Goal: Use online tool/utility: Utilize a website feature to perform a specific function

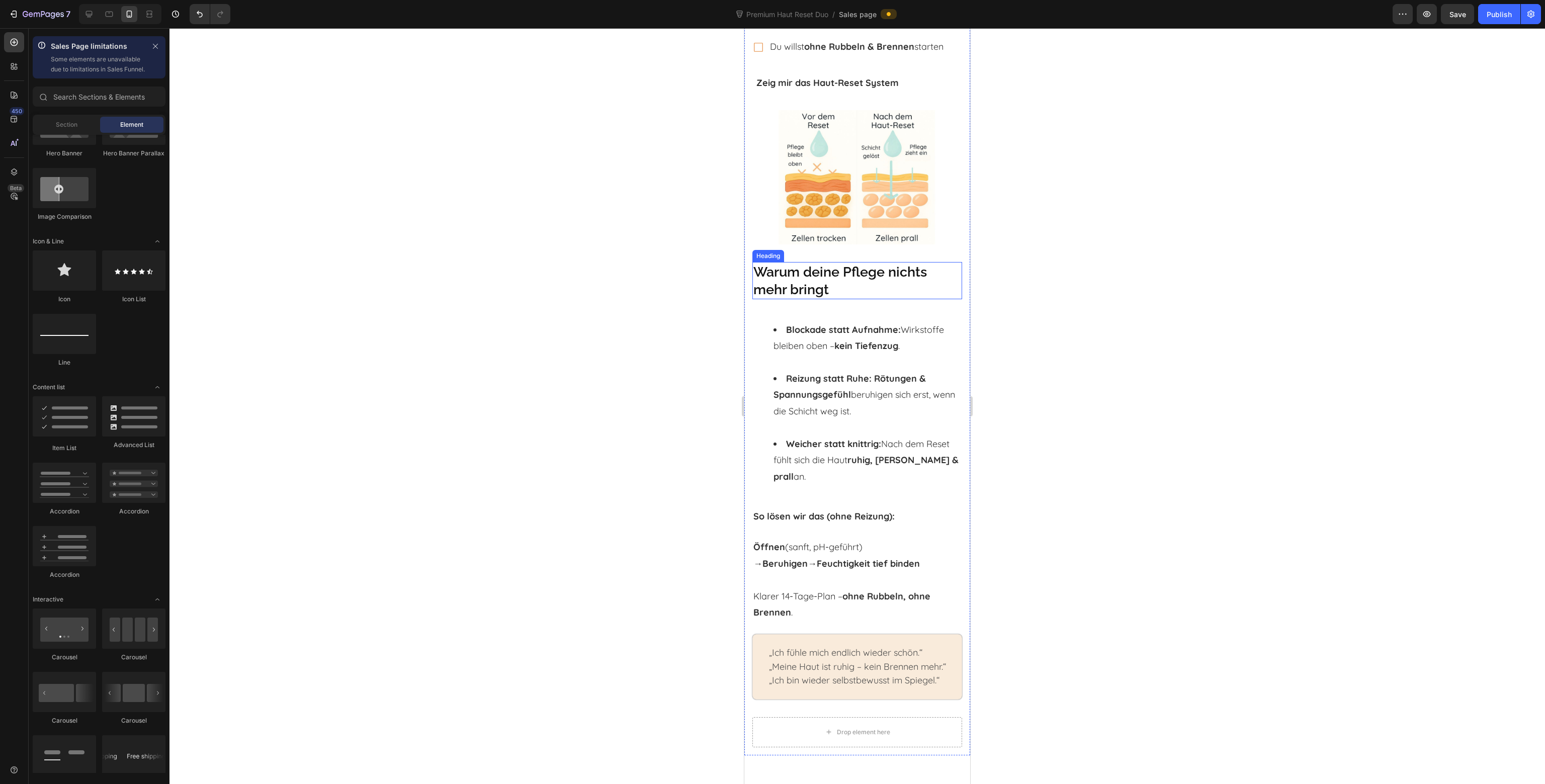
scroll to position [502, 0]
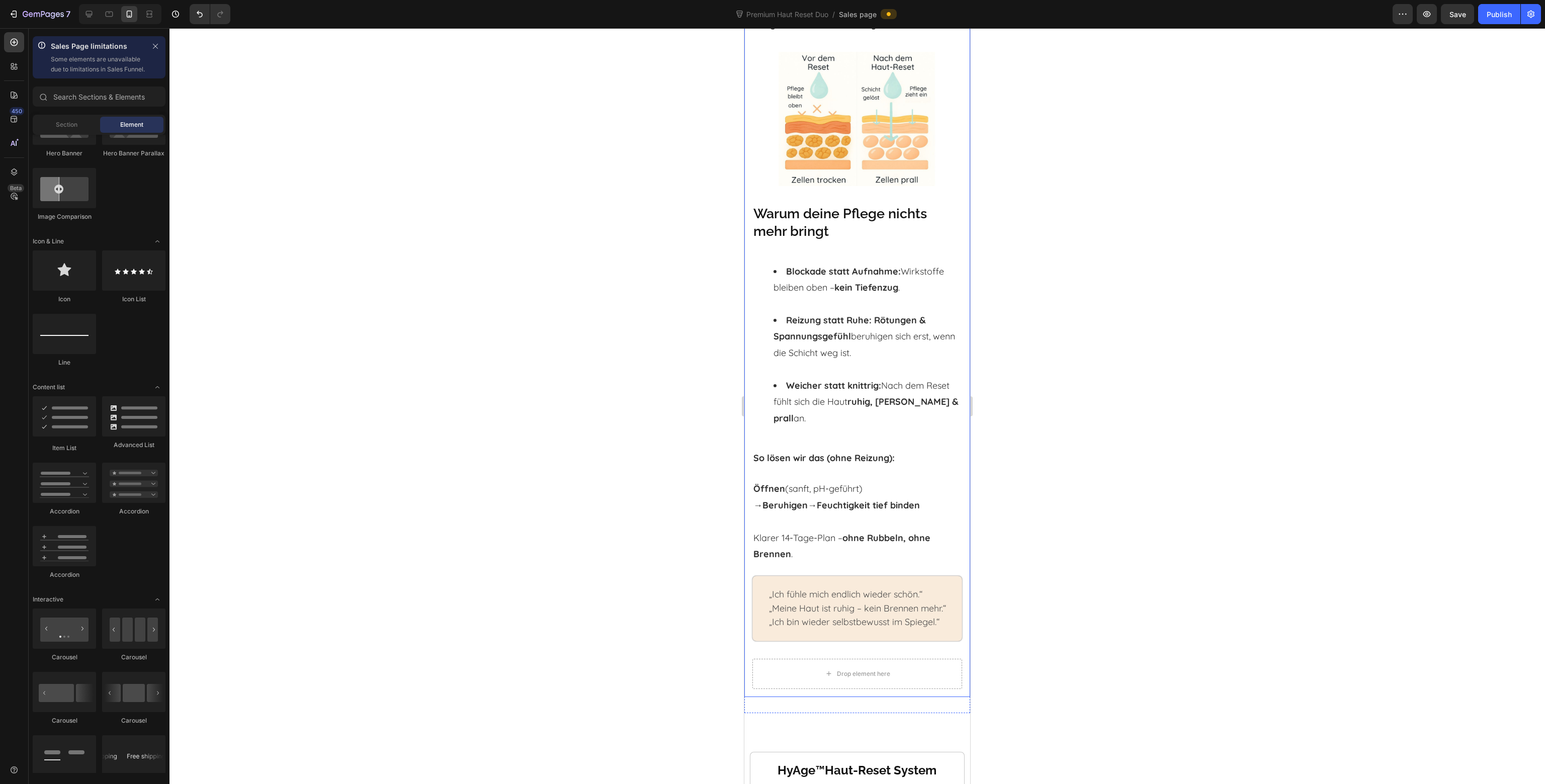
click at [863, 452] on strong "So lösen wir das (ohne Reizung):" at bounding box center [824, 457] width 141 height 11
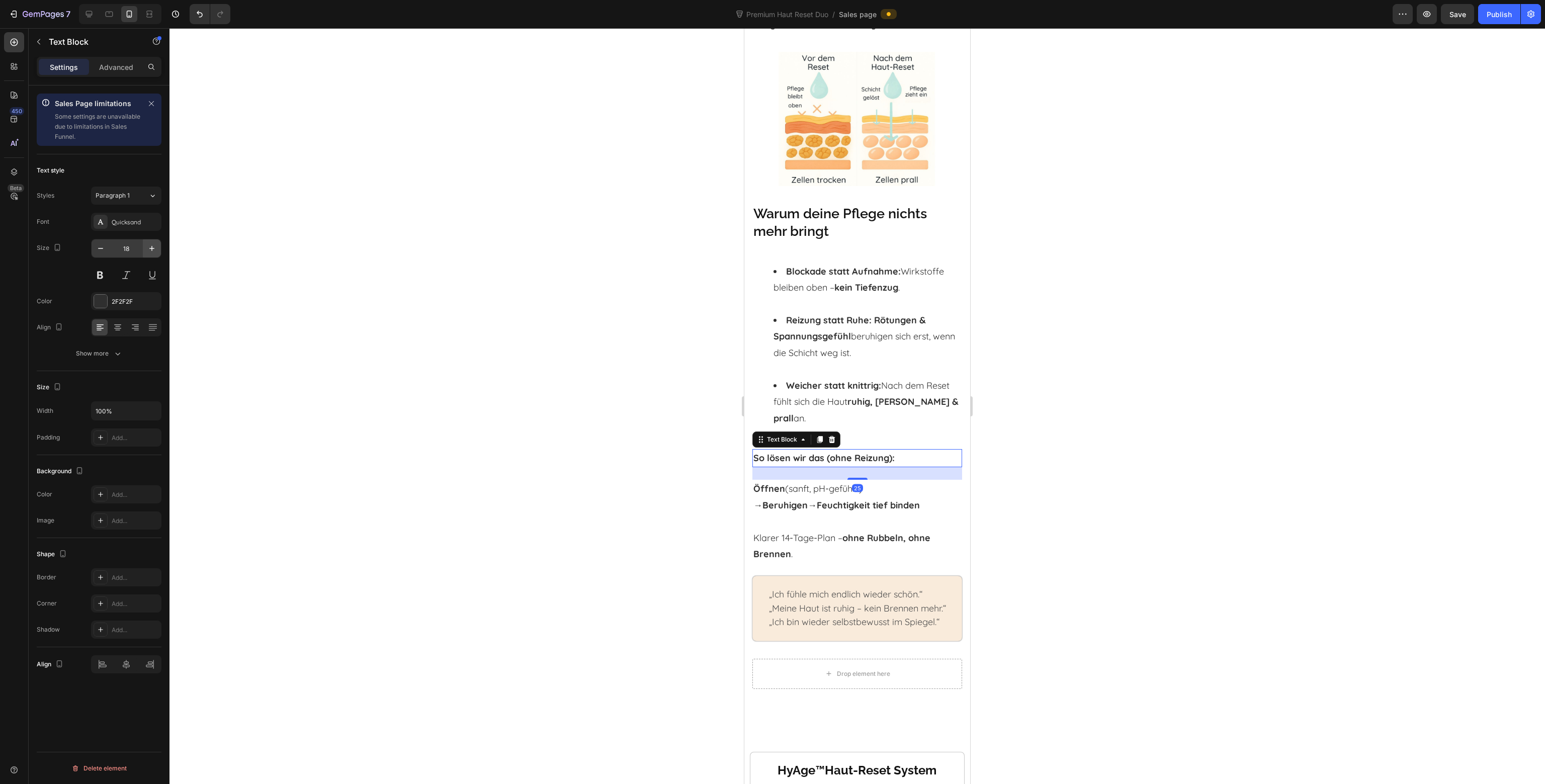
click at [152, 251] on icon "button" at bounding box center [153, 249] width 10 height 10
type input "20"
click at [1141, 472] on div at bounding box center [858, 406] width 1376 height 755
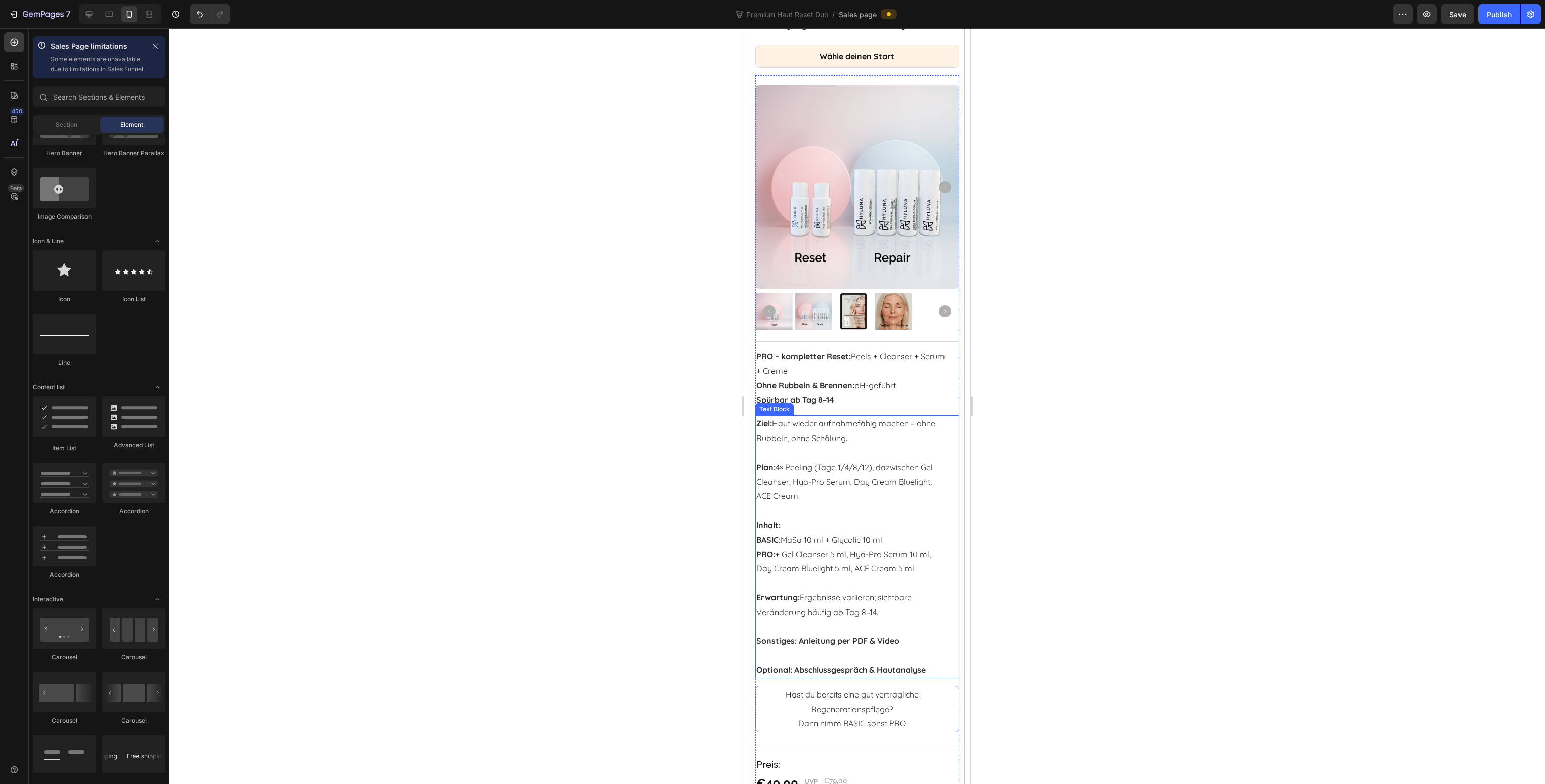
scroll to position [1458, 0]
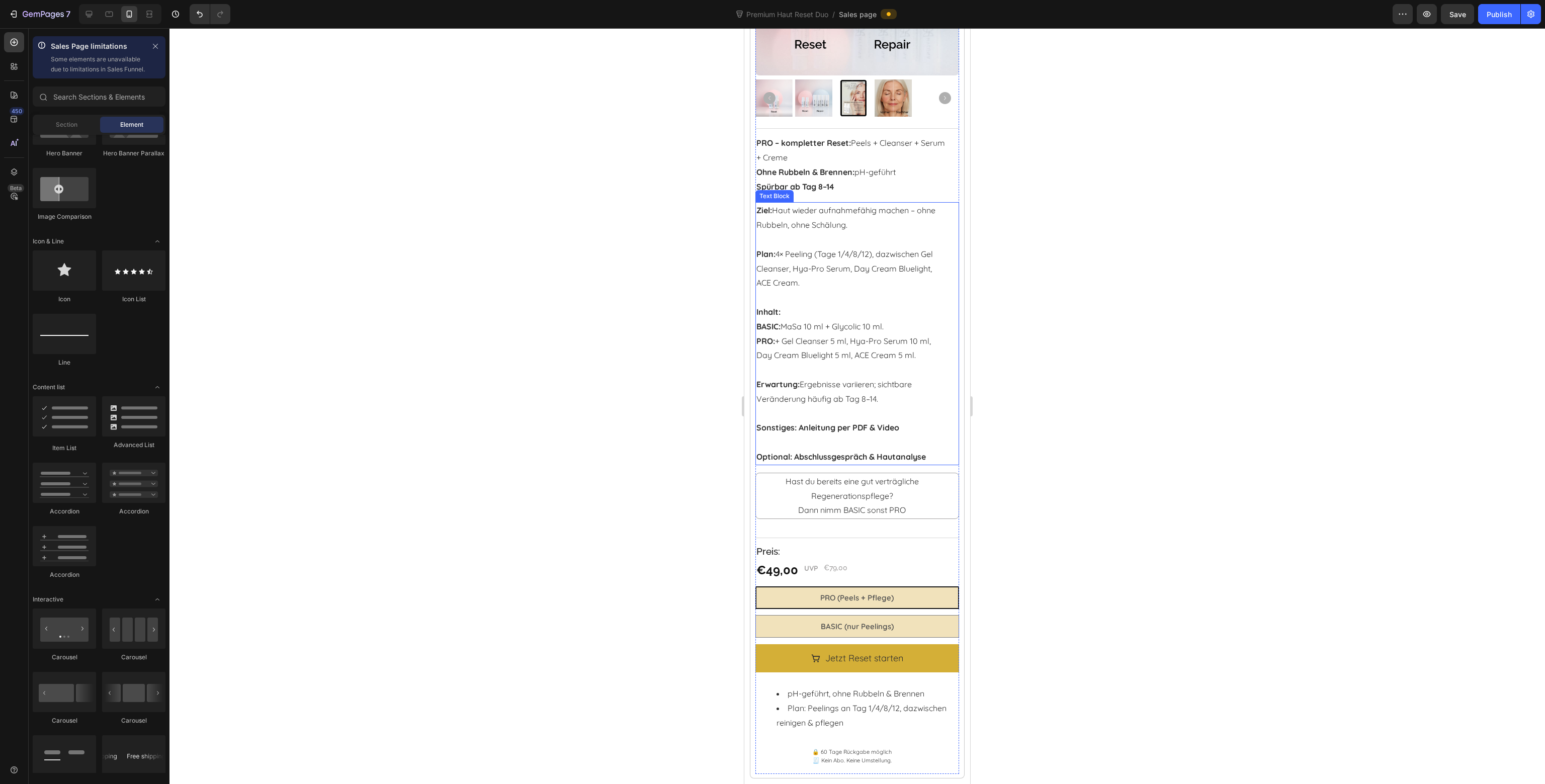
click at [859, 435] on p at bounding box center [852, 442] width 192 height 15
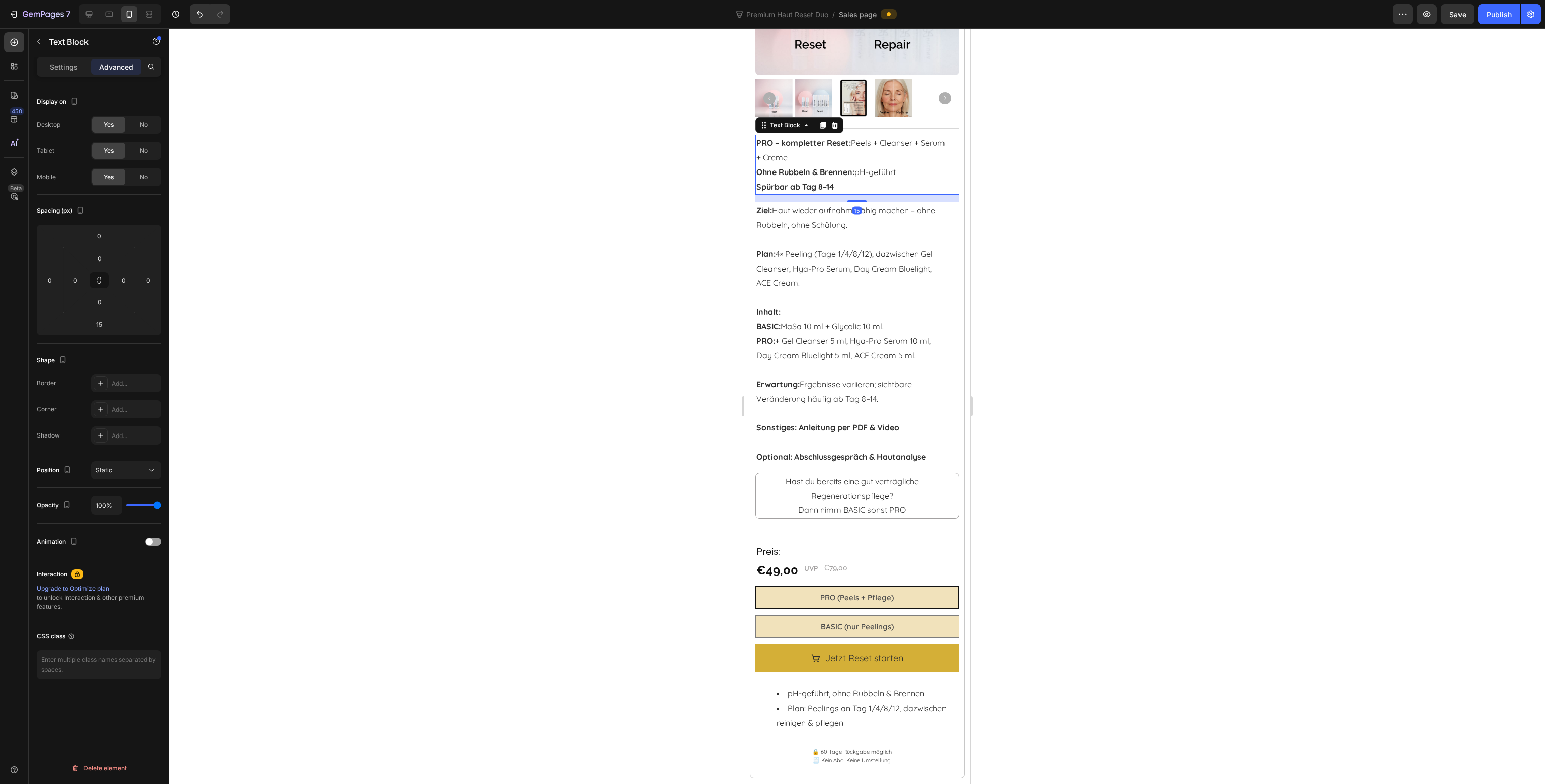
click at [849, 167] on strong "Ohne Rubbeln & Brennen:" at bounding box center [805, 172] width 98 height 10
click at [832, 121] on icon at bounding box center [834, 125] width 8 height 8
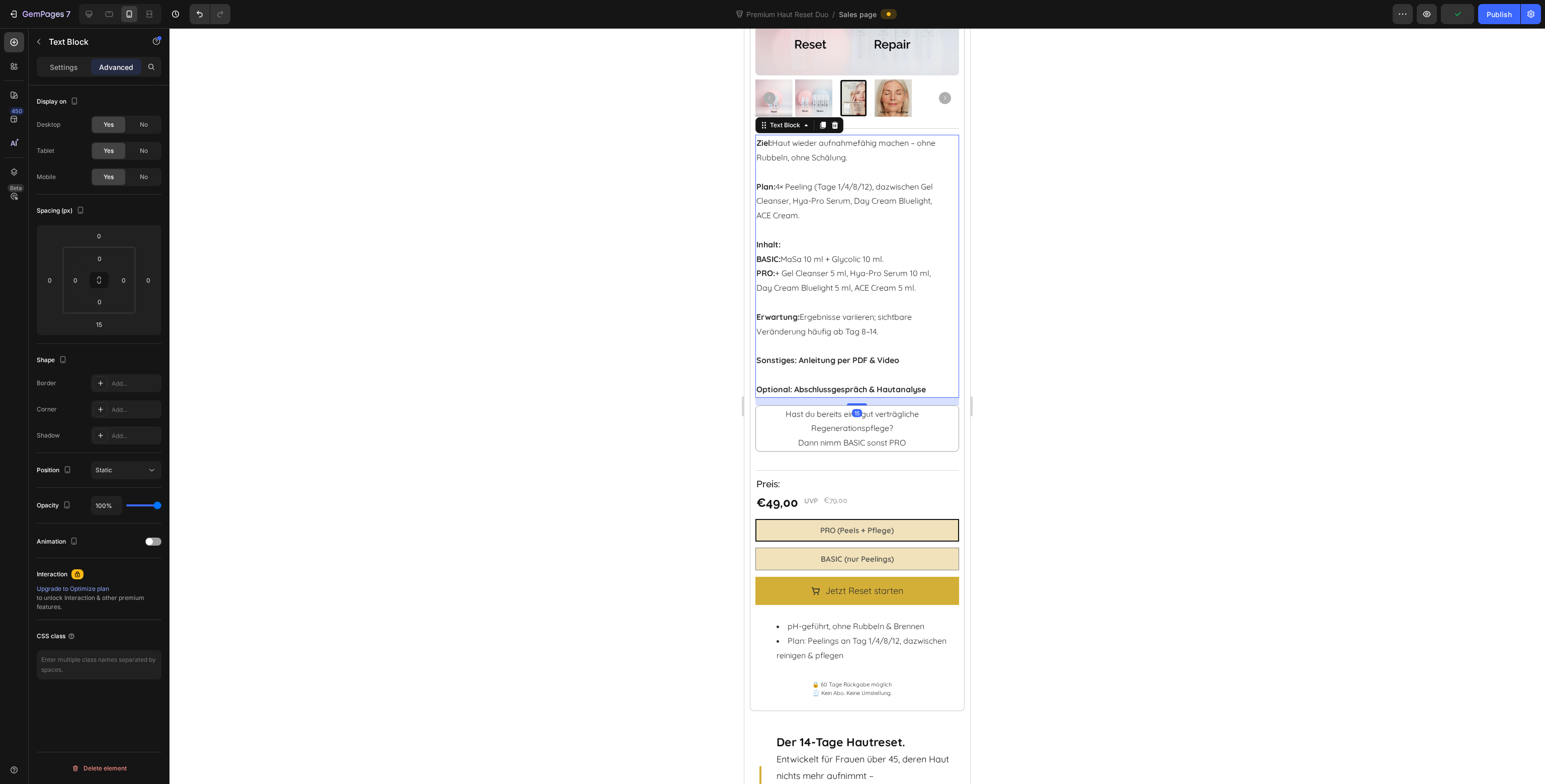
click at [791, 238] on p "Inhalt:" at bounding box center [852, 237] width 192 height 29
click at [793, 235] on p "Inhalt:" at bounding box center [852, 237] width 192 height 29
click at [834, 256] on p "BASIC: MaSa 10 ml + Glycolic 10 ml. PRO: + Gel Cleanser 5 ml, Hya-Pro Serum 10 …" at bounding box center [852, 274] width 192 height 43
click at [1083, 298] on div at bounding box center [858, 406] width 1376 height 755
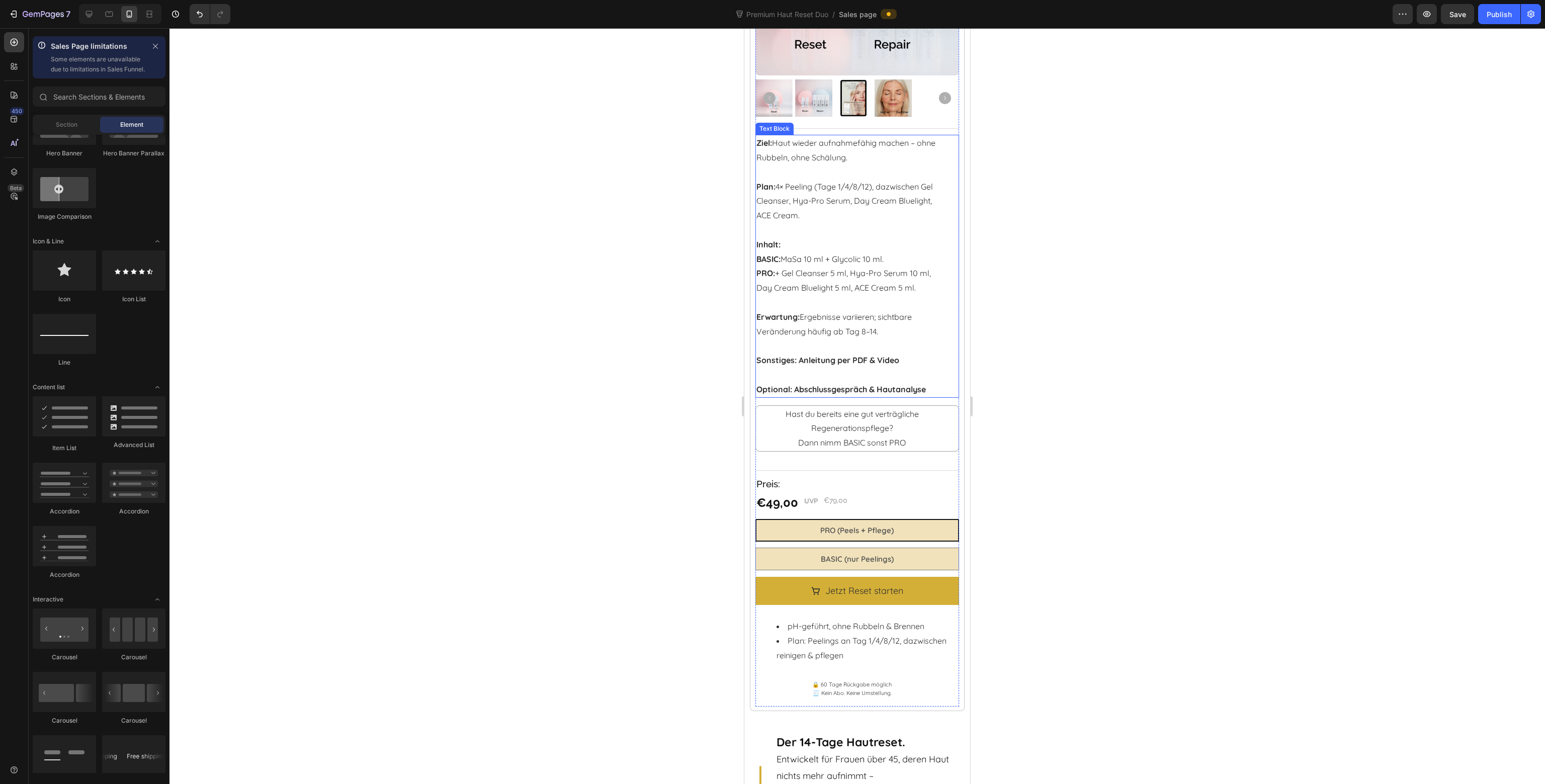
click at [896, 254] on p "BASIC: MaSa 10 ml + Glycolic 10 ml. PRO: + Gel Cleanser 5 ml, Hya-Pro Serum 10 …" at bounding box center [852, 274] width 192 height 43
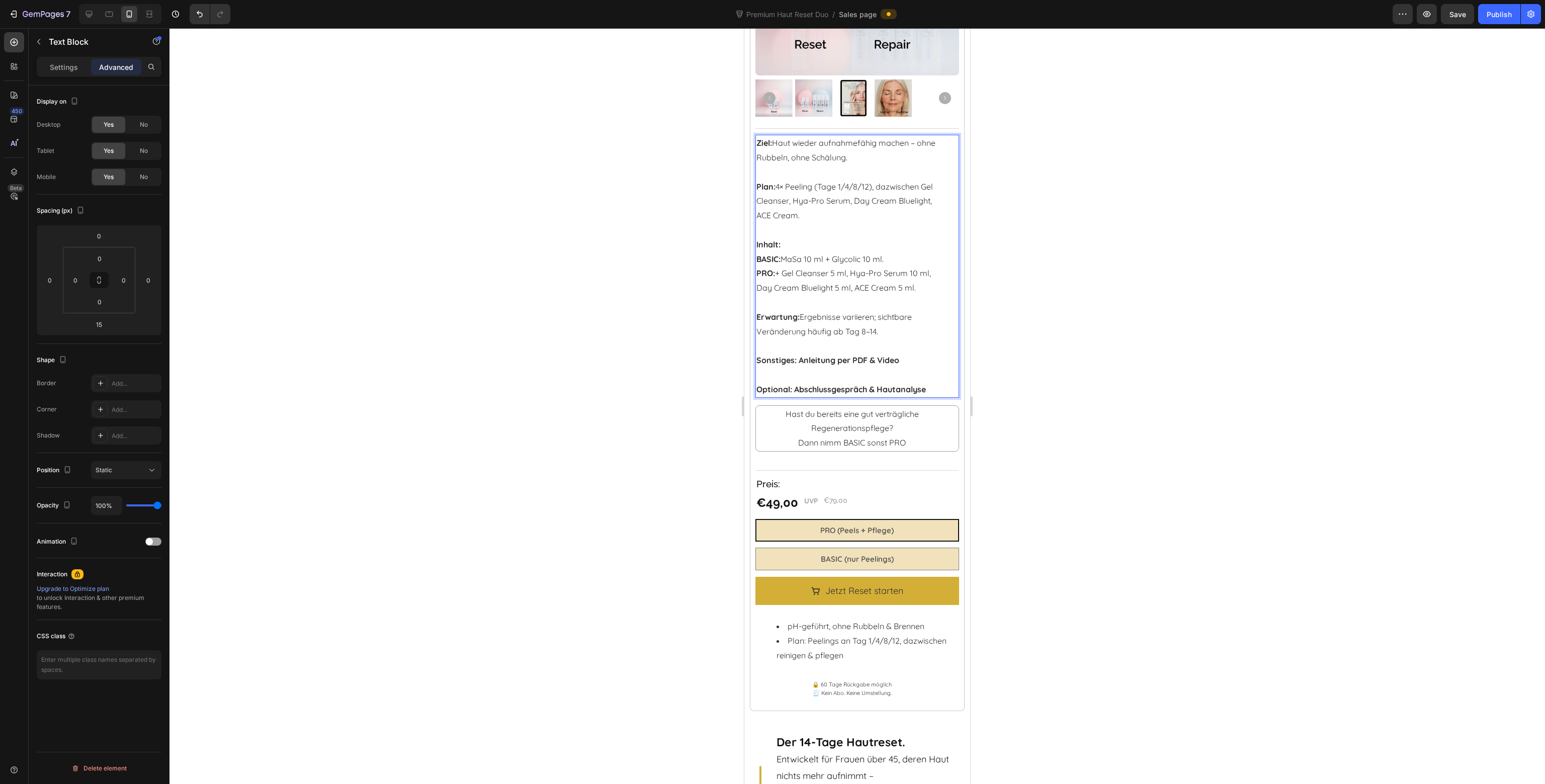
click at [782, 268] on p "BASIC: MaSa 10 ml + Glycolic 10 ml. PRO: + Gel Cleanser 5 ml, Hya-Pro Serum 10 …" at bounding box center [852, 274] width 192 height 43
click at [805, 311] on p "Erwartung: Ergebnisse variieren; sichtbare Veränderung häufig ab Tag 8–14." at bounding box center [852, 317] width 192 height 43
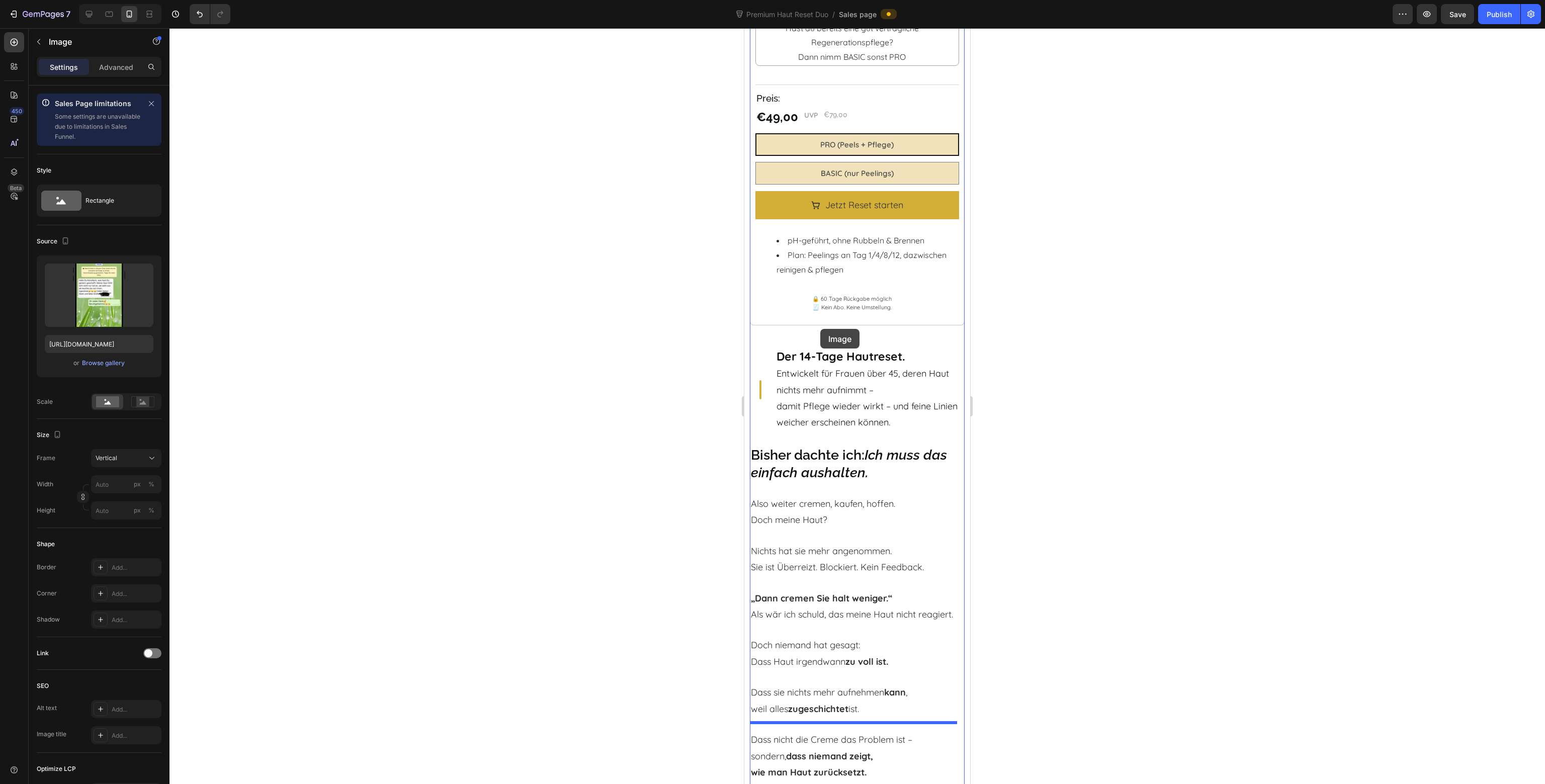
scroll to position [1744, 0]
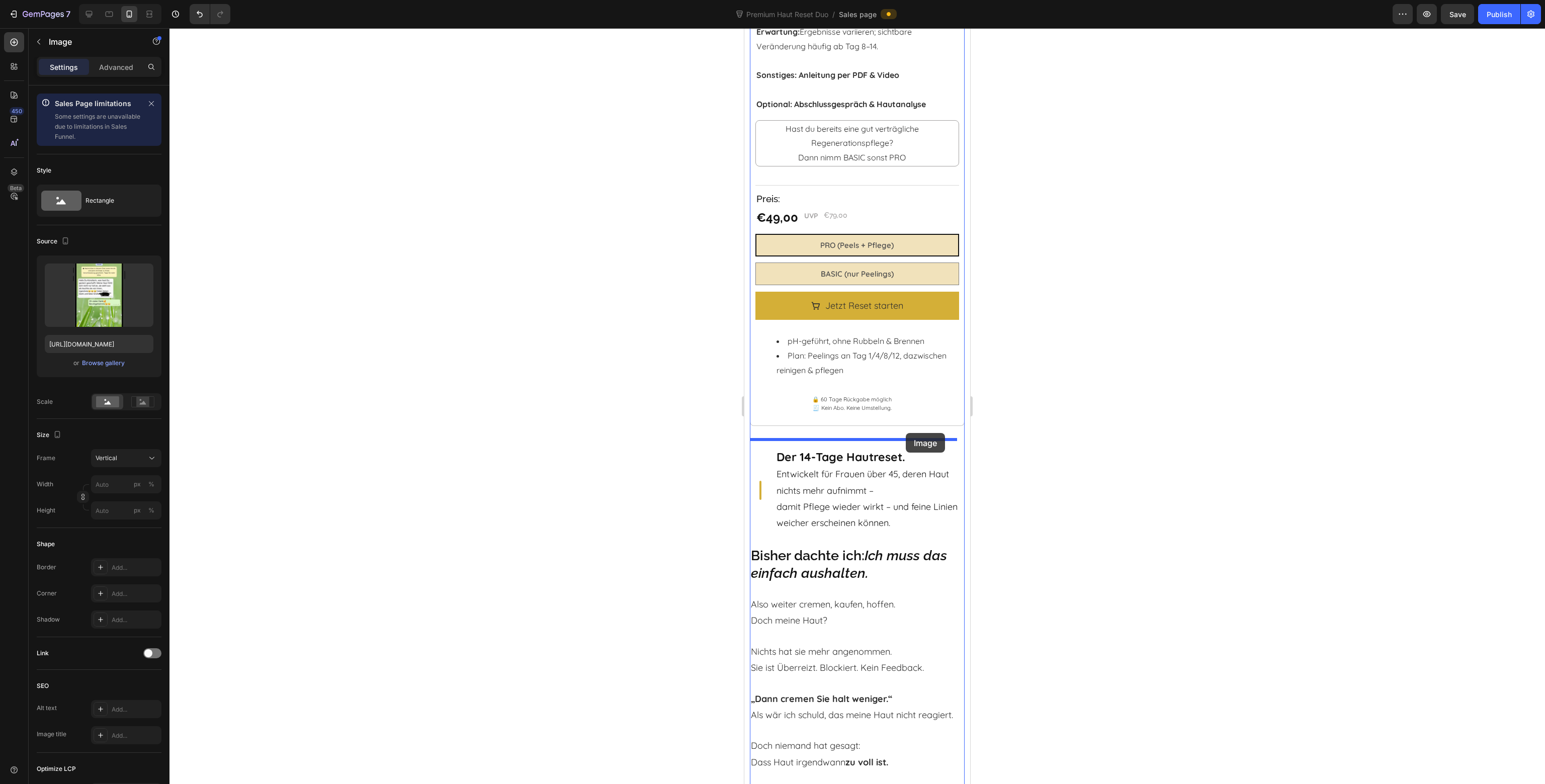
drag, startPoint x: 833, startPoint y: 308, endPoint x: 905, endPoint y: 433, distance: 144.3
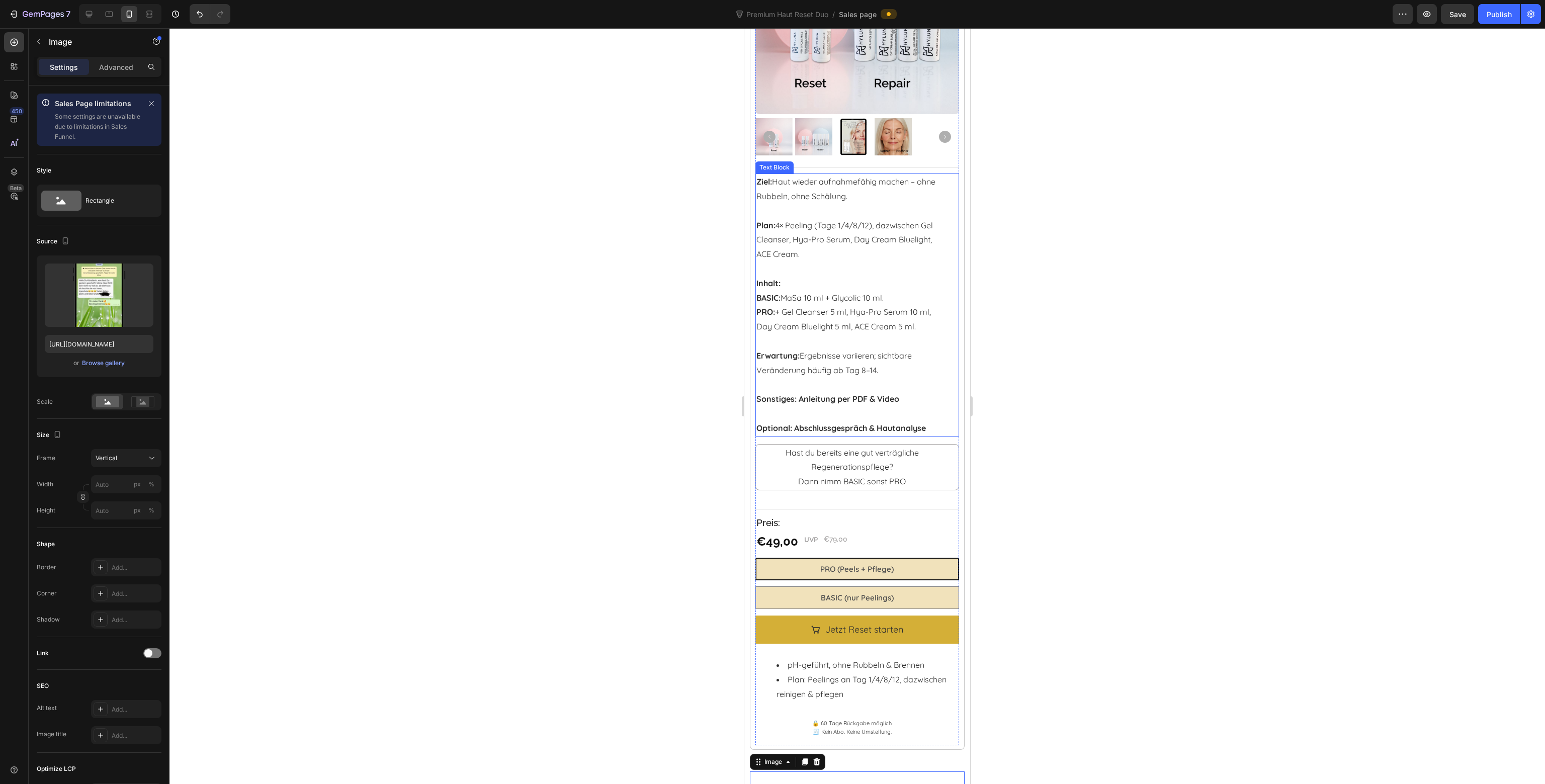
scroll to position [1442, 0]
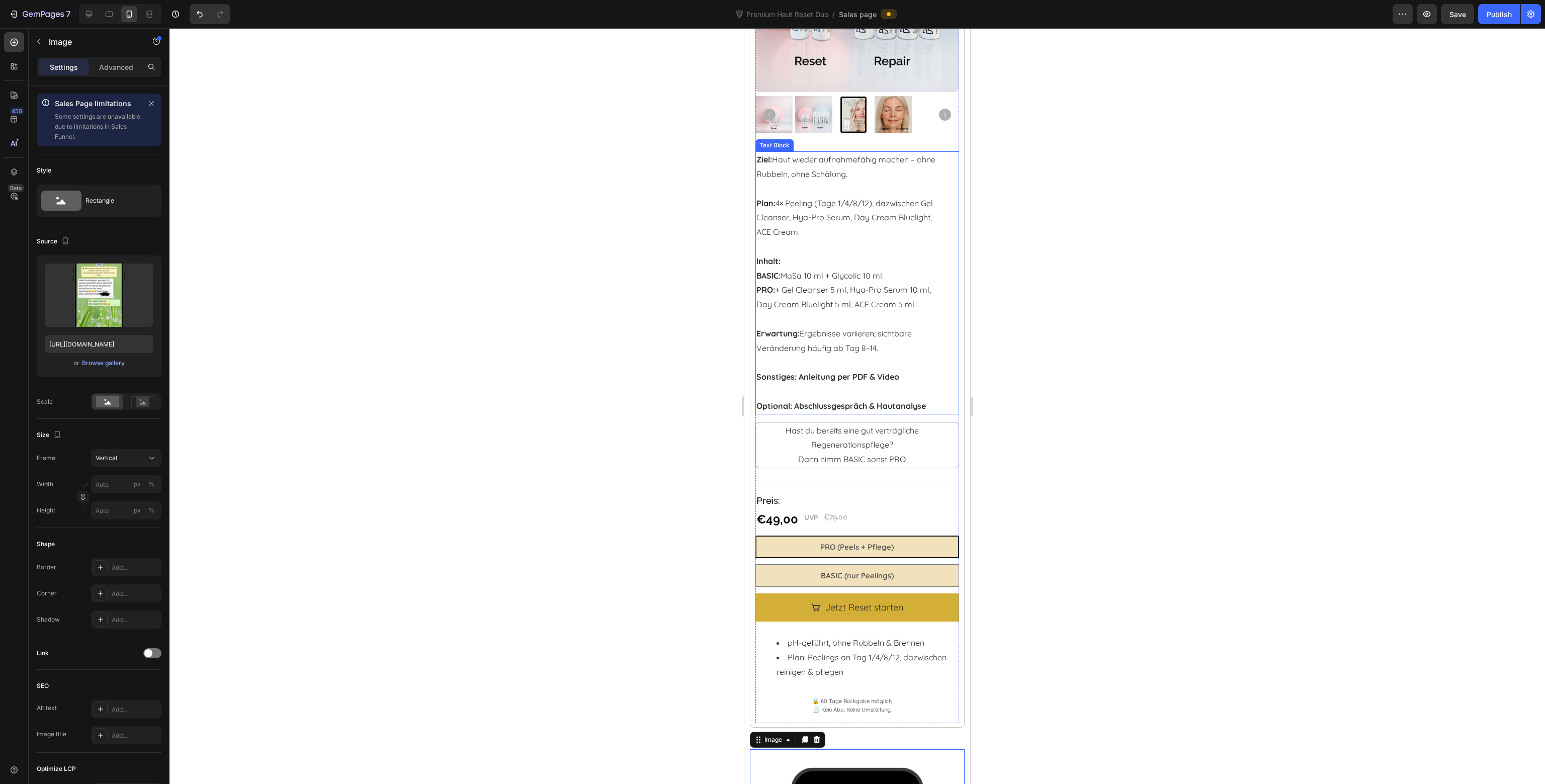
click at [899, 373] on strong "Sonstiges: Anleitung per PDF & Video" at bounding box center [828, 377] width 143 height 10
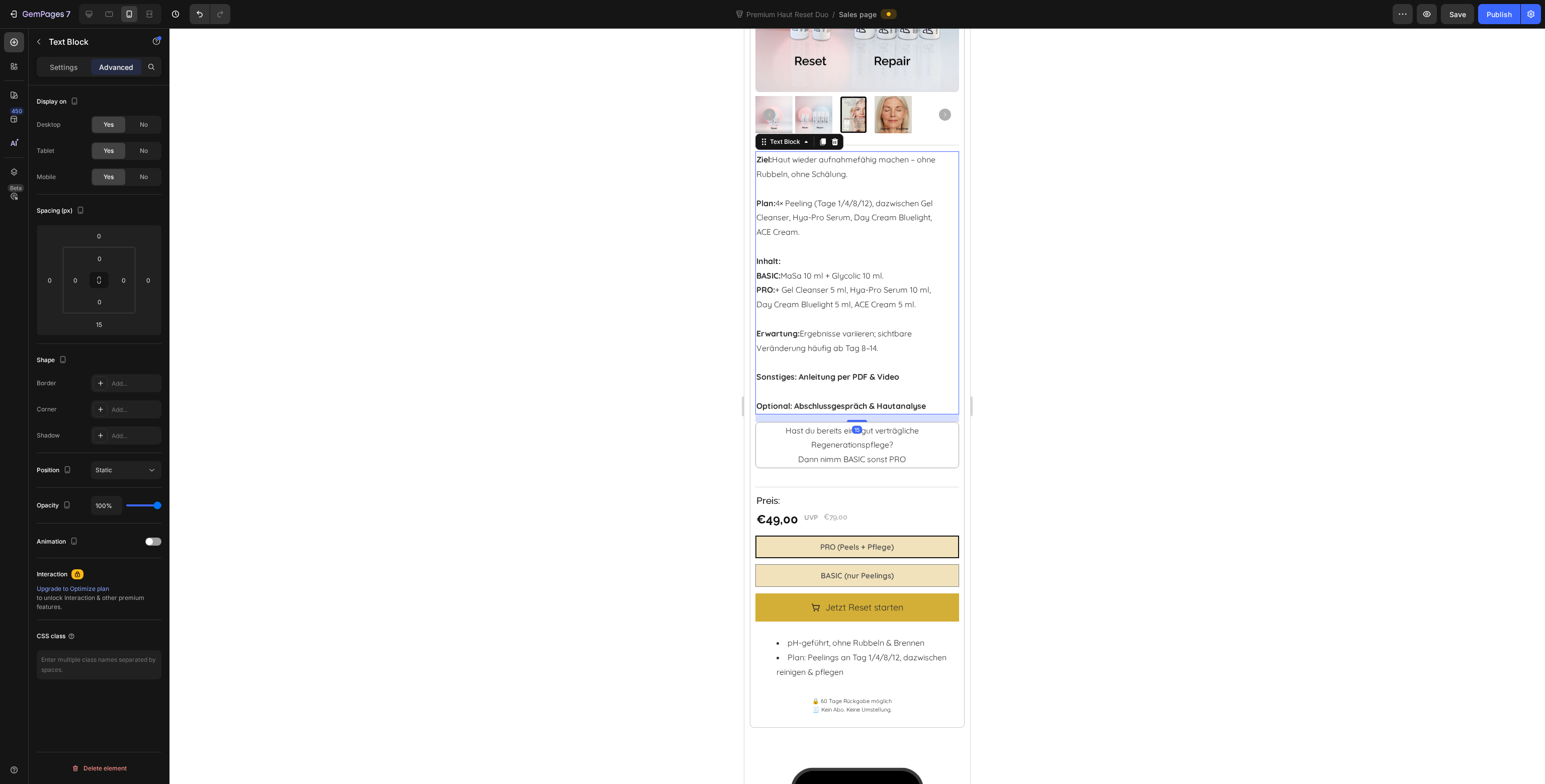
click at [914, 401] on strong "Optional: Abschlussgespräch & Hautanalyse" at bounding box center [841, 406] width 170 height 10
click at [1055, 411] on div at bounding box center [858, 406] width 1376 height 755
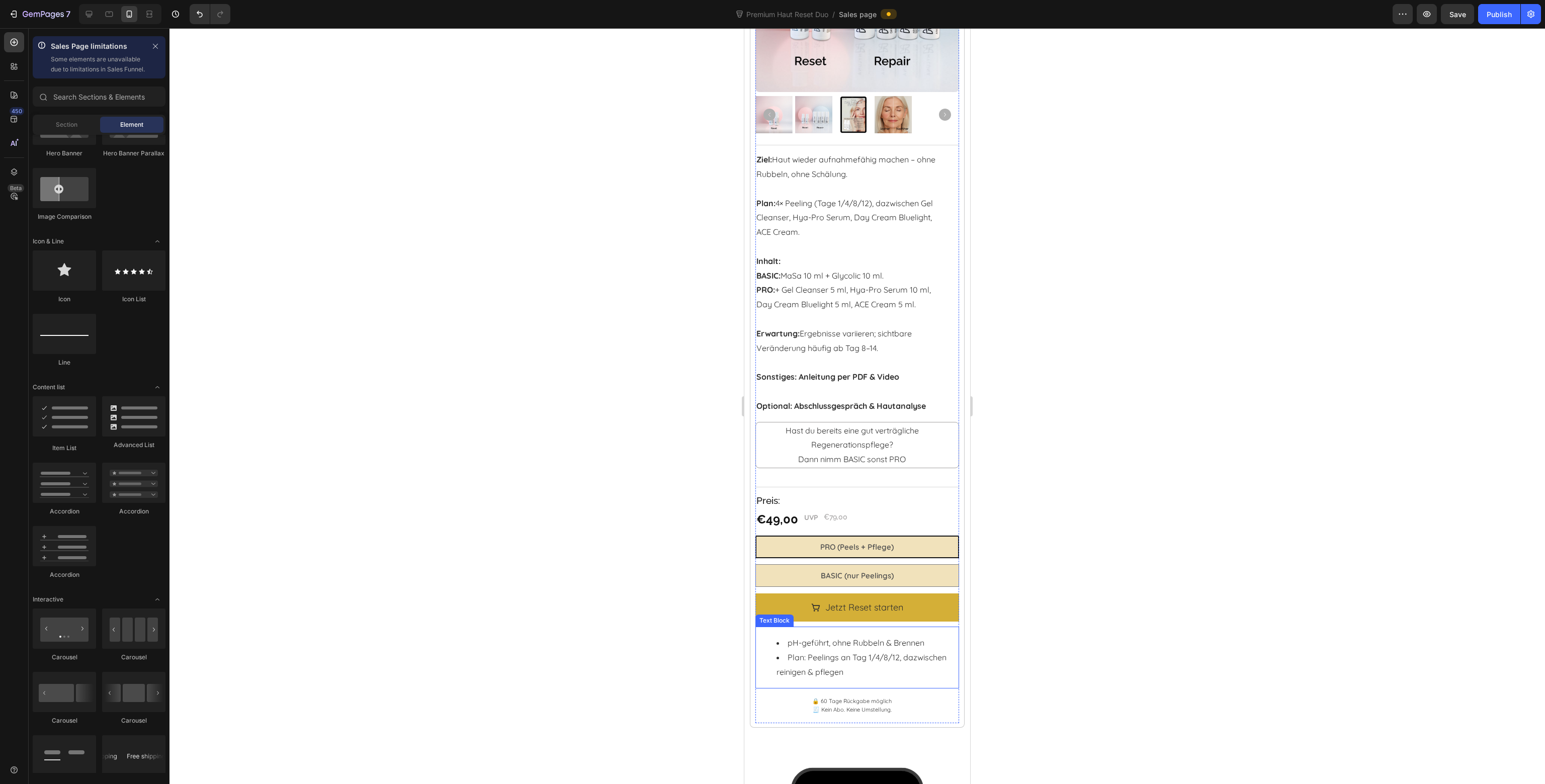
click at [883, 661] on li "Plan: Peelings an Tag 1/4/8/12, dazwischen reinigen & pflegen" at bounding box center [861, 665] width 171 height 29
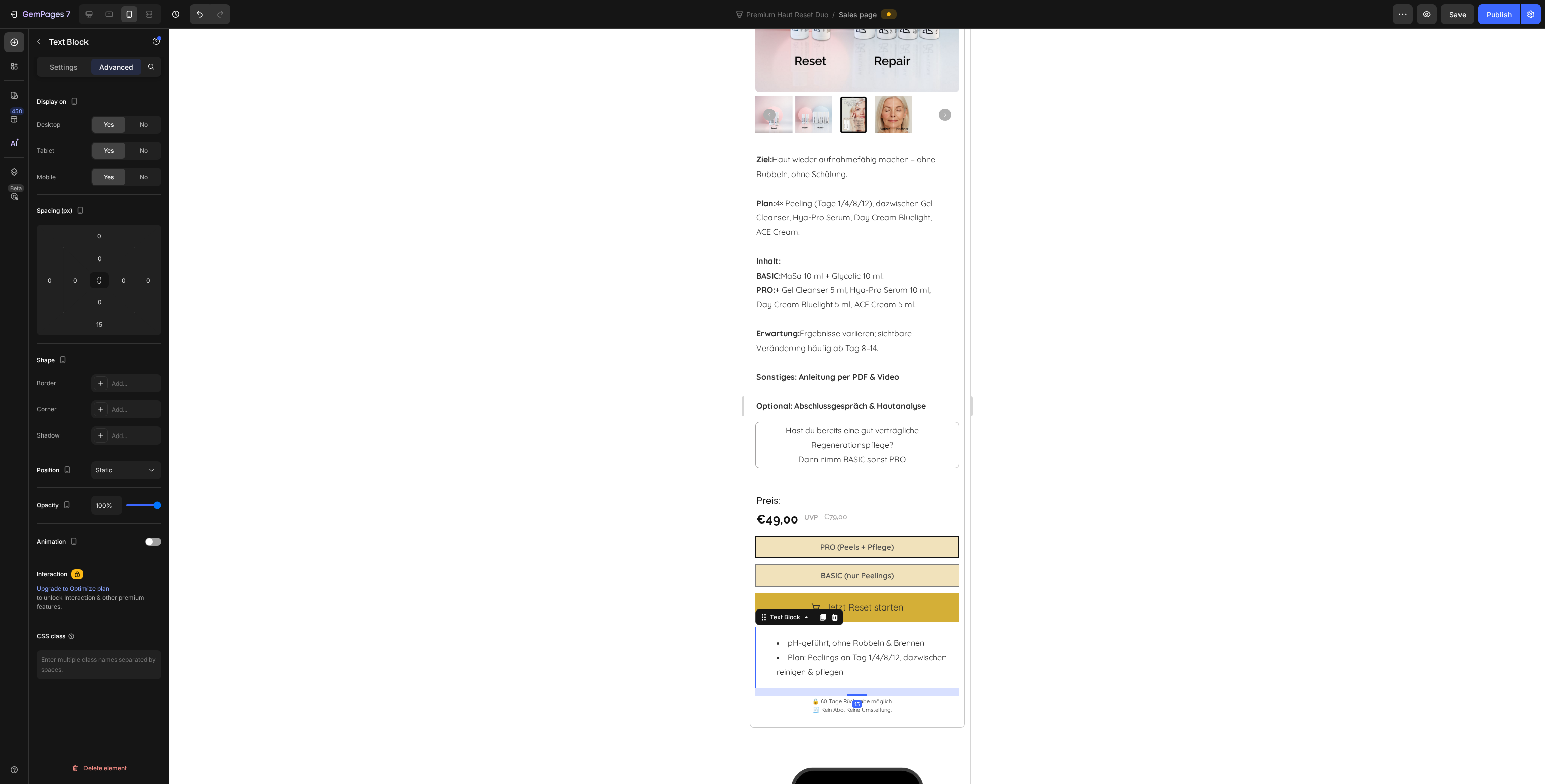
click at [883, 661] on li "Plan: Peelings an Tag 1/4/8/12, dazwischen reinigen & pflegen" at bounding box center [861, 665] width 171 height 29
click at [766, 641] on p "pH-geführt, ohne Rubbeln & Brennen“ • „Plan: Peelings an Tag 1/4/8/12 – dazwisc…" at bounding box center [852, 649] width 192 height 43
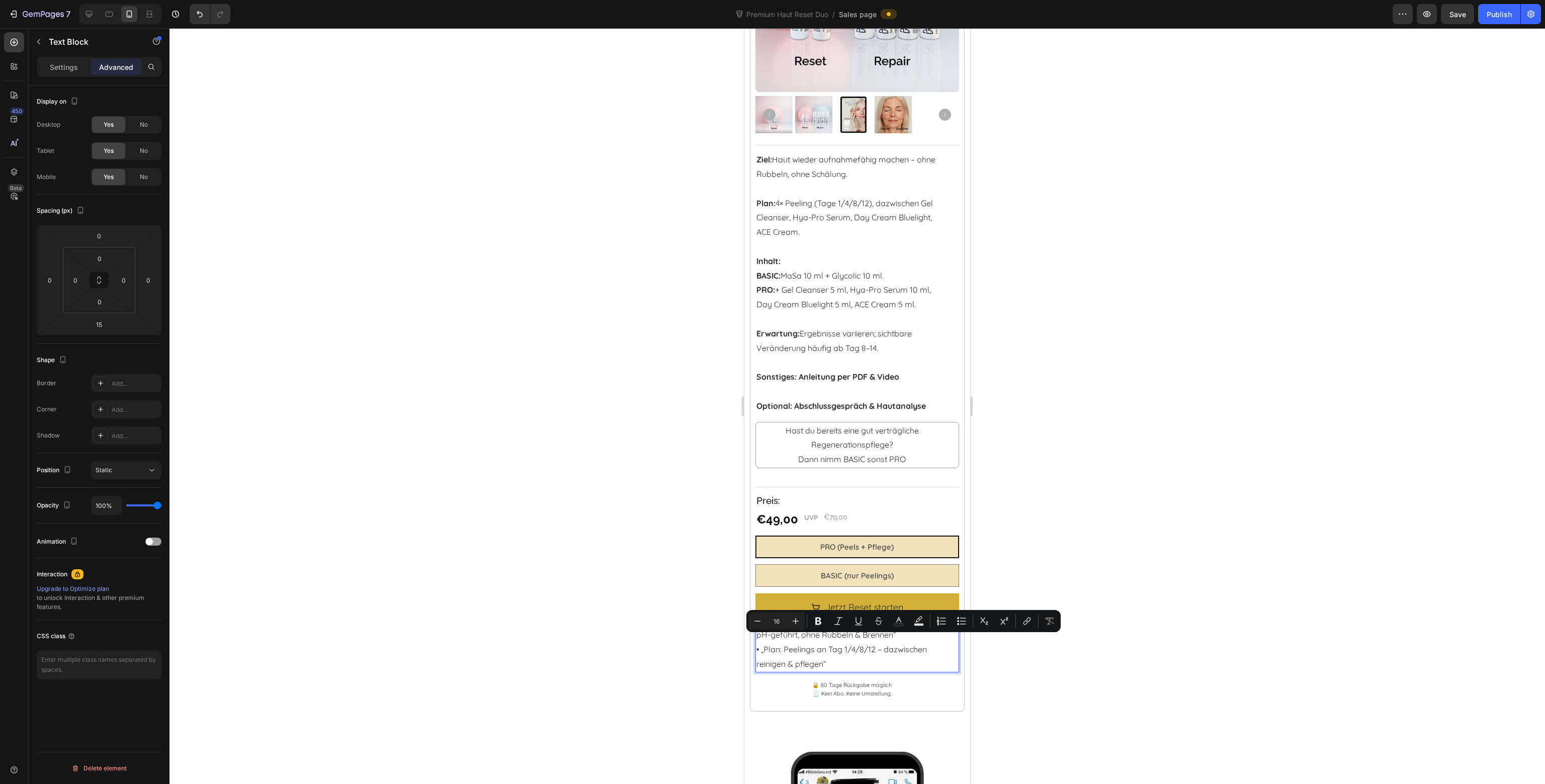
click at [761, 645] on p "pH-geführt, ohne Rubbeln & Brennen“ • „Plan: Peelings an Tag 1/4/8/12 – dazwisc…" at bounding box center [852, 649] width 192 height 43
click at [763, 645] on p "pH-geführt, ohne Rubbeln & Brennen“ • „Plan: Peelings an Tag 1/4/8/12 – dazwisc…" at bounding box center [852, 649] width 192 height 43
click at [764, 645] on p "pH-geführt, ohne Rubbeln & Brennen“ • „Plan: Peelings an Tag 1/4/8/12 – dazwisc…" at bounding box center [852, 649] width 192 height 43
click at [763, 644] on p "pH-geführt, ohne Rubbeln & Brennen“ • „Plan: Peelings an Tag 1/4/8/12 – dazwisc…" at bounding box center [852, 649] width 192 height 43
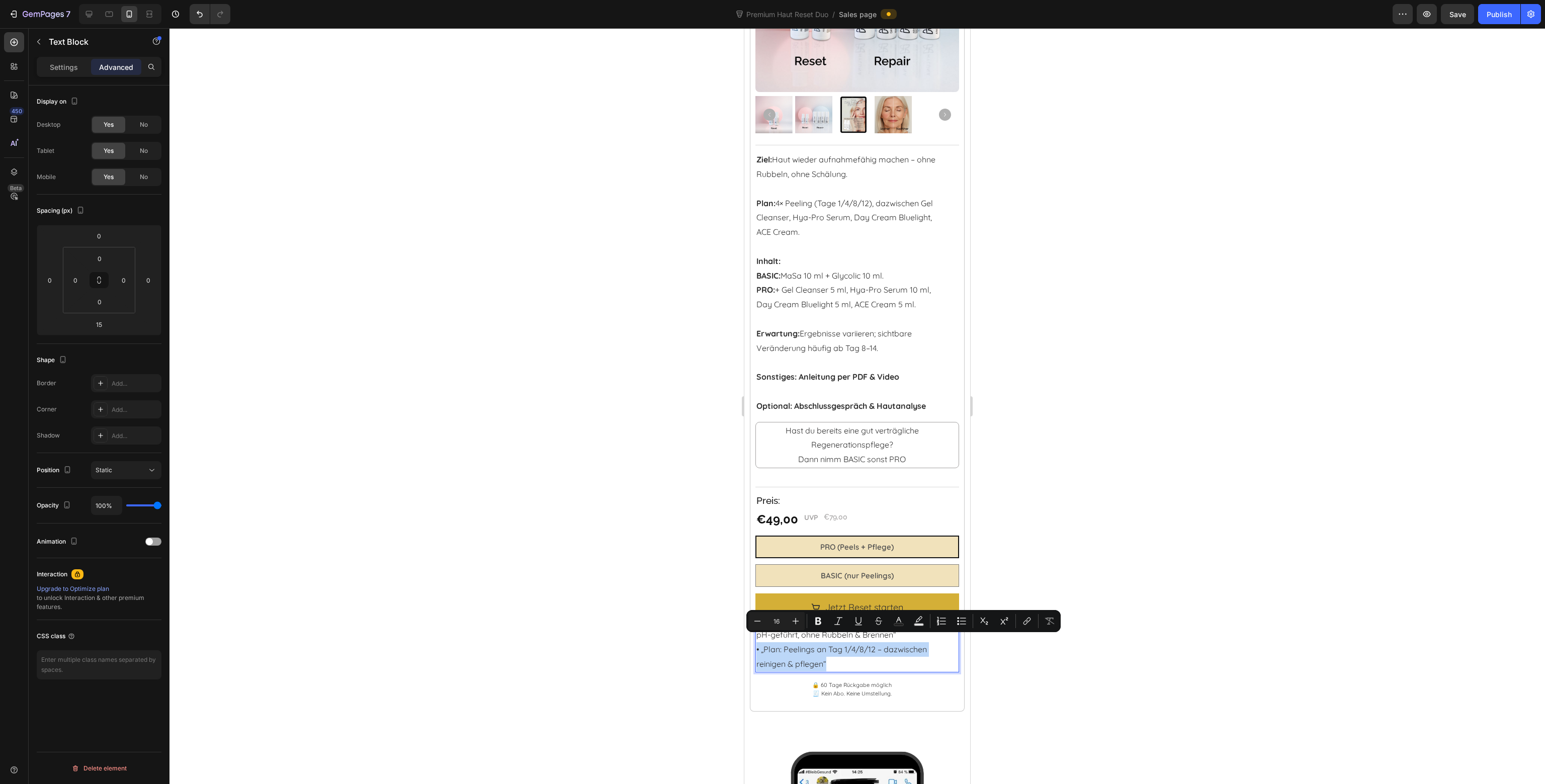
click at [764, 644] on p "pH-geführt, ohne Rubbeln & Brennen“ • „Plan: Peelings an Tag 1/4/8/12 – dazwisc…" at bounding box center [852, 649] width 192 height 43
drag, startPoint x: 777, startPoint y: 641, endPoint x: 753, endPoint y: 641, distance: 24.0
click at [753, 641] on div "HyAge ™ Haut-Reset System Heading Wähle deinen Start Heading Product Images Tit…" at bounding box center [858, 259] width 215 height 904
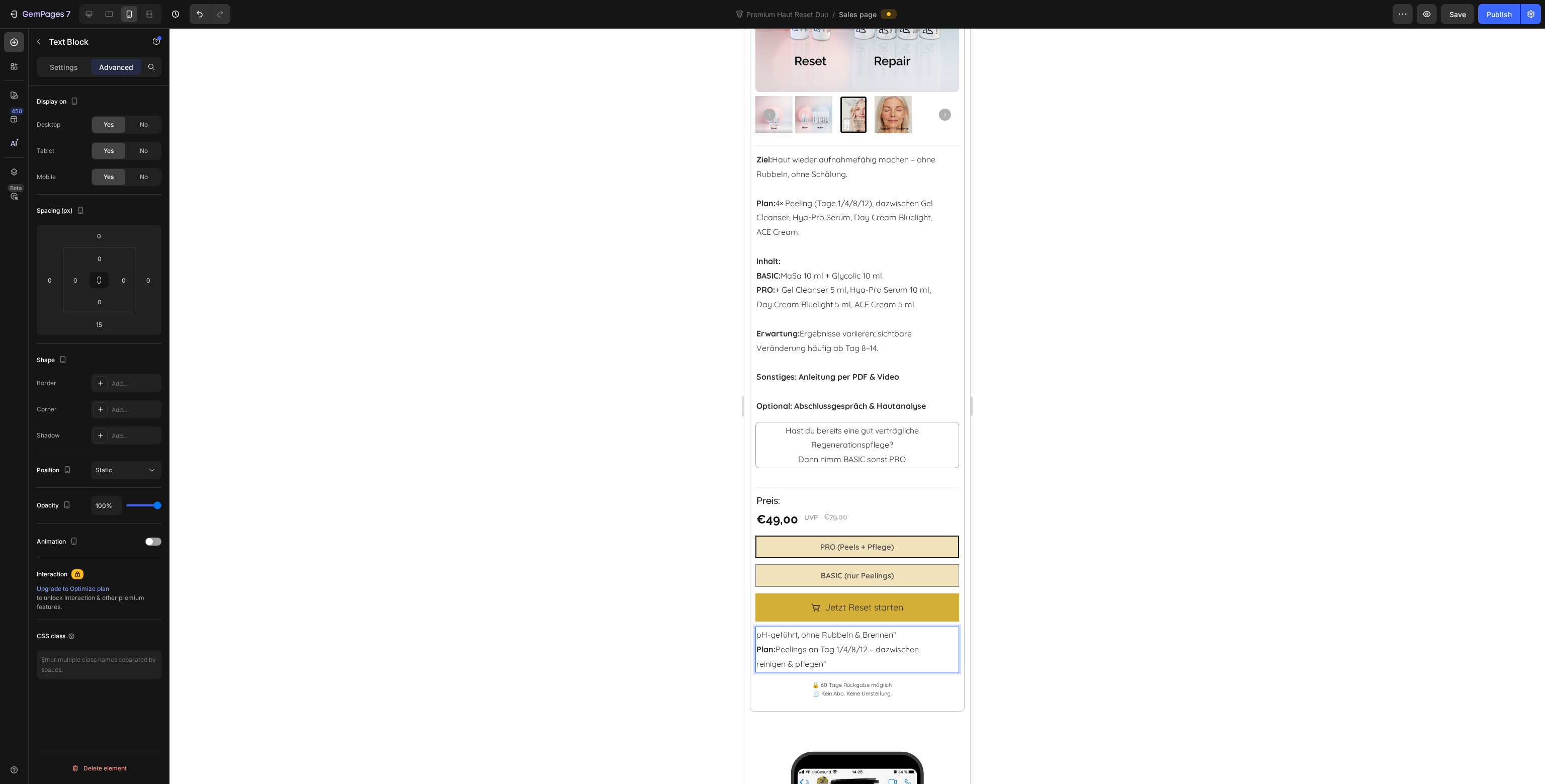
click at [809, 651] on p "pH-geführt, ohne Rubbeln & Brennen“ Plan: Peelings an Tag 1/4/8/12 – dazwischen…" at bounding box center [852, 649] width 192 height 43
click at [759, 630] on p "pH-geführt, ohne Rubbeln & Brennen“ Plan: Peelings an Tag 1/4/8/12 – dazwischen…" at bounding box center [852, 649] width 192 height 43
click at [758, 630] on p "pH-geführt, ohne Rubbeln & Brennen“ Plan: Peelings an Tag 1/4/8/12 – dazwischen…" at bounding box center [852, 649] width 192 height 43
click at [898, 627] on p "pH-geführt, ohne Rubbeln & Brennen“ Plan: Peelings an Tag 1/4/8/12 – dazwischen…" at bounding box center [852, 649] width 192 height 43
click at [869, 650] on p "pH-geführt, ohne Rubbeln & Brennen Plan: Peelings an Tag 1/4/8/12 – dazwischen …" at bounding box center [852, 649] width 192 height 43
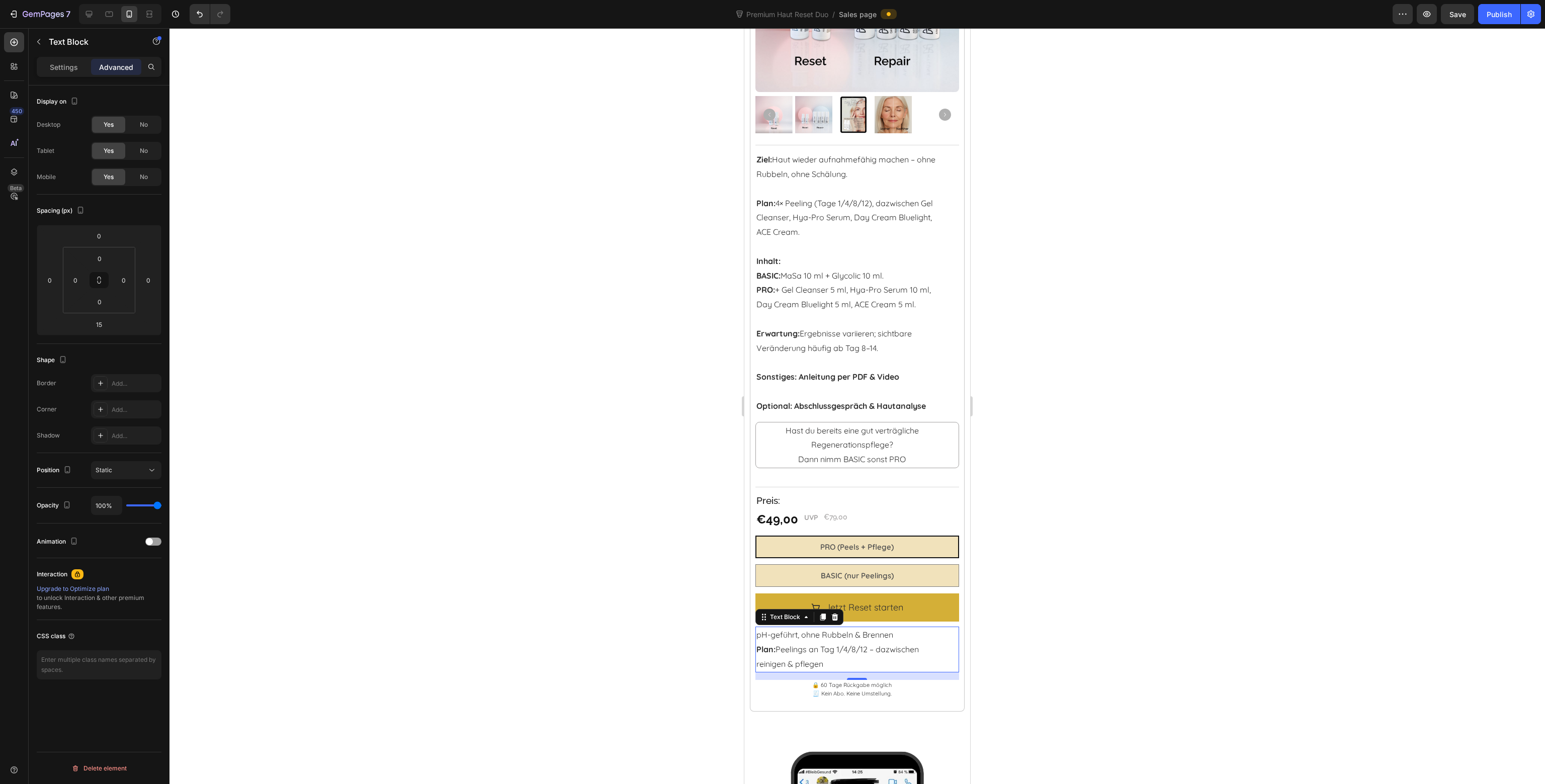
click at [757, 628] on p "pH-geführt, ohne Rubbeln & Brennen Plan: Peelings an Tag 1/4/8/12 – dazwischen …" at bounding box center [852, 649] width 192 height 43
click at [768, 629] on p "✔️pH-geführt, ohne Rubbeln & Brennen ✔️ Plan: Peelings an Tag 1/4/8/12 – dazwis…" at bounding box center [852, 649] width 192 height 43
click at [812, 658] on p "✔️ pH-geführt, ohne Rubbeln & Brennen ✔️ Plan: Peelings an Tag 1/4/8/12 – dazwi…" at bounding box center [852, 649] width 192 height 43
click at [839, 658] on p "✔️ pH-geführt, ohne Rubbeln & Brennen ✔️ Plan: Peelings an Tag 1/4/8/12 – dazwi…" at bounding box center [852, 649] width 192 height 43
drag, startPoint x: 852, startPoint y: 653, endPoint x: 734, endPoint y: 621, distance: 122.3
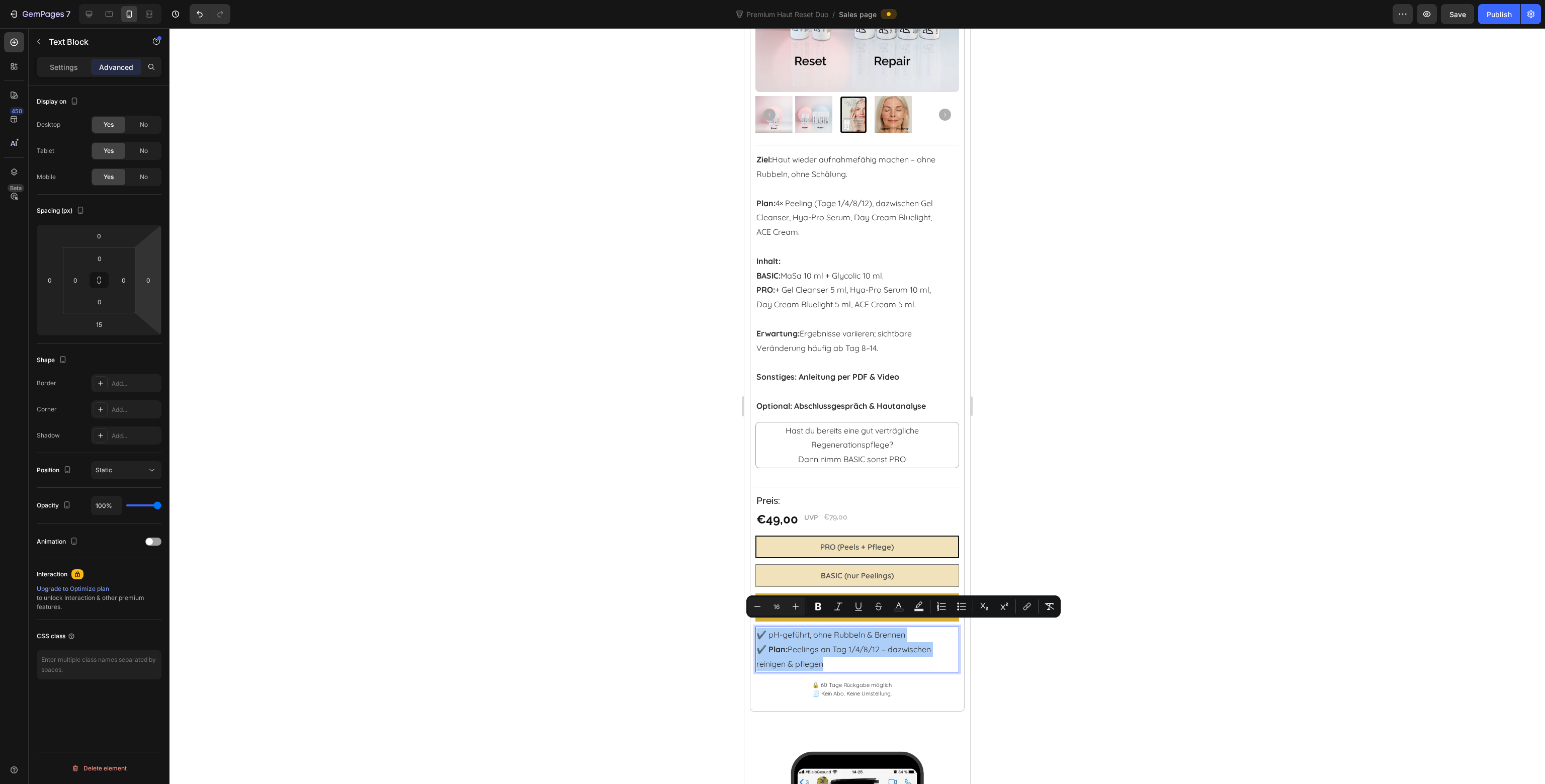
click at [263, 279] on div at bounding box center [858, 406] width 1376 height 755
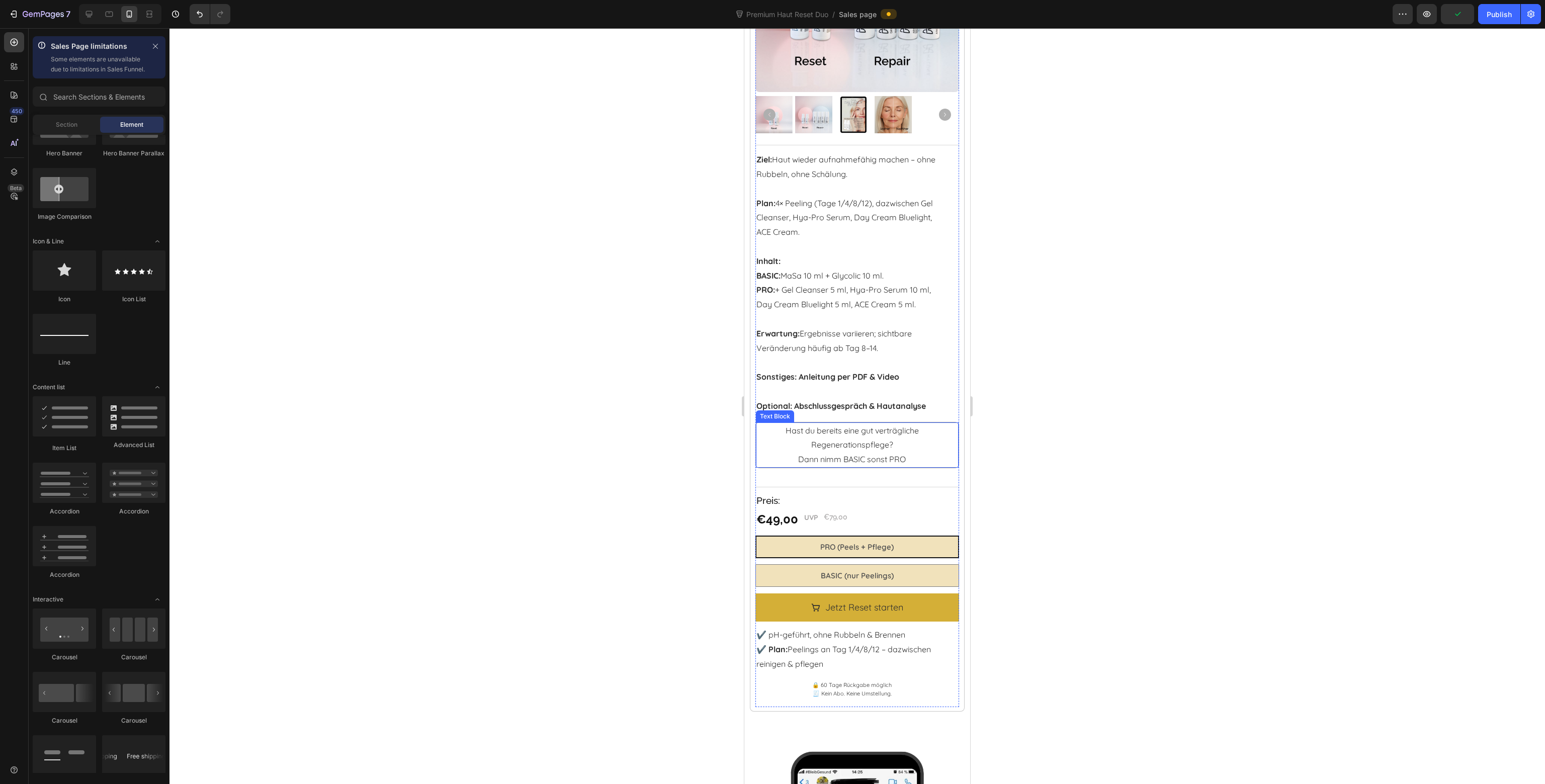
click at [931, 452] on p "Dann nimm BASIC sonst PRO" at bounding box center [852, 459] width 190 height 15
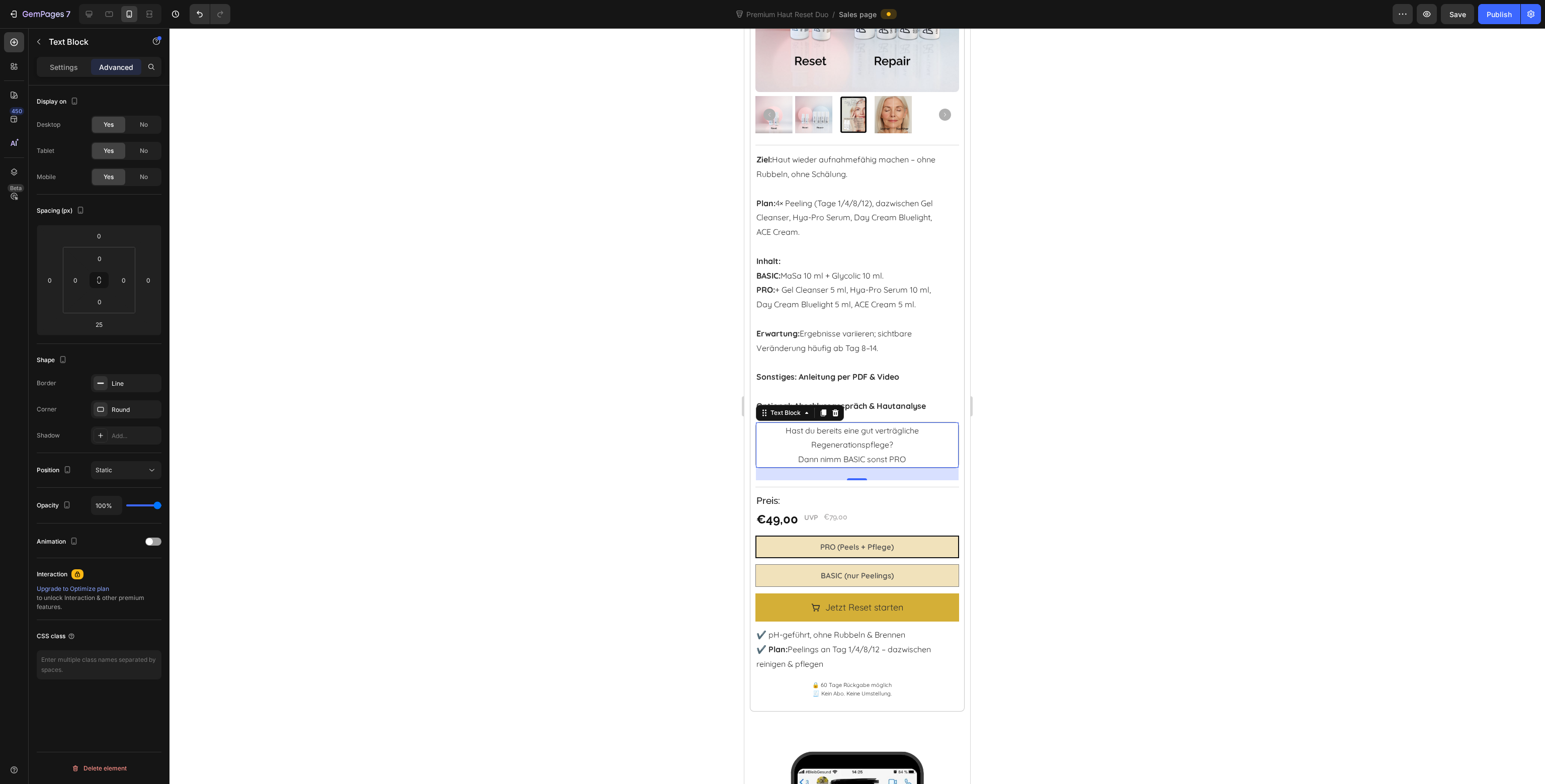
click at [1088, 412] on div at bounding box center [858, 406] width 1376 height 755
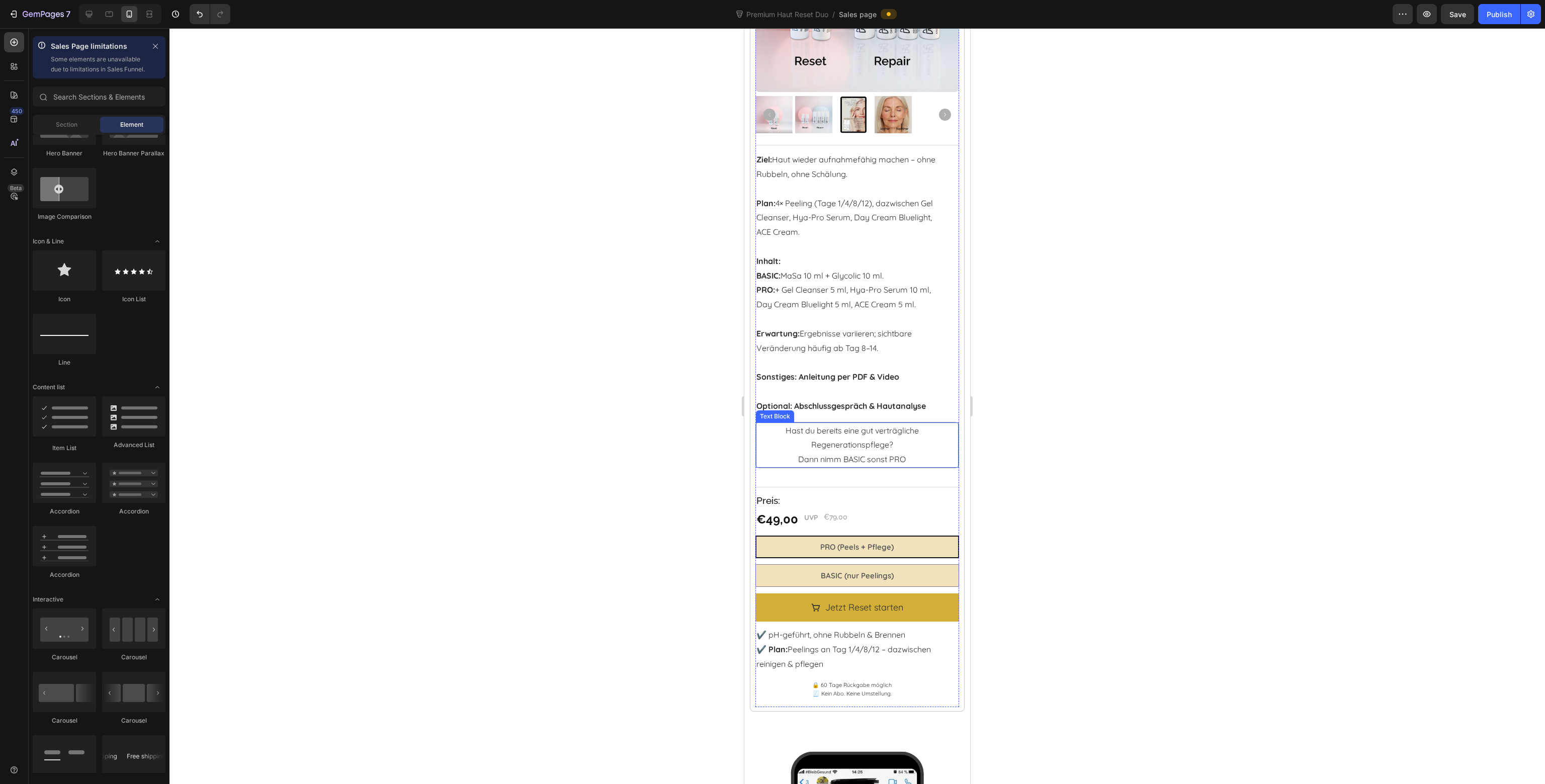
click at [876, 438] on p "Hast du bereits eine gut verträgliche Regenerationspflege?" at bounding box center [852, 438] width 190 height 29
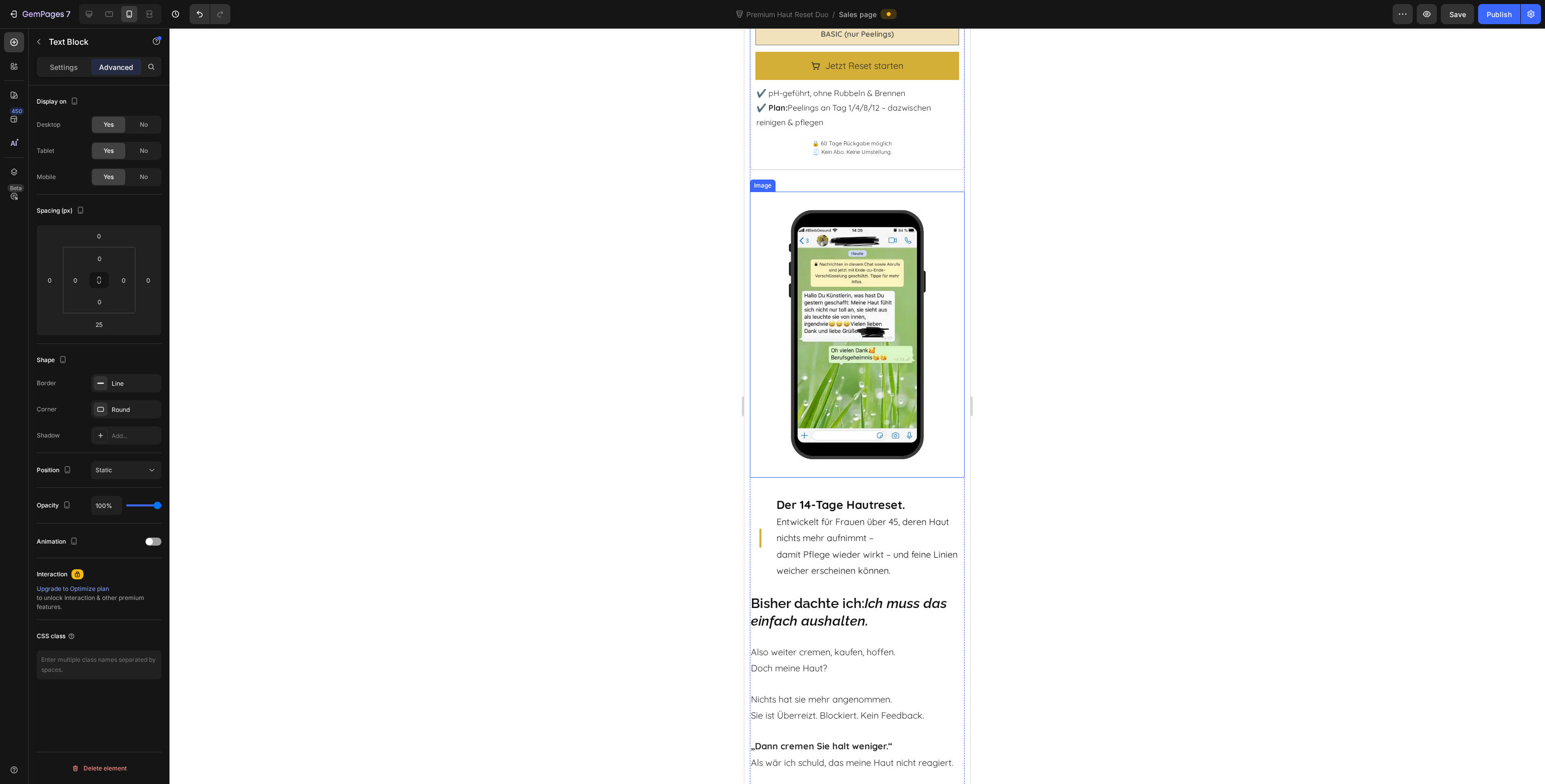
scroll to position [2096, 0]
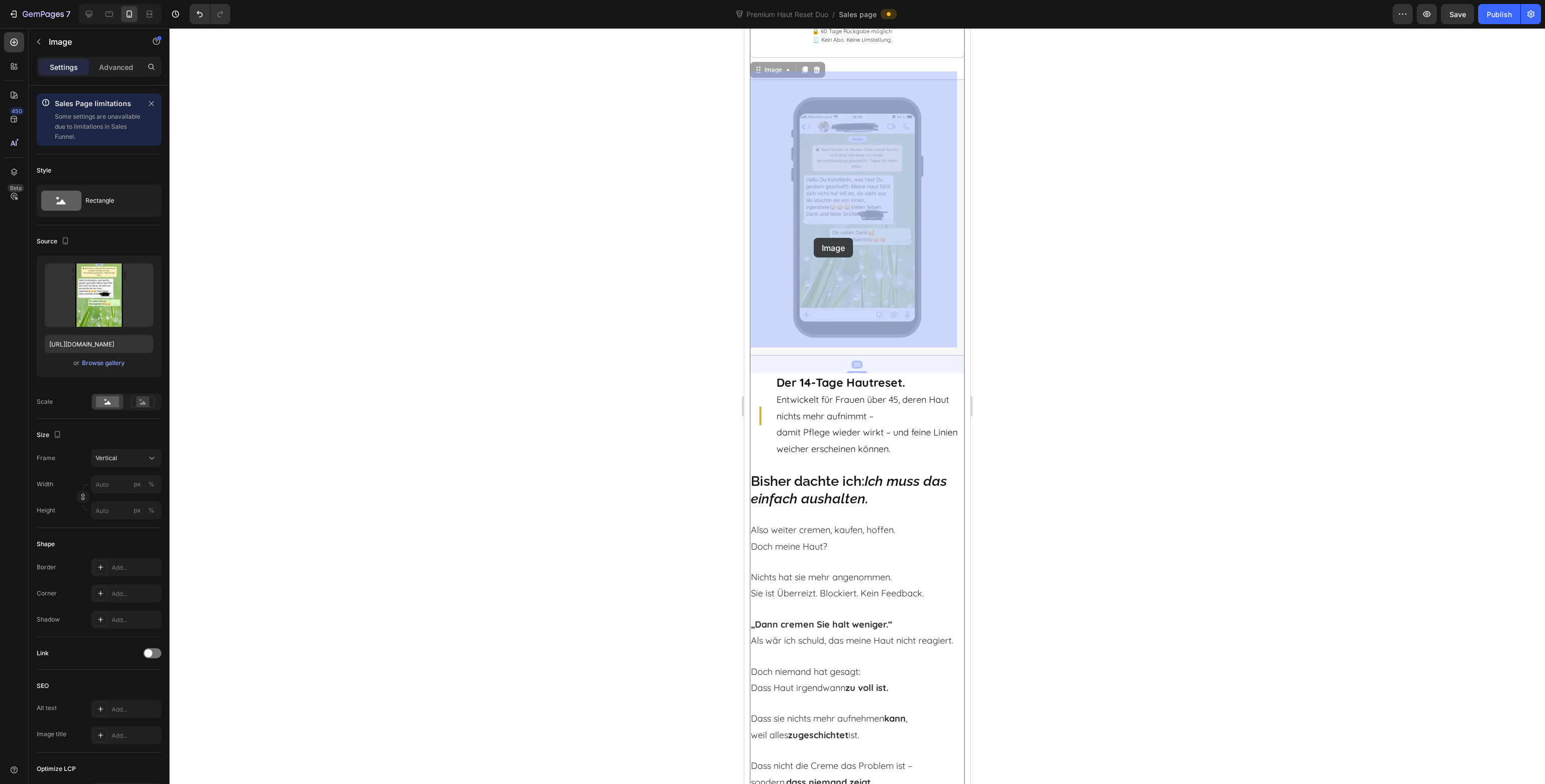
drag, startPoint x: 763, startPoint y: 66, endPoint x: 814, endPoint y: 229, distance: 170.8
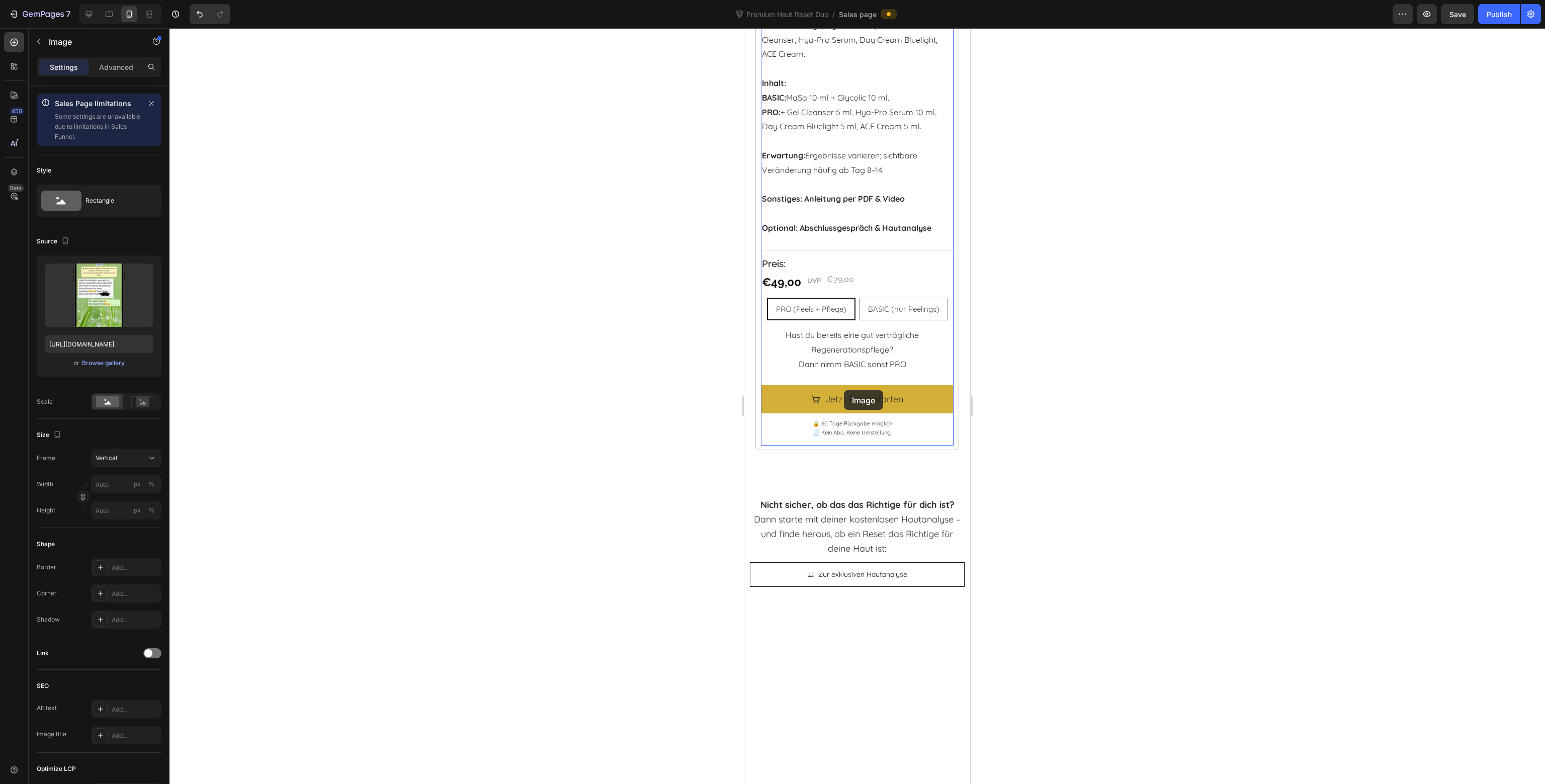
scroll to position [7225, 0]
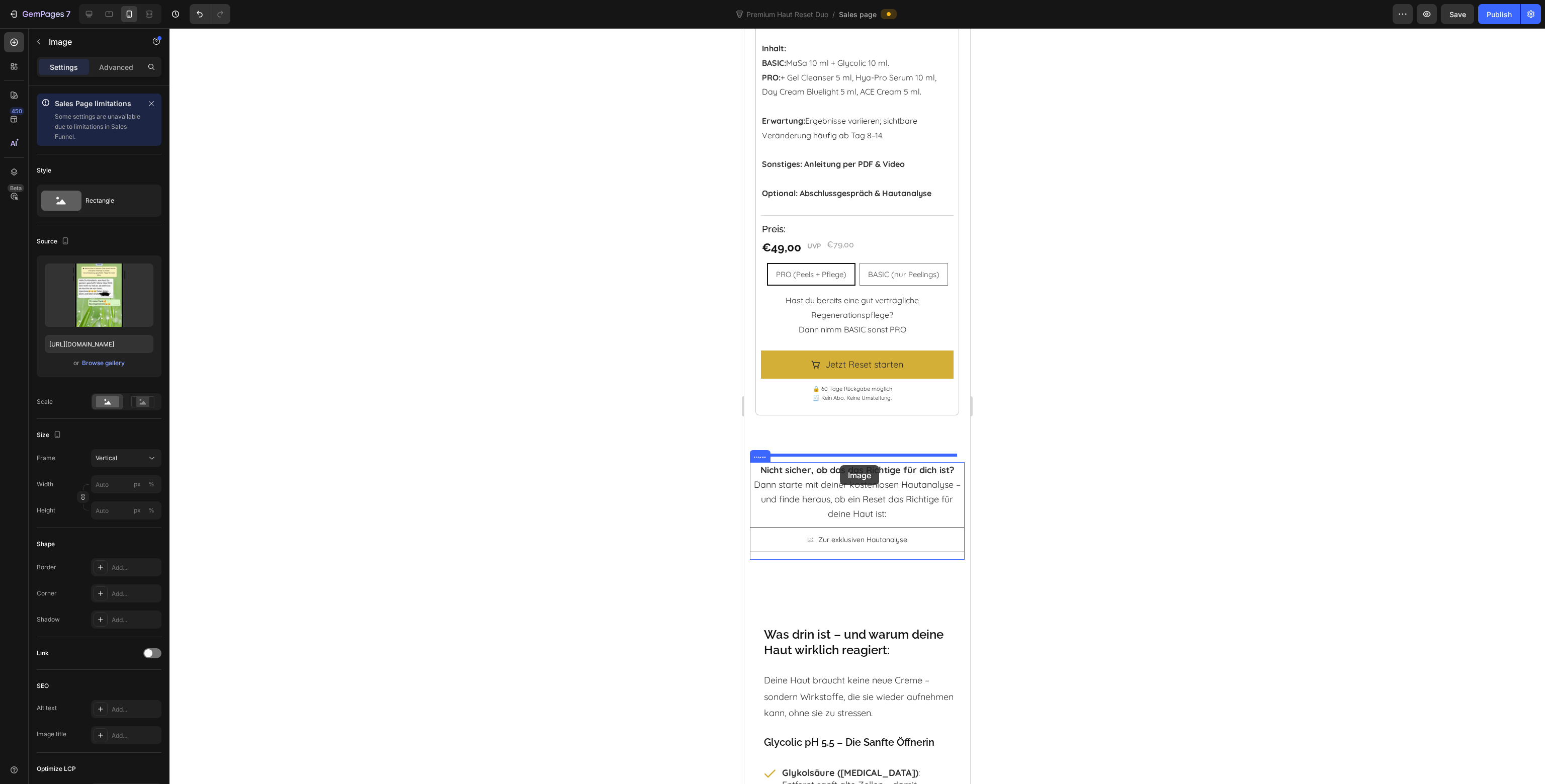
drag, startPoint x: 771, startPoint y: 64, endPoint x: 840, endPoint y: 465, distance: 406.9
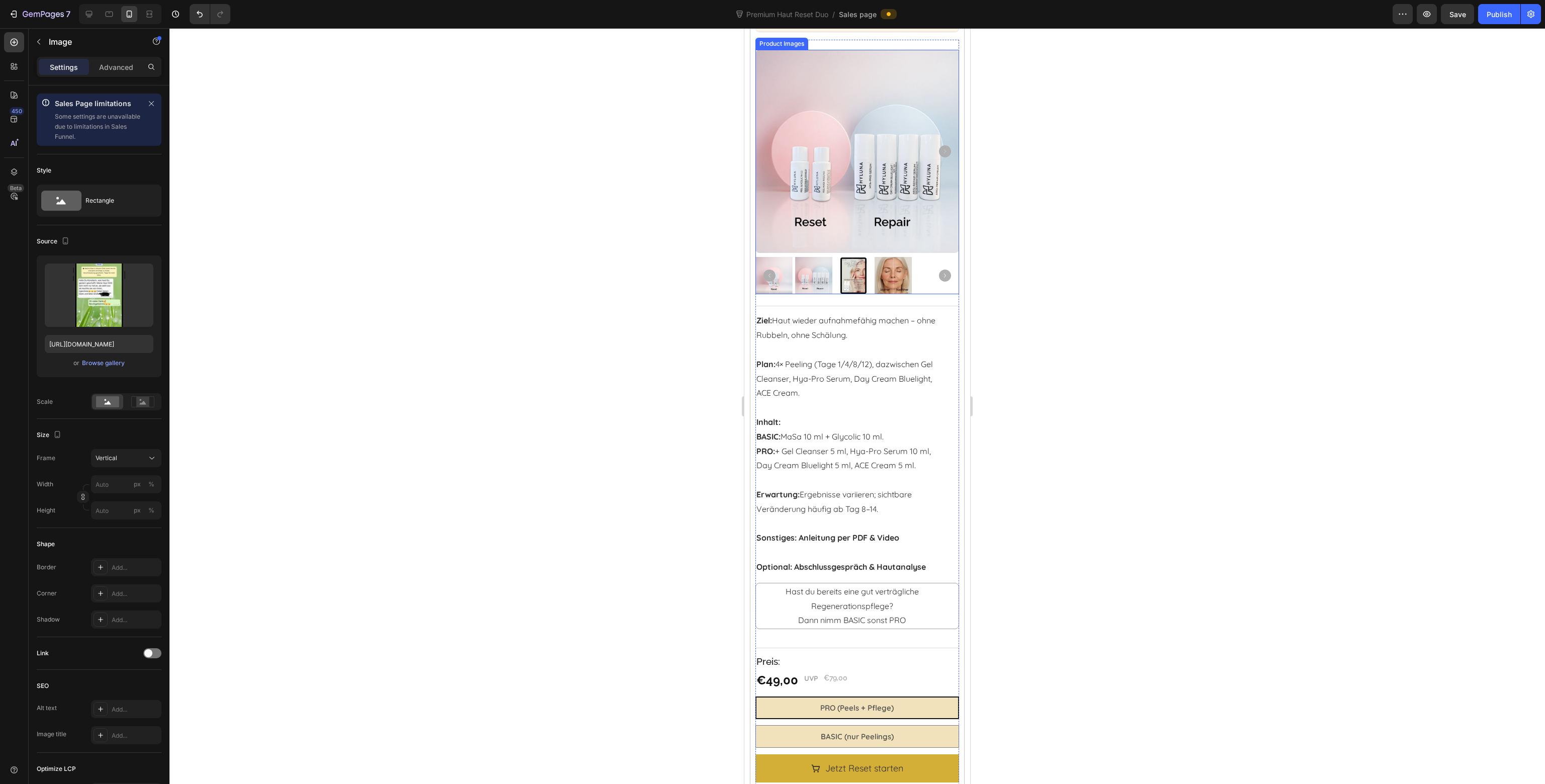
scroll to position [1154, 0]
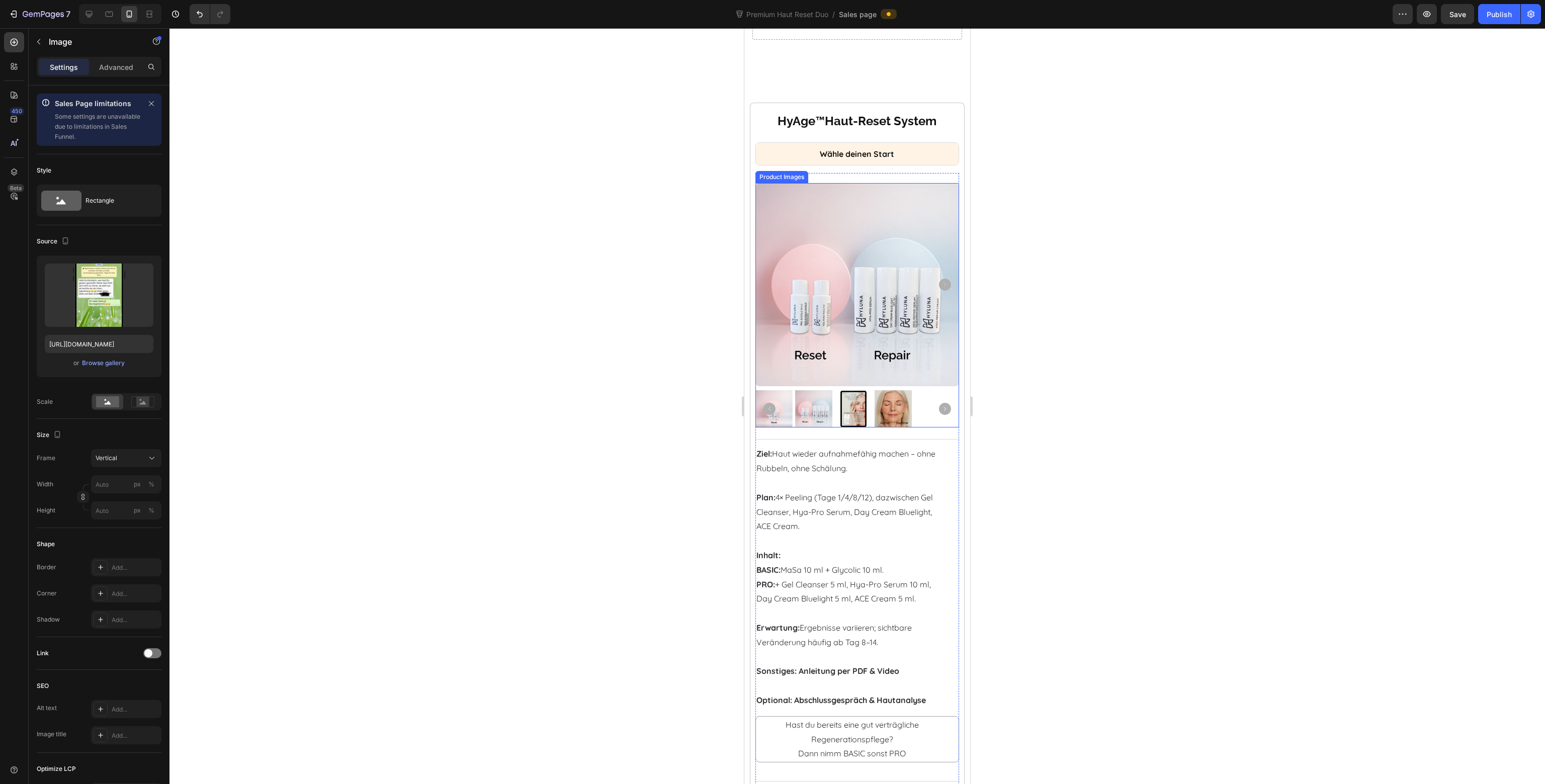
click at [941, 403] on icon "Carousel Next Arrow" at bounding box center [945, 409] width 12 height 12
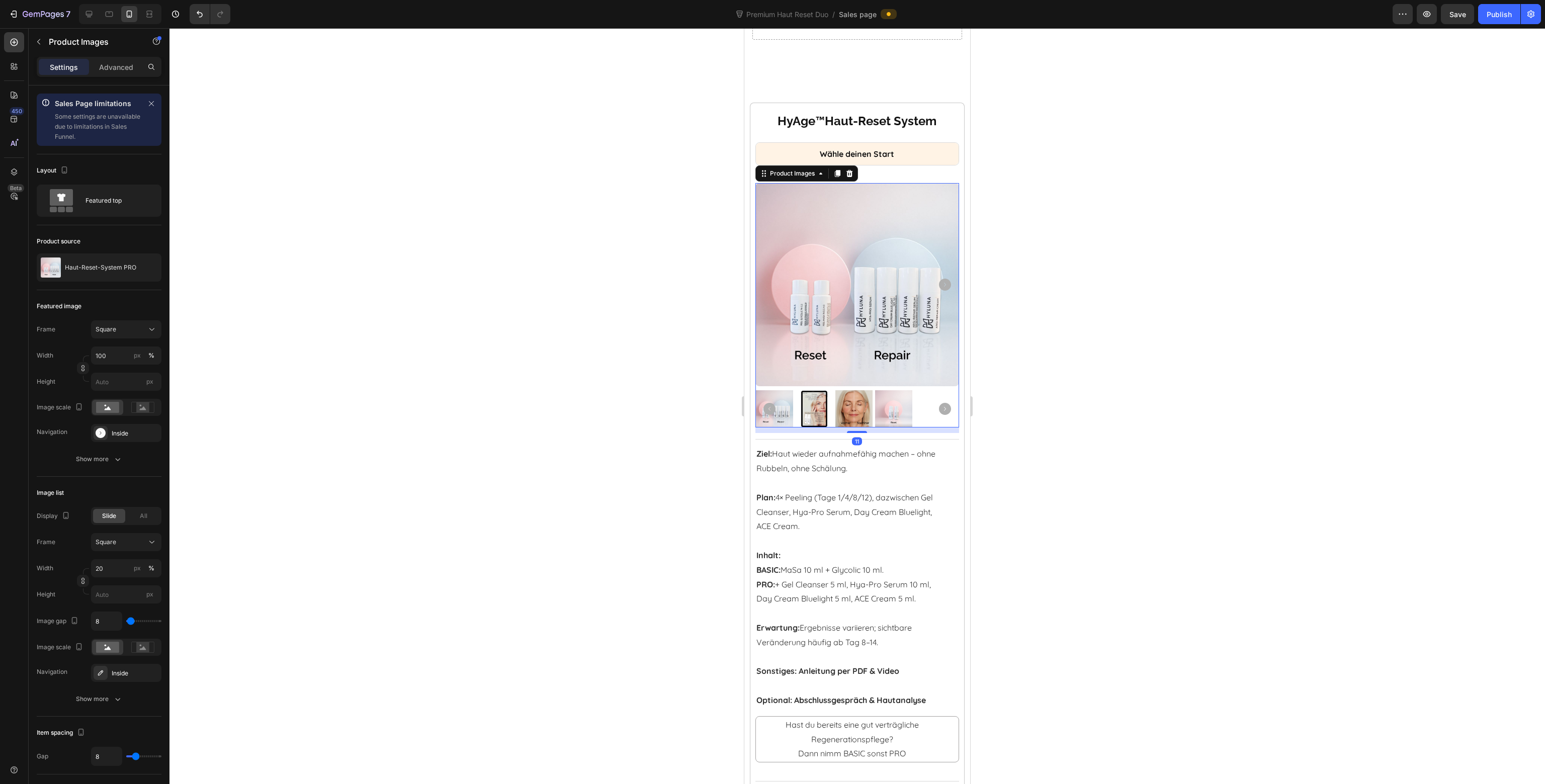
click at [941, 403] on icon "Carousel Next Arrow" at bounding box center [945, 409] width 12 height 12
click at [808, 403] on icon at bounding box center [814, 409] width 12 height 12
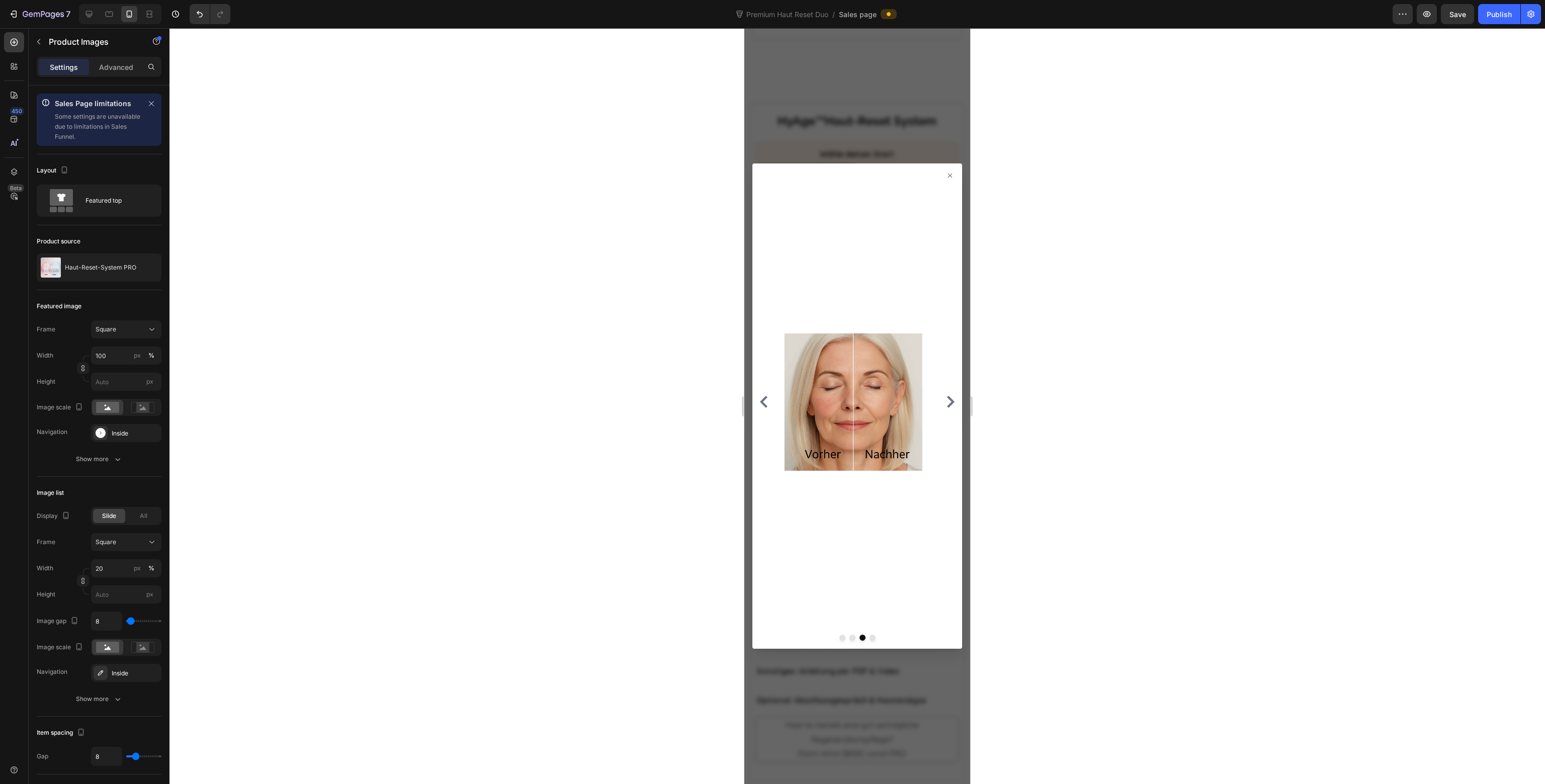
click at [947, 405] on icon "Carousel Next Arrow" at bounding box center [951, 402] width 8 height 12
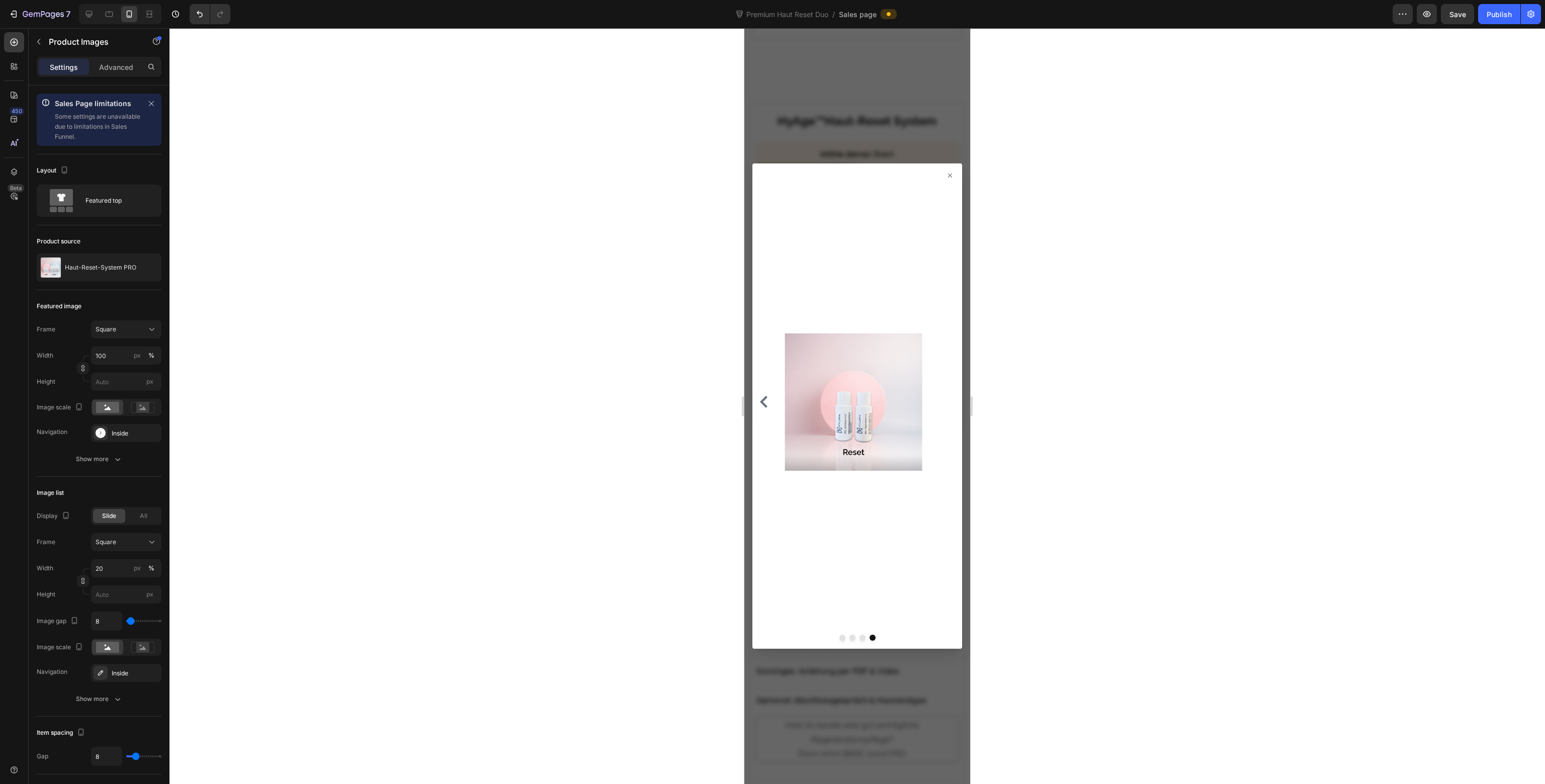
click at [942, 405] on div at bounding box center [857, 403] width 202 height 454
click at [763, 392] on div at bounding box center [857, 403] width 202 height 454
click at [768, 402] on icon "Carousel Back Arrow" at bounding box center [764, 402] width 12 height 12
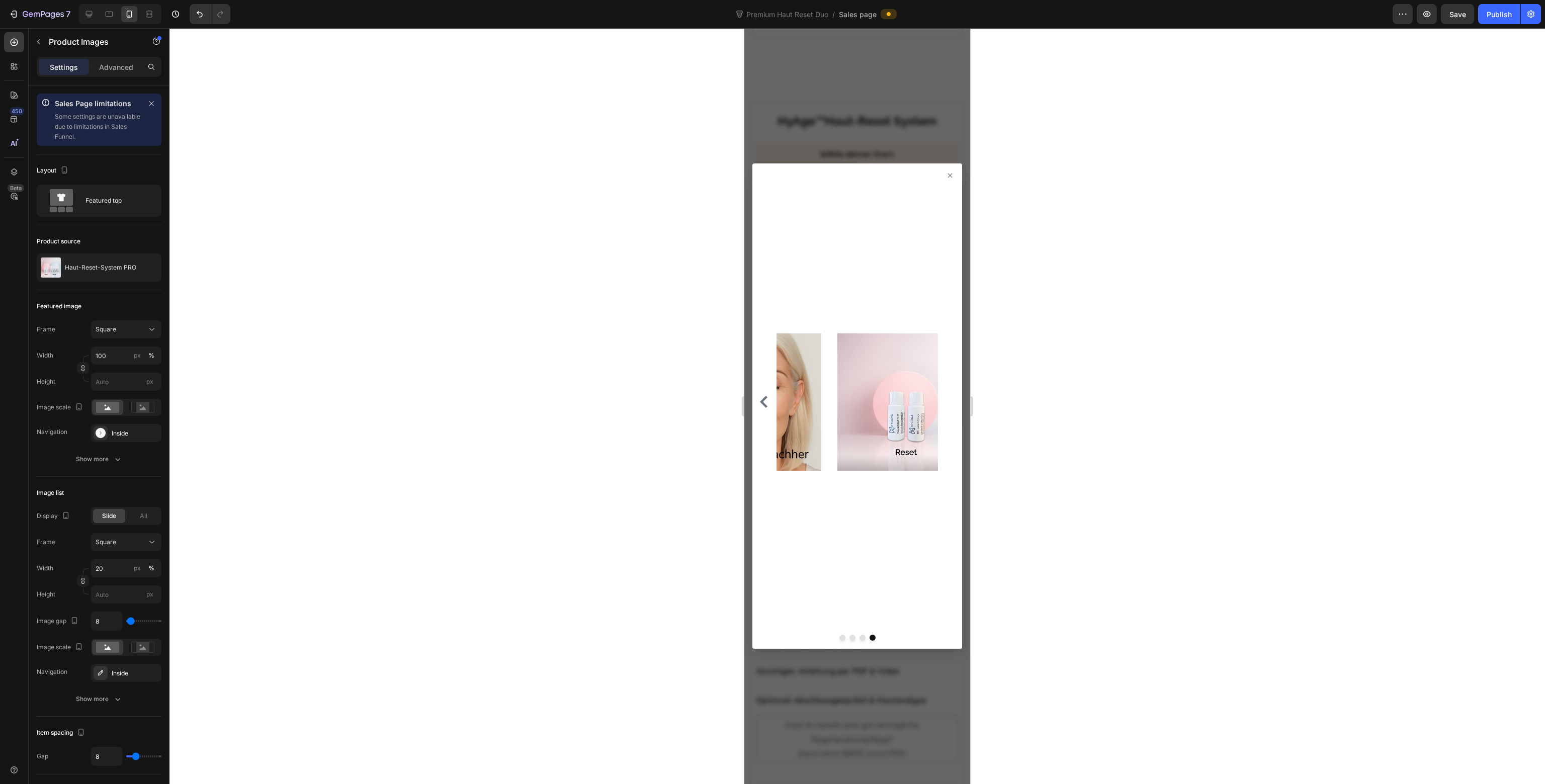
click at [767, 402] on icon "Carousel Back Arrow" at bounding box center [764, 402] width 12 height 12
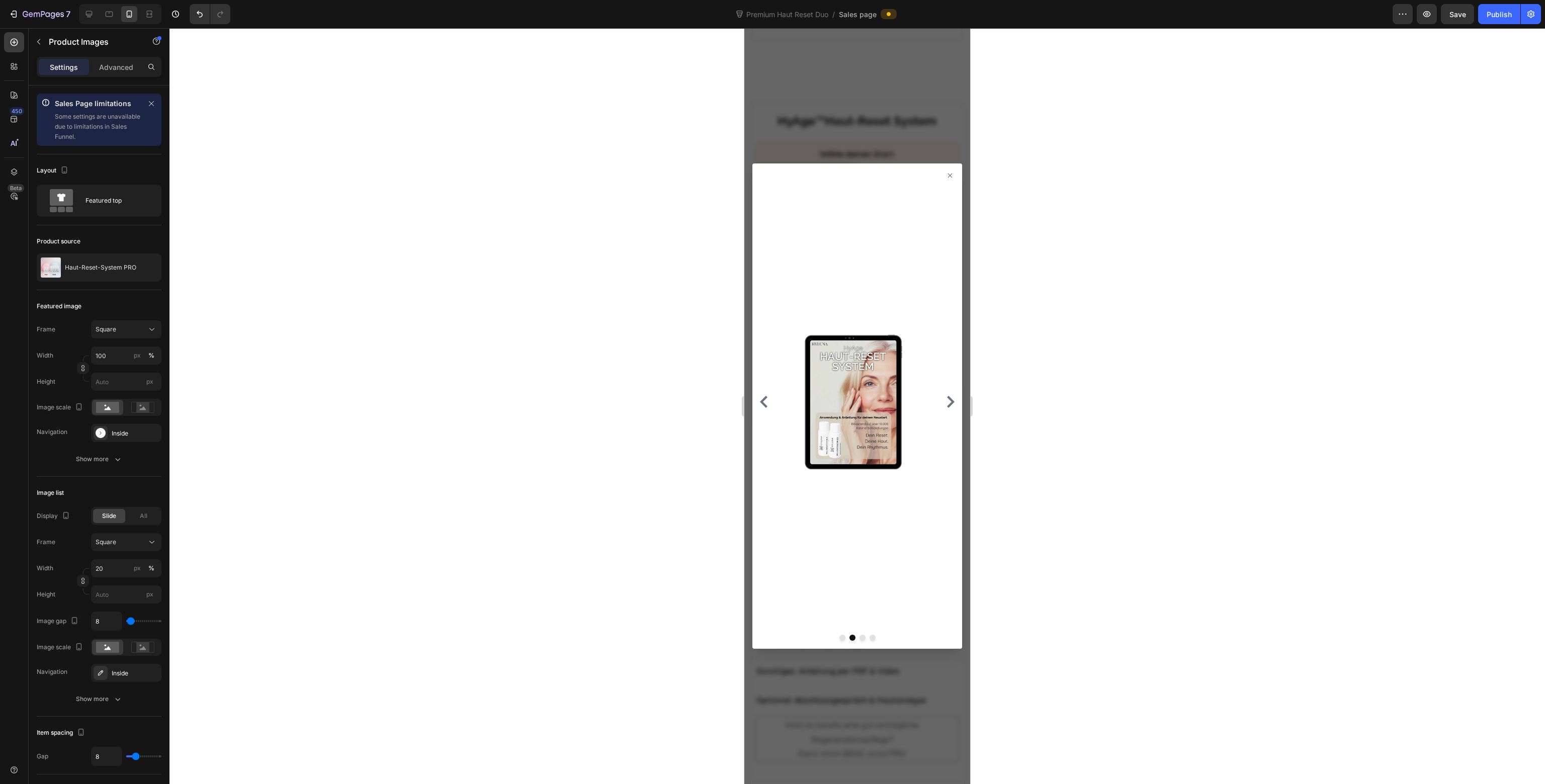
click at [767, 402] on icon "Carousel Back Arrow" at bounding box center [764, 402] width 12 height 12
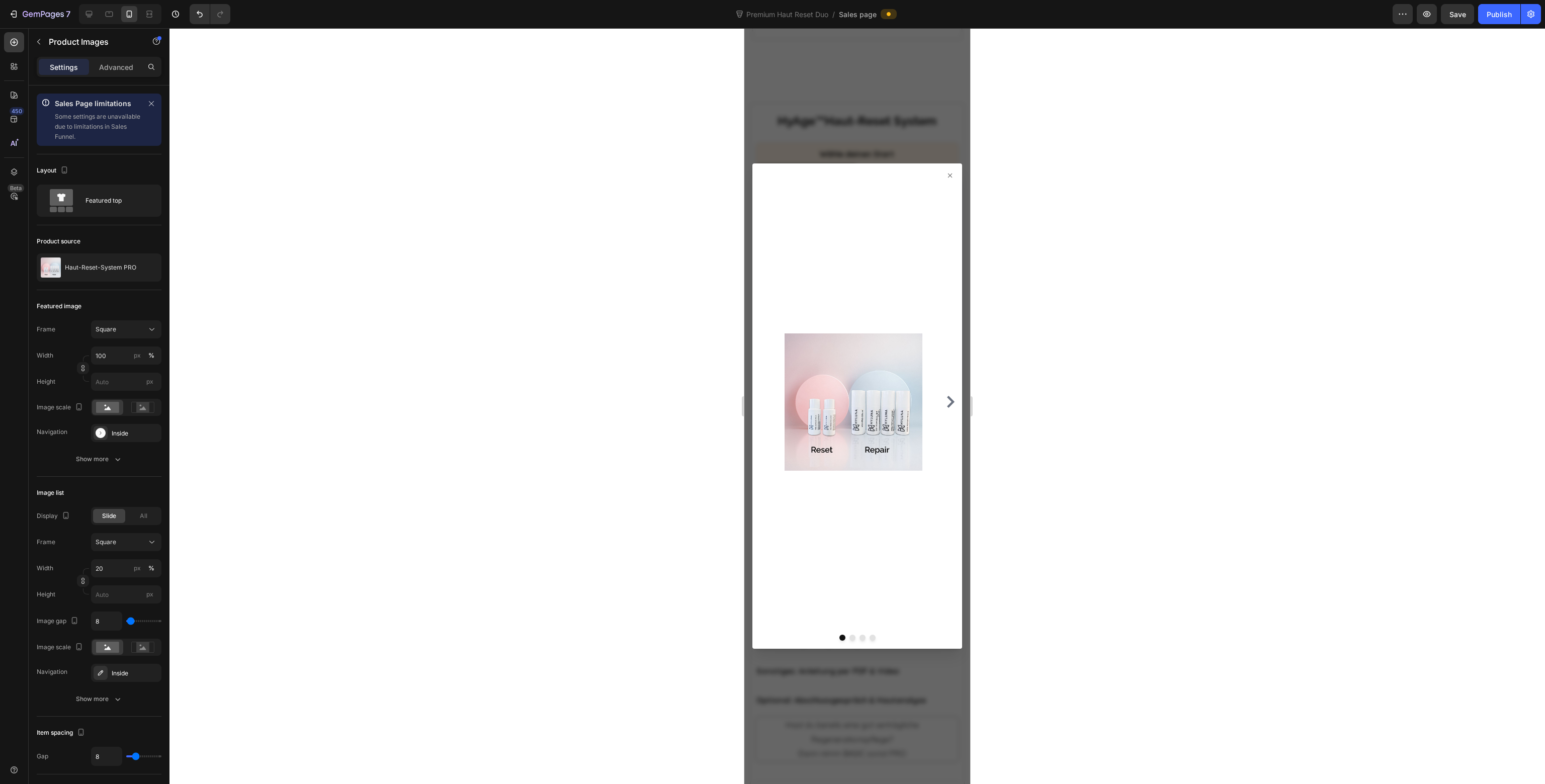
click at [950, 404] on div at bounding box center [857, 403] width 202 height 454
click at [947, 404] on icon "Carousel Next Arrow" at bounding box center [951, 402] width 8 height 12
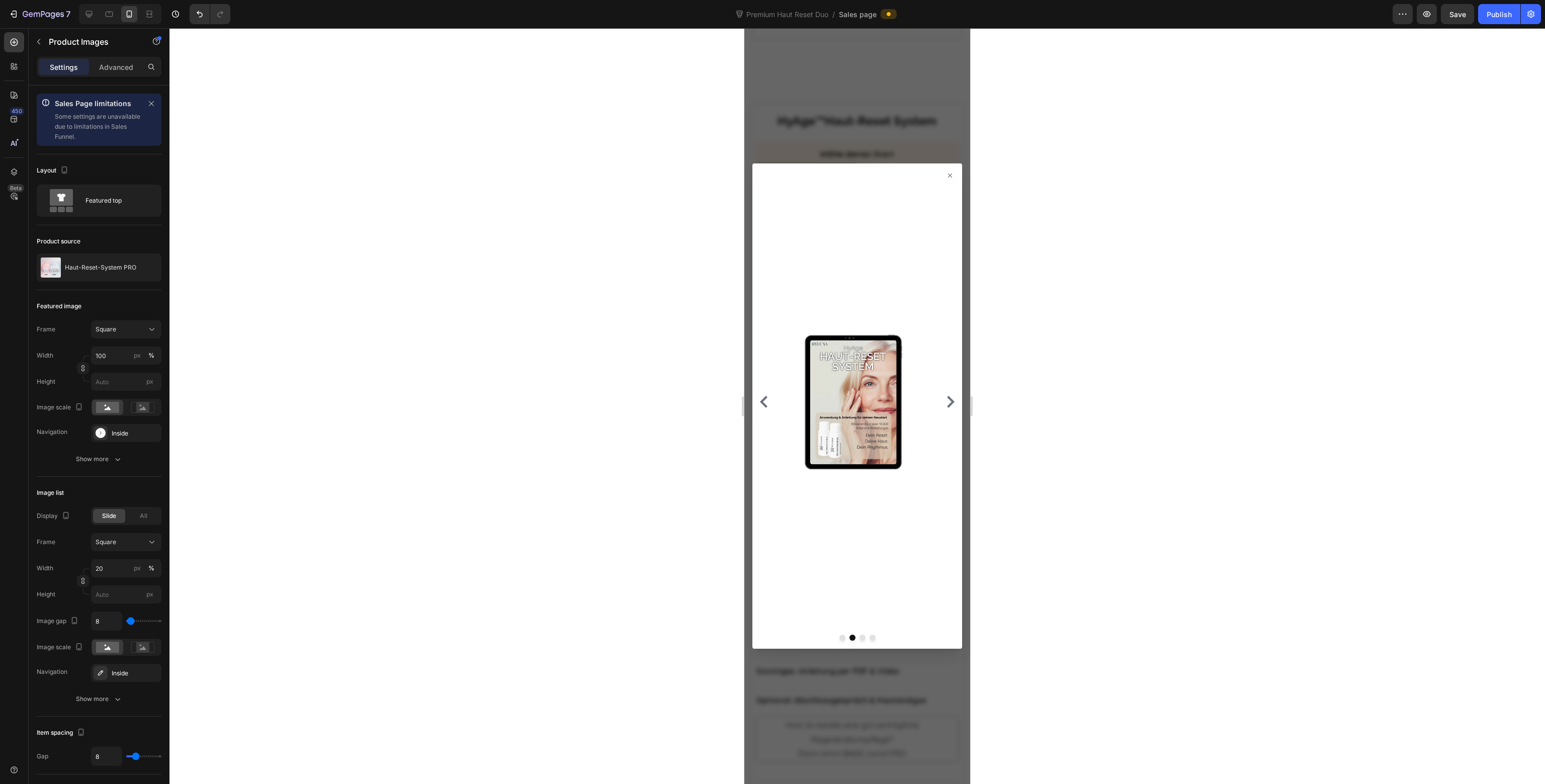
click at [943, 171] on div at bounding box center [857, 406] width 210 height 486
click at [938, 178] on div at bounding box center [857, 406] width 210 height 486
click at [946, 178] on icon at bounding box center [950, 175] width 8 height 8
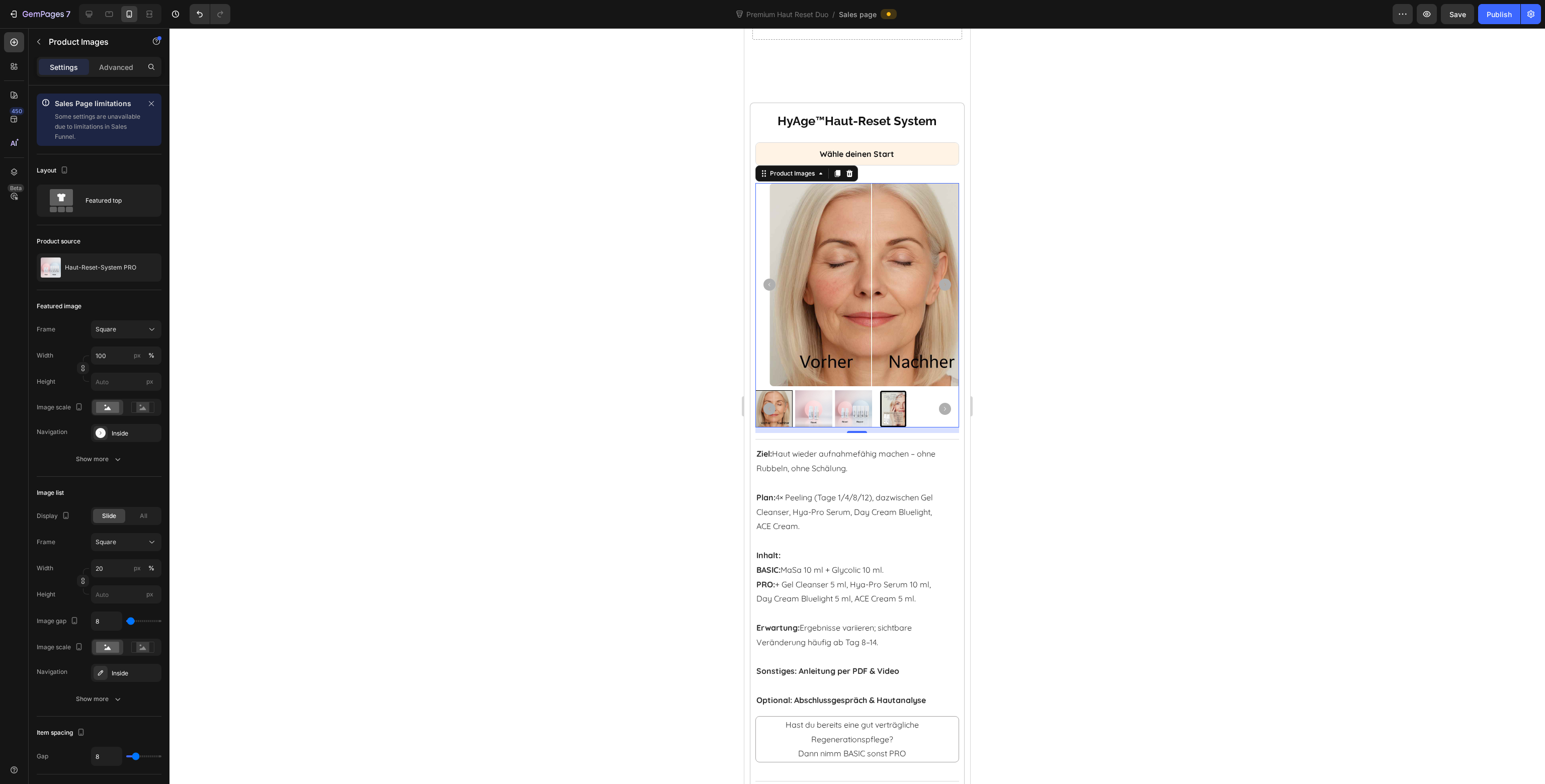
click at [813, 403] on icon at bounding box center [814, 409] width 12 height 12
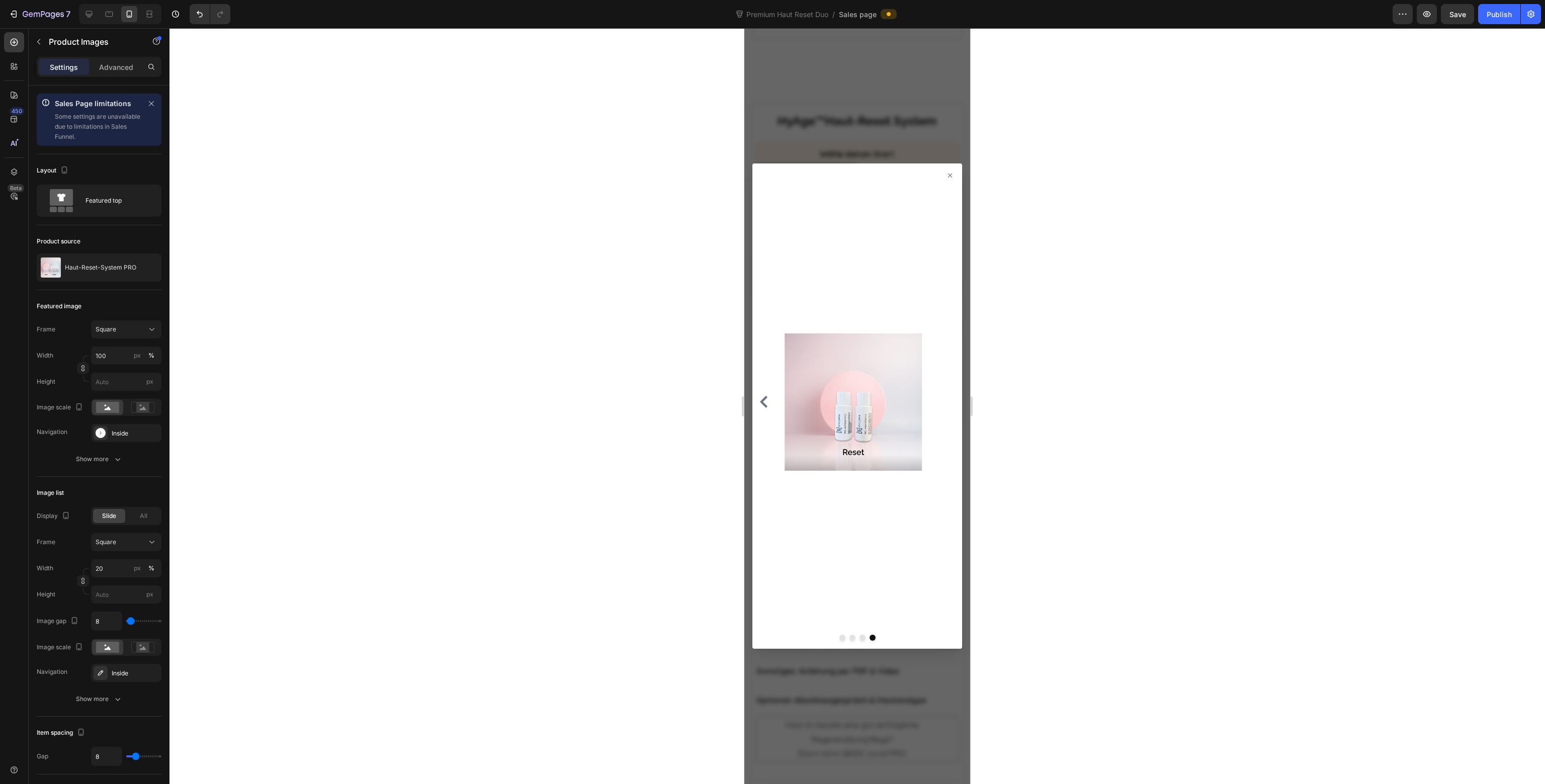
click at [948, 165] on div at bounding box center [857, 406] width 210 height 486
click at [946, 172] on div at bounding box center [857, 406] width 210 height 486
click at [946, 175] on icon at bounding box center [950, 175] width 8 height 8
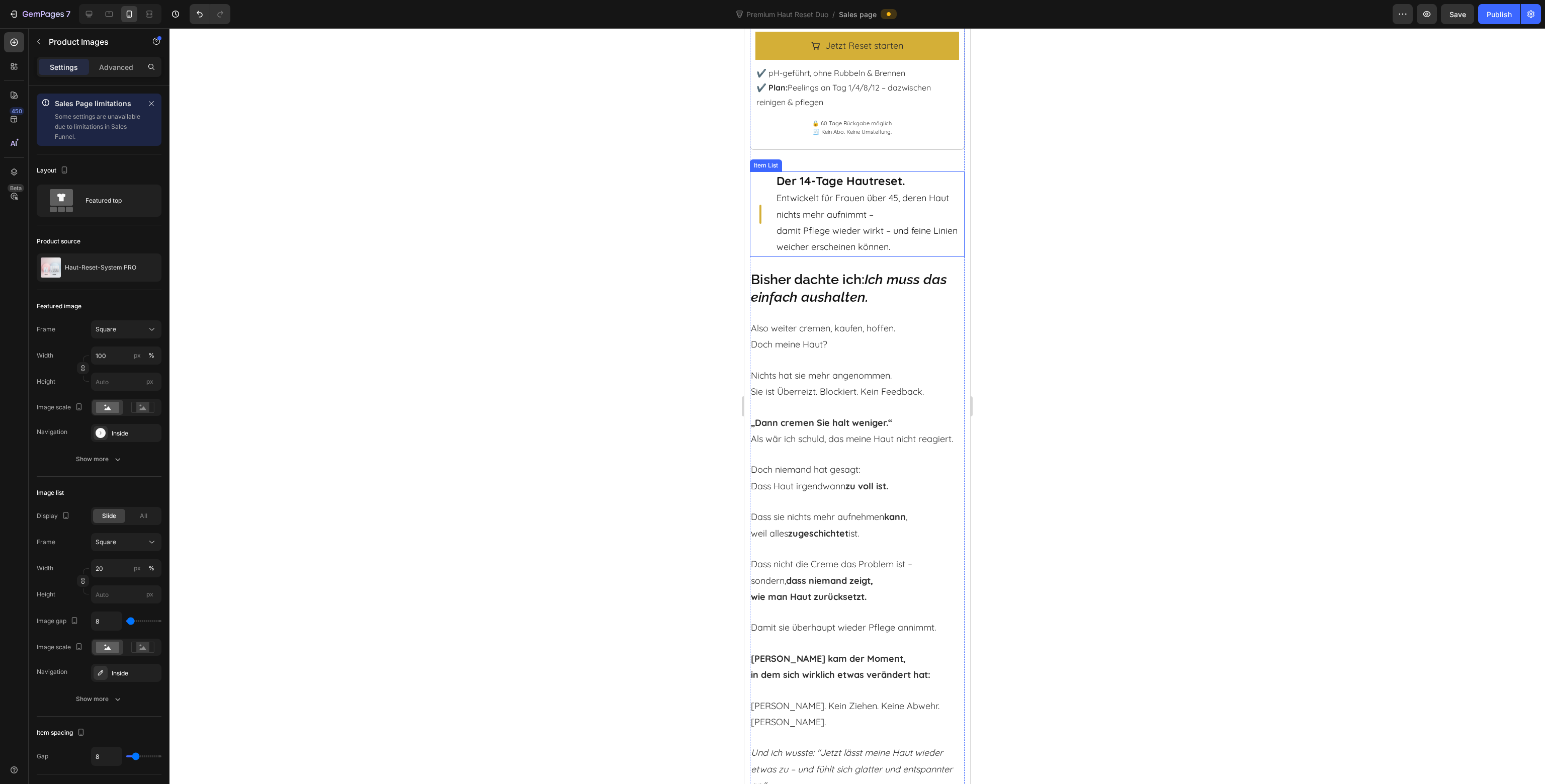
scroll to position [2009, 0]
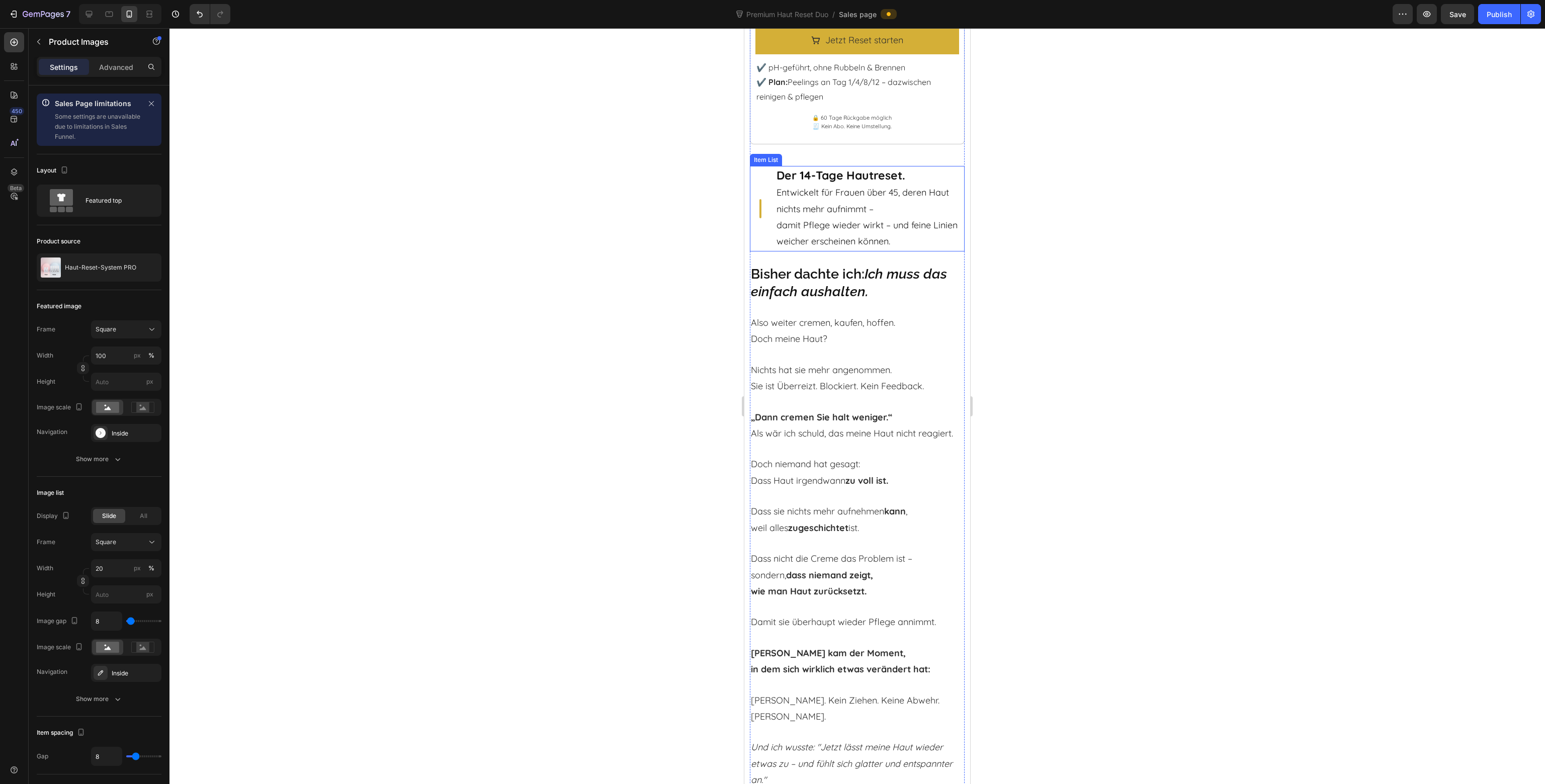
click at [769, 180] on div "Der 14-Tage Hautreset. Entwickelt für Frauen über 45, deren Haut nichts mehr au…" at bounding box center [858, 209] width 215 height 86
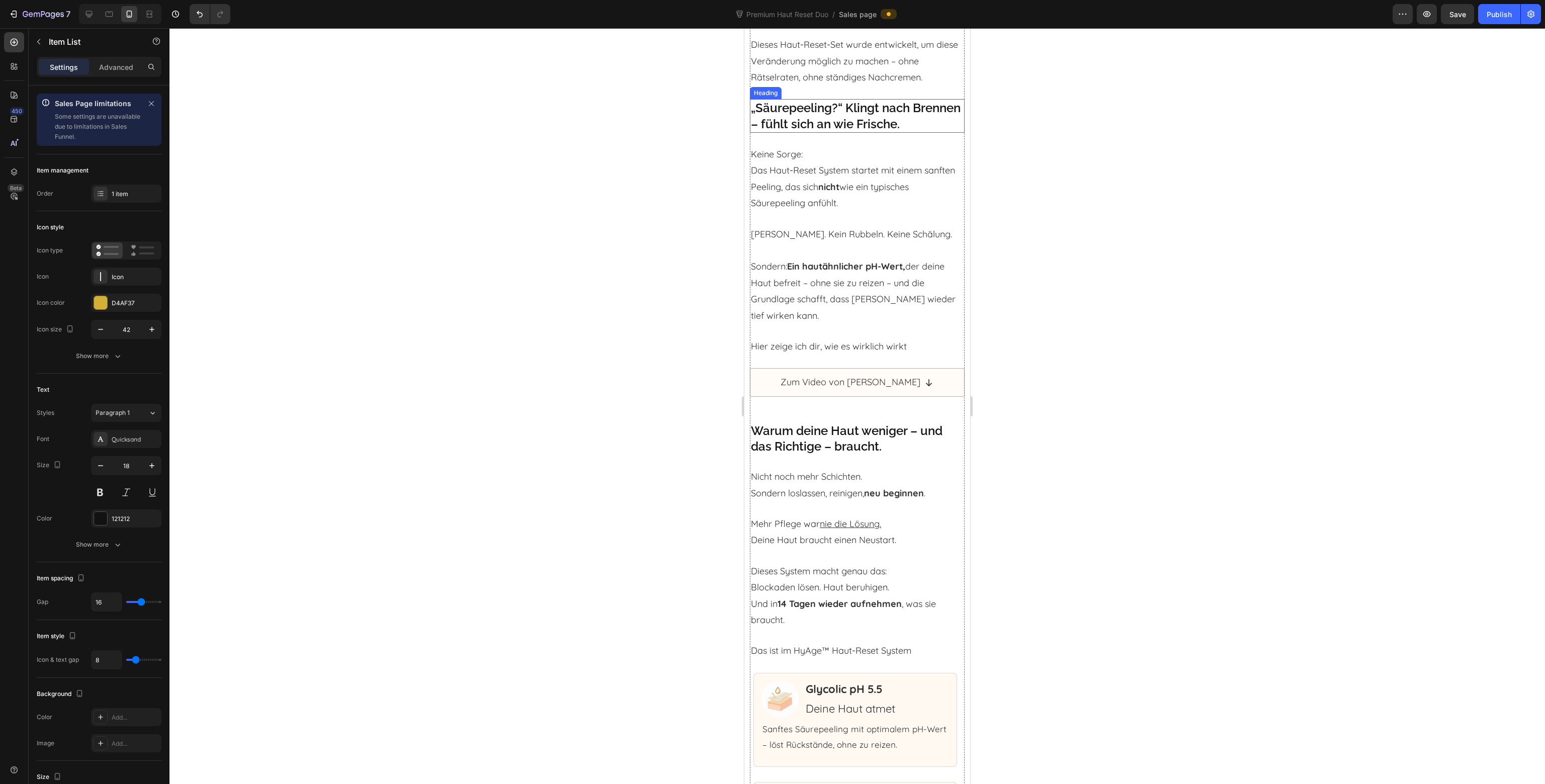
scroll to position [3467, 0]
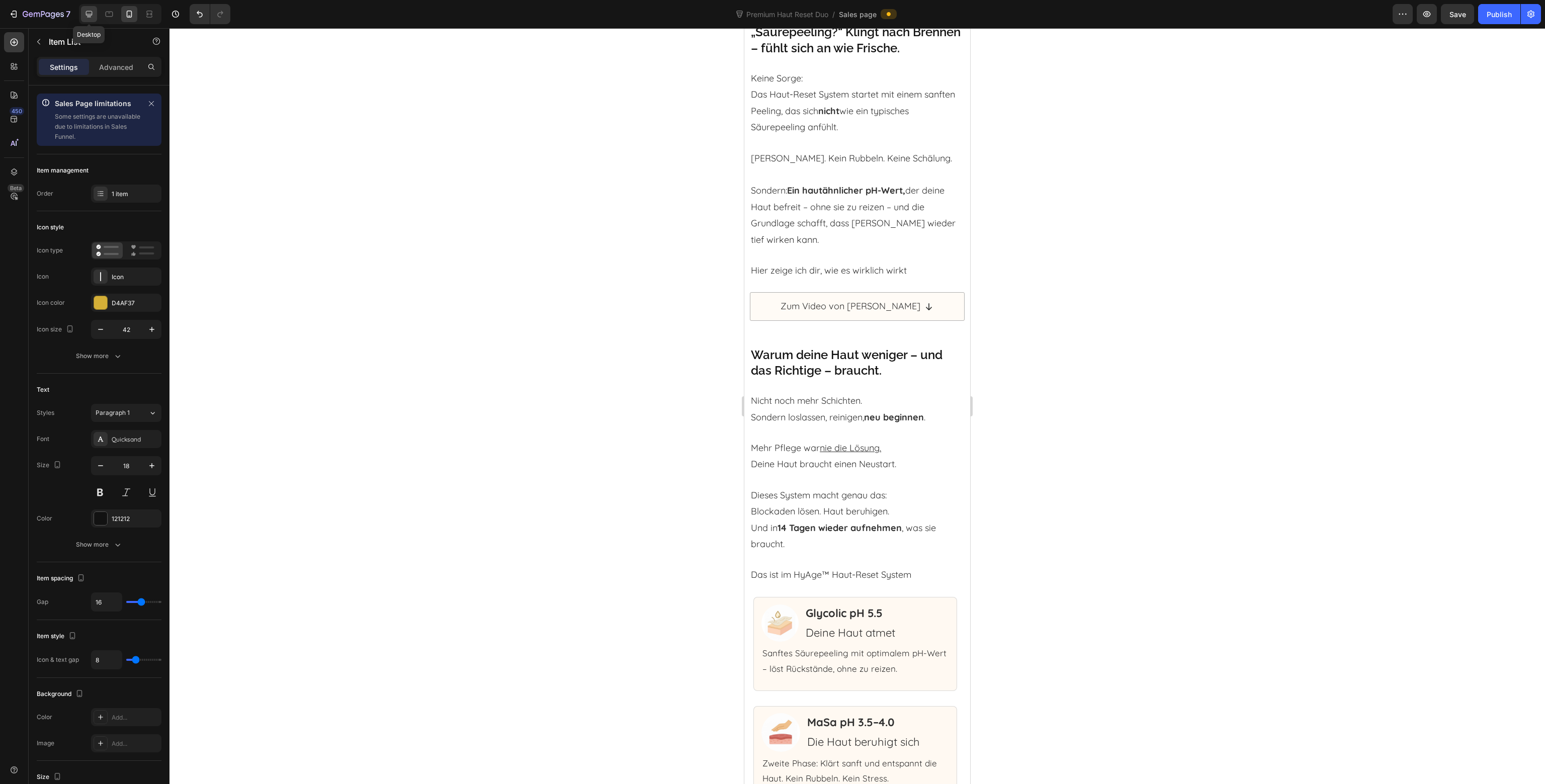
drag, startPoint x: 89, startPoint y: 13, endPoint x: 96, endPoint y: 20, distance: 9.9
click at [89, 13] on icon at bounding box center [89, 14] width 10 height 10
type input "50"
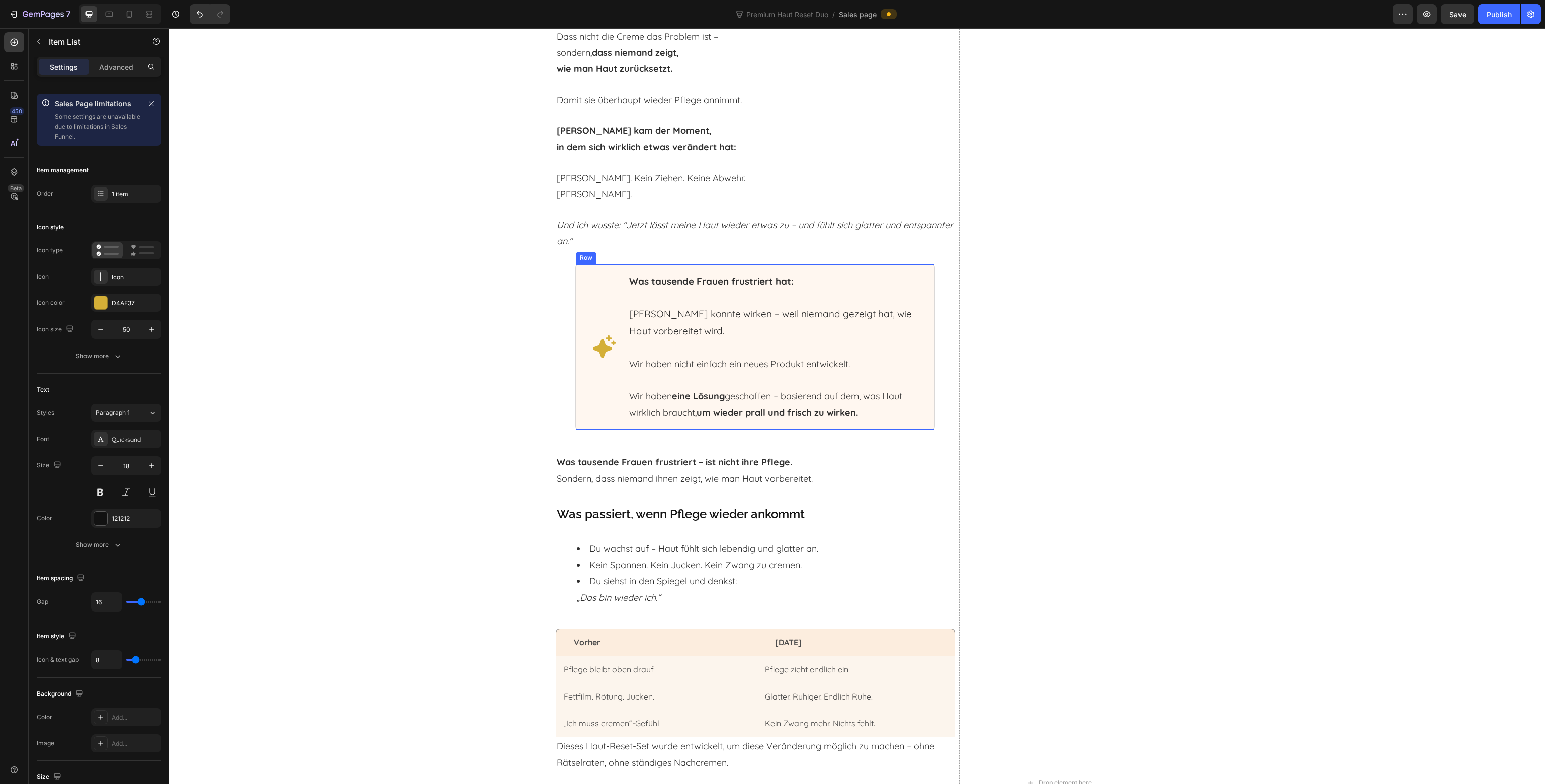
scroll to position [2375, 0]
click at [42, 38] on icon "button" at bounding box center [38, 42] width 8 height 8
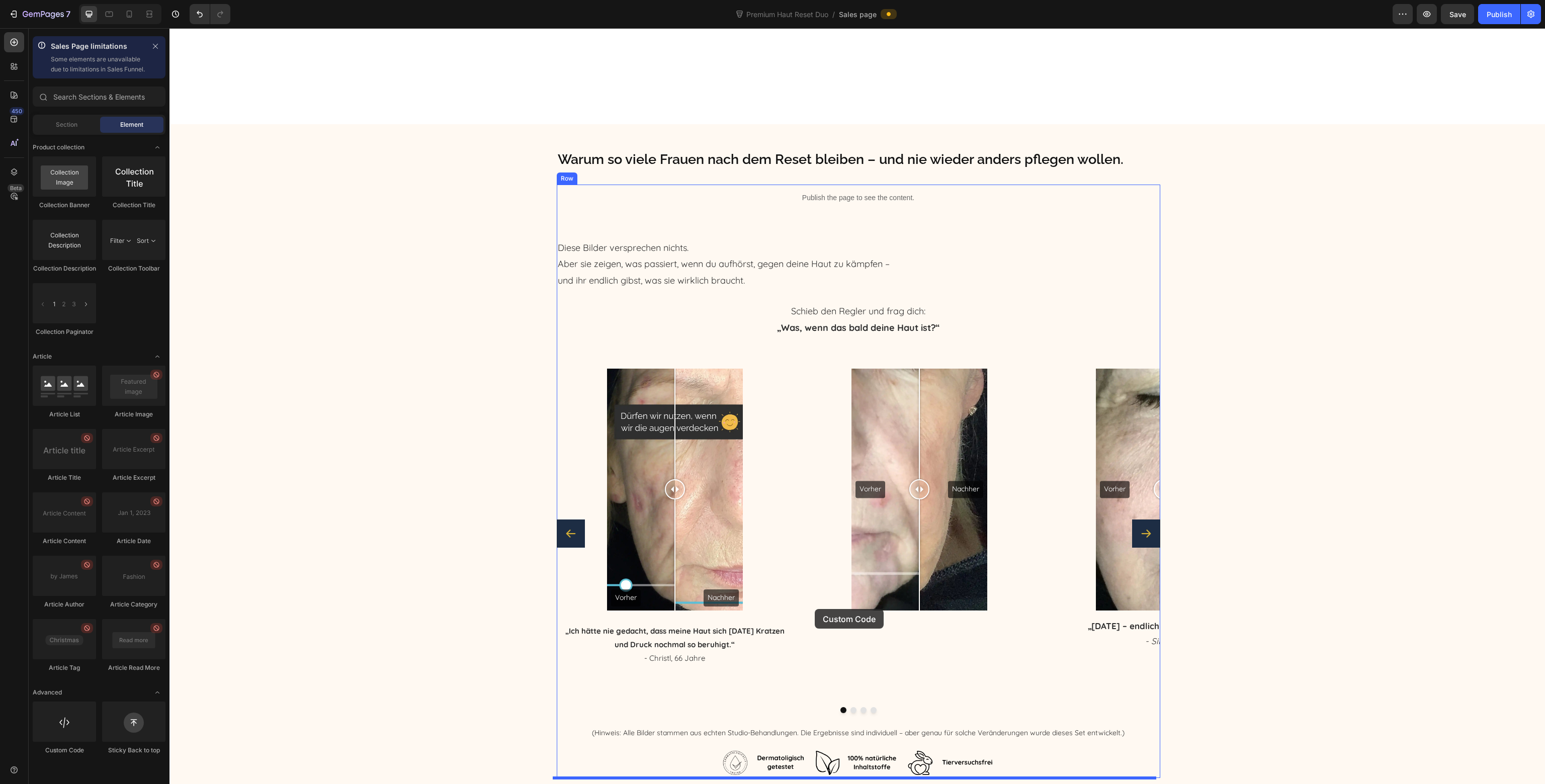
scroll to position [5191, 0]
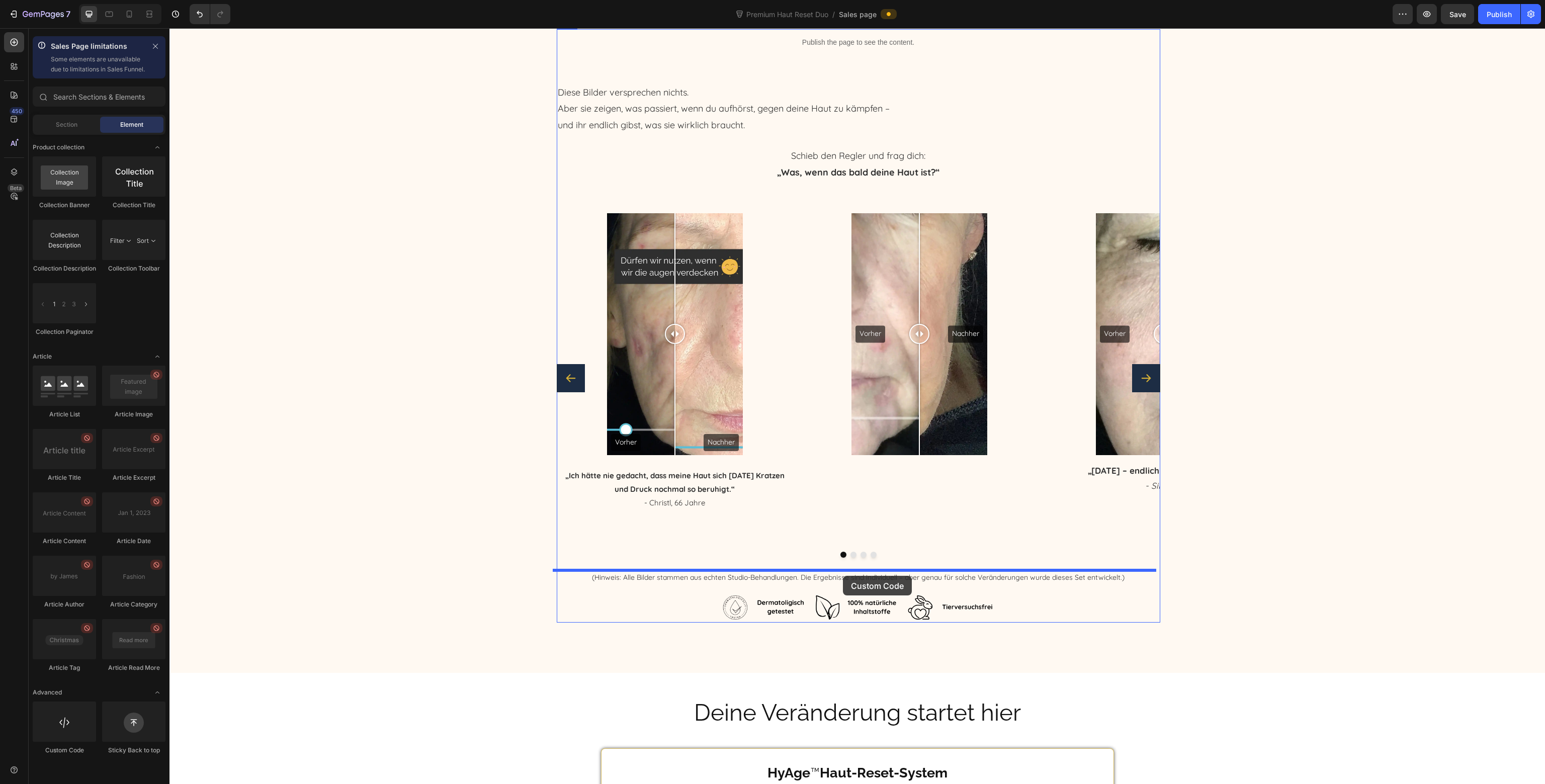
drag, startPoint x: 252, startPoint y: 766, endPoint x: 843, endPoint y: 576, distance: 620.8
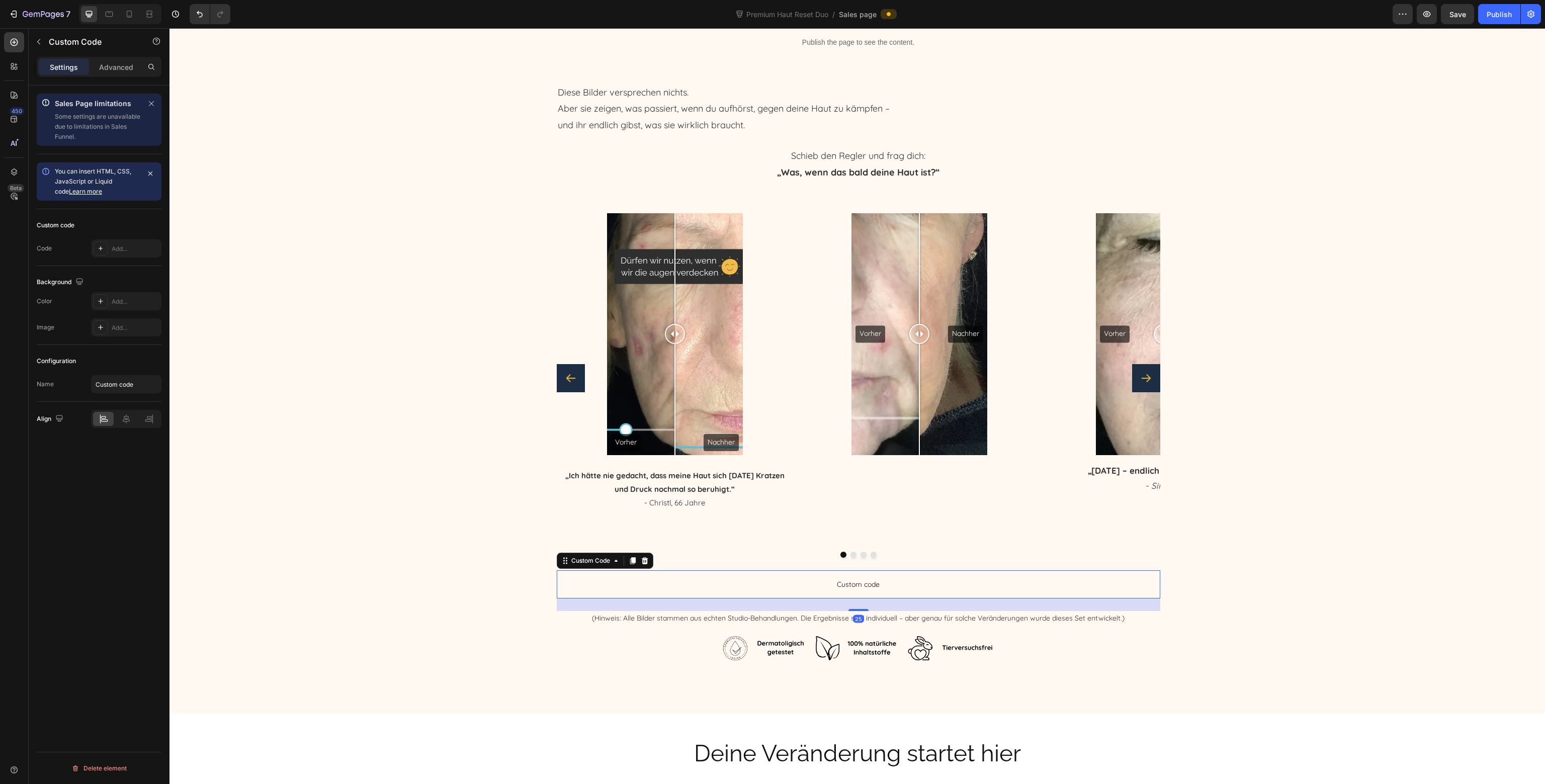
click at [822, 580] on span "Custom code" at bounding box center [859, 585] width 604 height 12
click at [787, 587] on span "Custom code" at bounding box center [859, 585] width 604 height 12
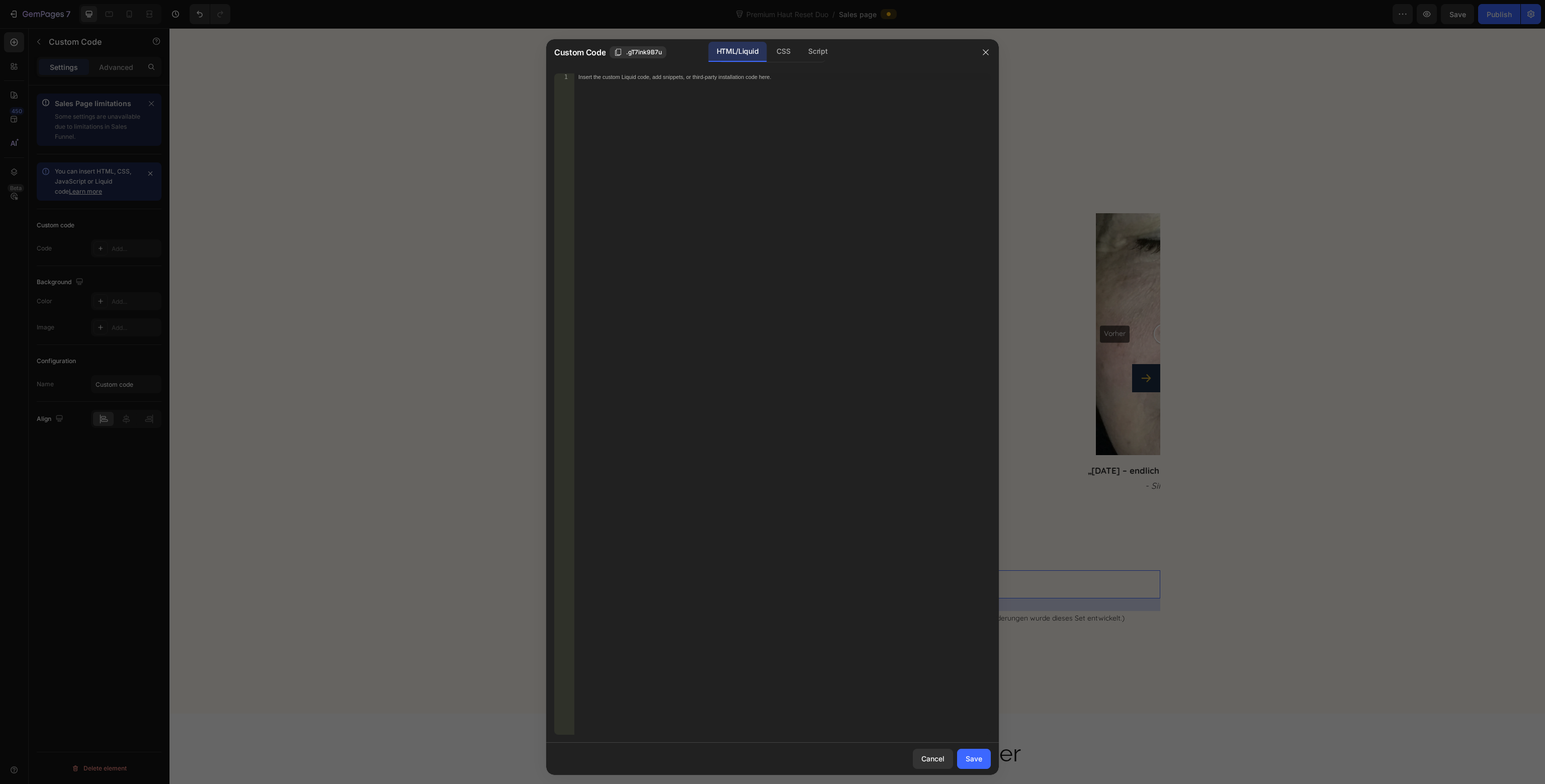
click at [646, 143] on div "Insert the custom Liquid code, add snippets, or third-party installation code h…" at bounding box center [782, 411] width 417 height 676
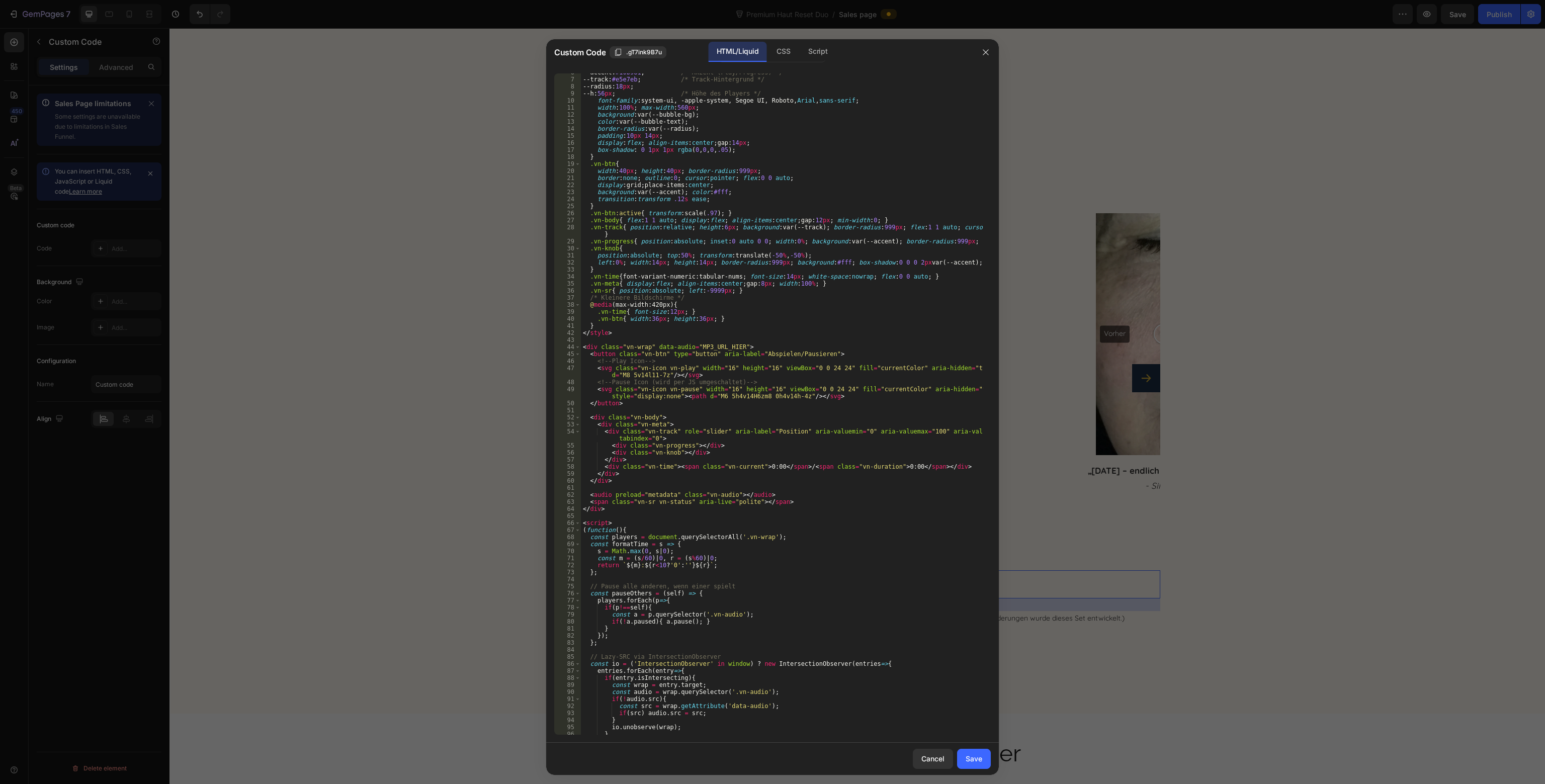
scroll to position [0, 0]
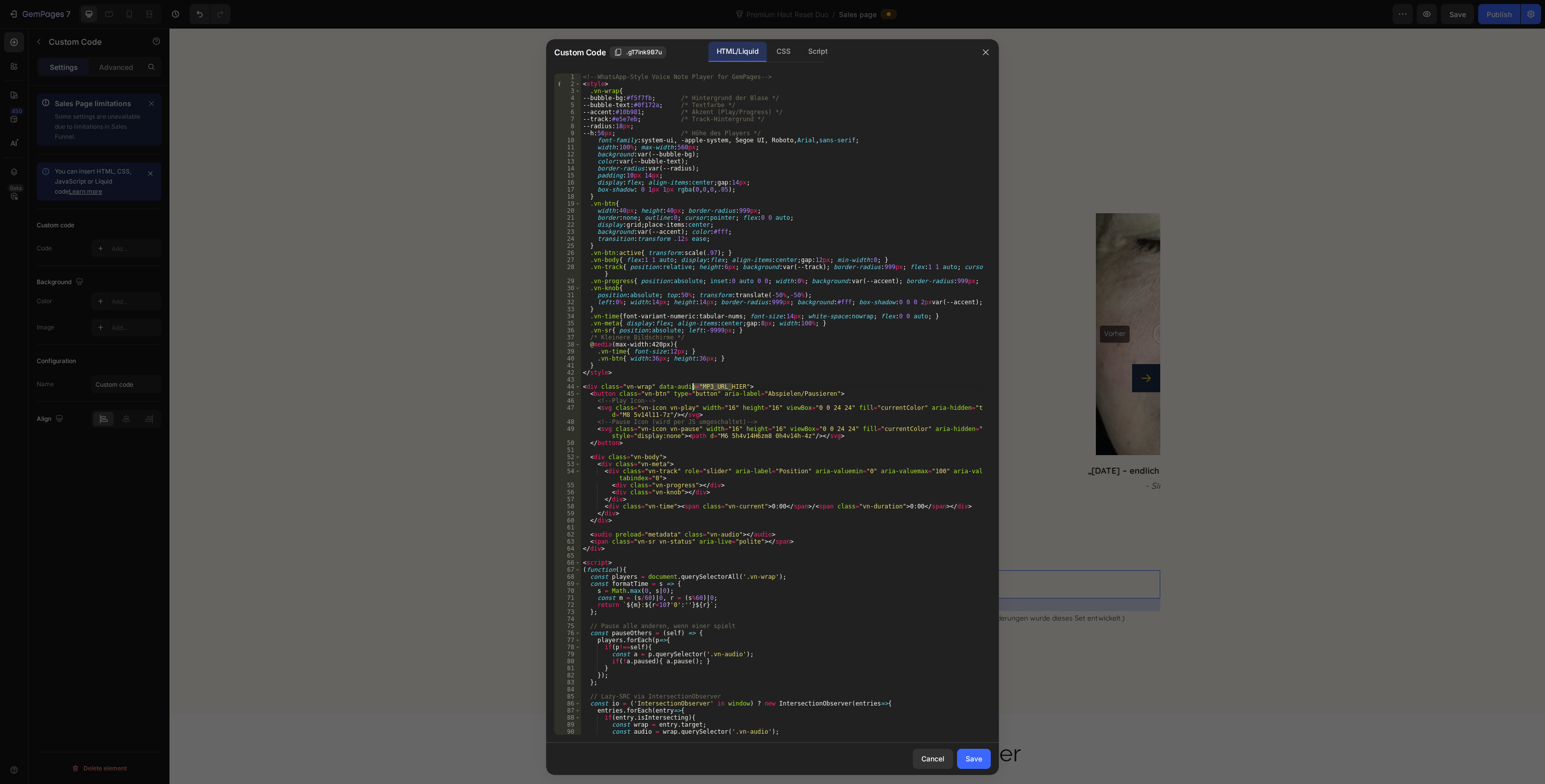
drag, startPoint x: 732, startPoint y: 386, endPoint x: 698, endPoint y: 388, distance: 34.1
click at [692, 386] on div "<!-- WhatsApp-Style Voice Note Player for GemPages --> < style > .vn-wrap { --b…" at bounding box center [782, 411] width 402 height 676
paste textarea "[URL][DOMAIN_NAME][DATE][DATE]"
type textarea "<div class="vn-wrap" data-audio="[URL][DOMAIN_NAME][DATE][DATE]">"
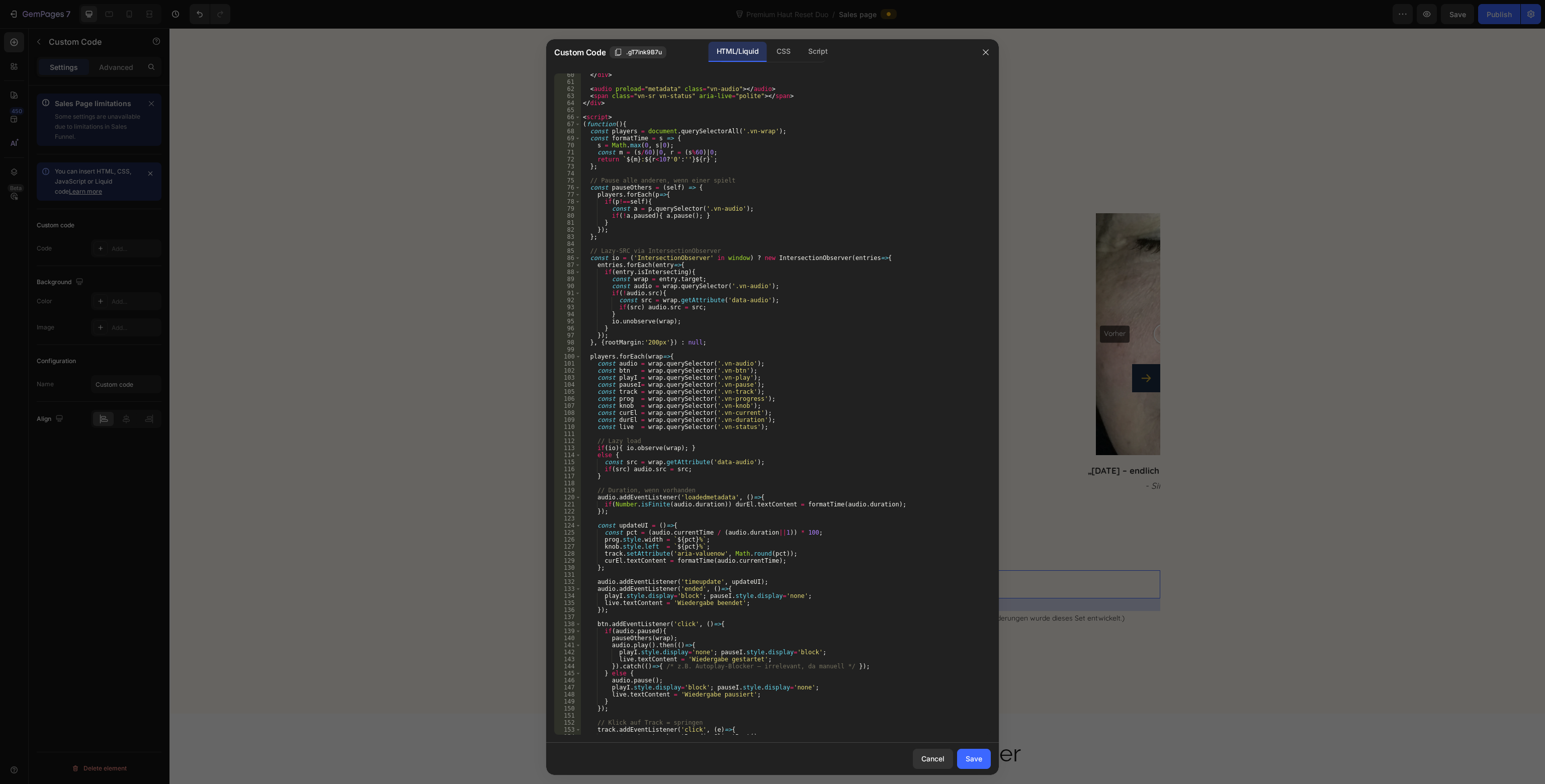
scroll to position [627, 0]
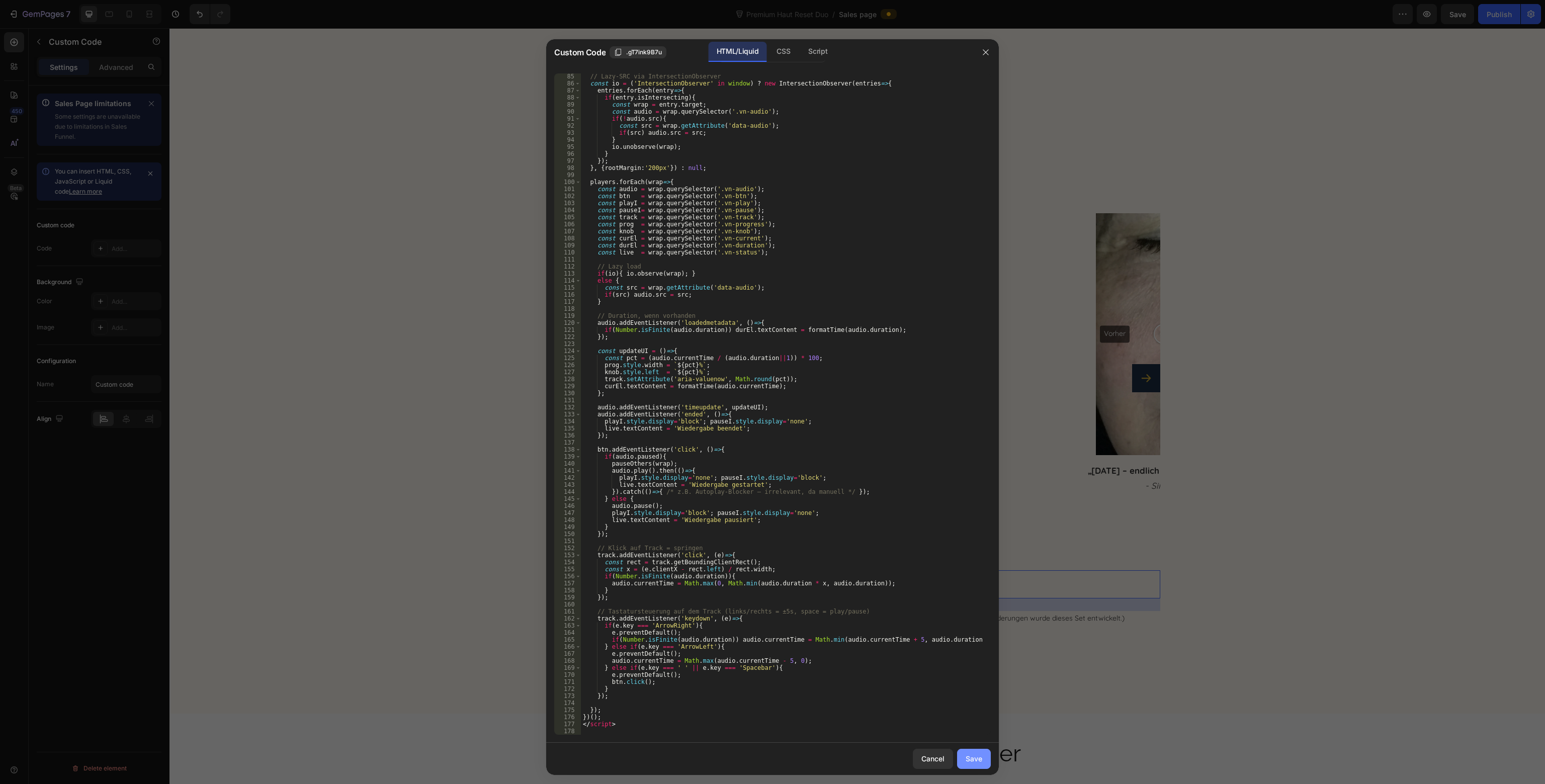
click at [980, 755] on div "Save" at bounding box center [974, 759] width 16 height 10
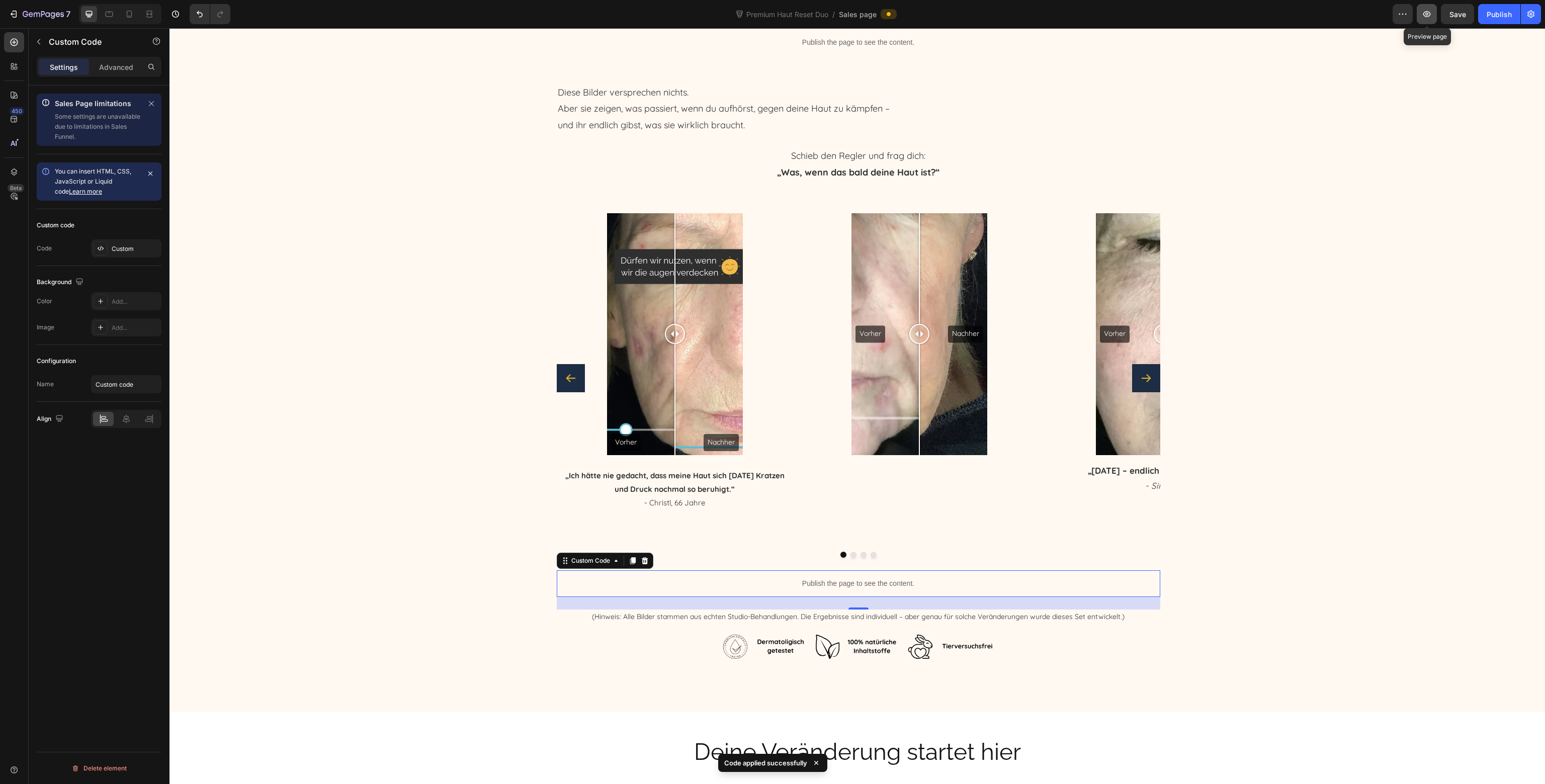
click at [1427, 21] on button "button" at bounding box center [1426, 14] width 20 height 20
click at [582, 558] on div "Custom Code" at bounding box center [590, 560] width 42 height 9
click at [110, 60] on div "Advanced" at bounding box center [116, 67] width 50 height 16
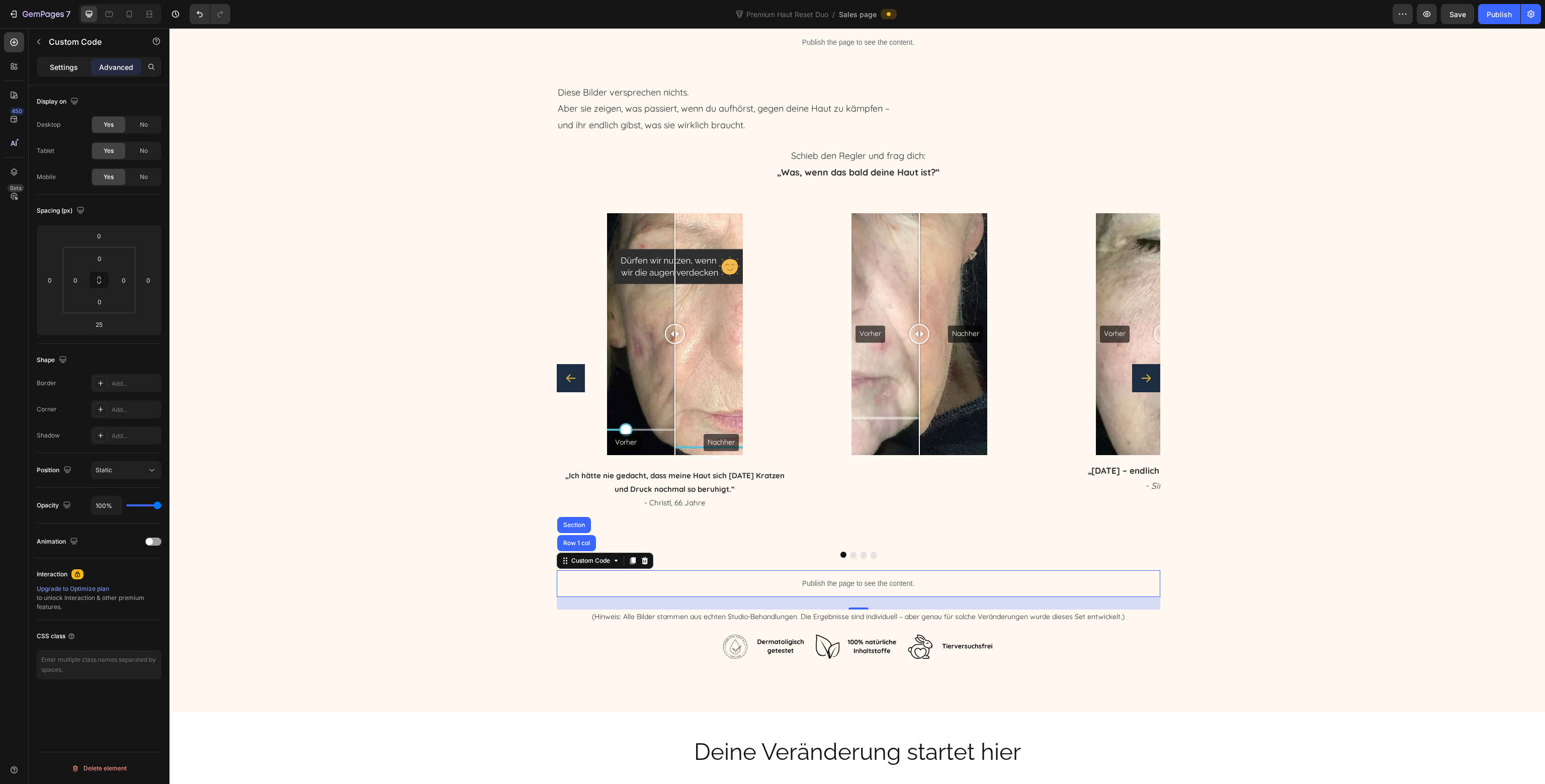
click at [59, 62] on p "Settings" at bounding box center [63, 67] width 29 height 10
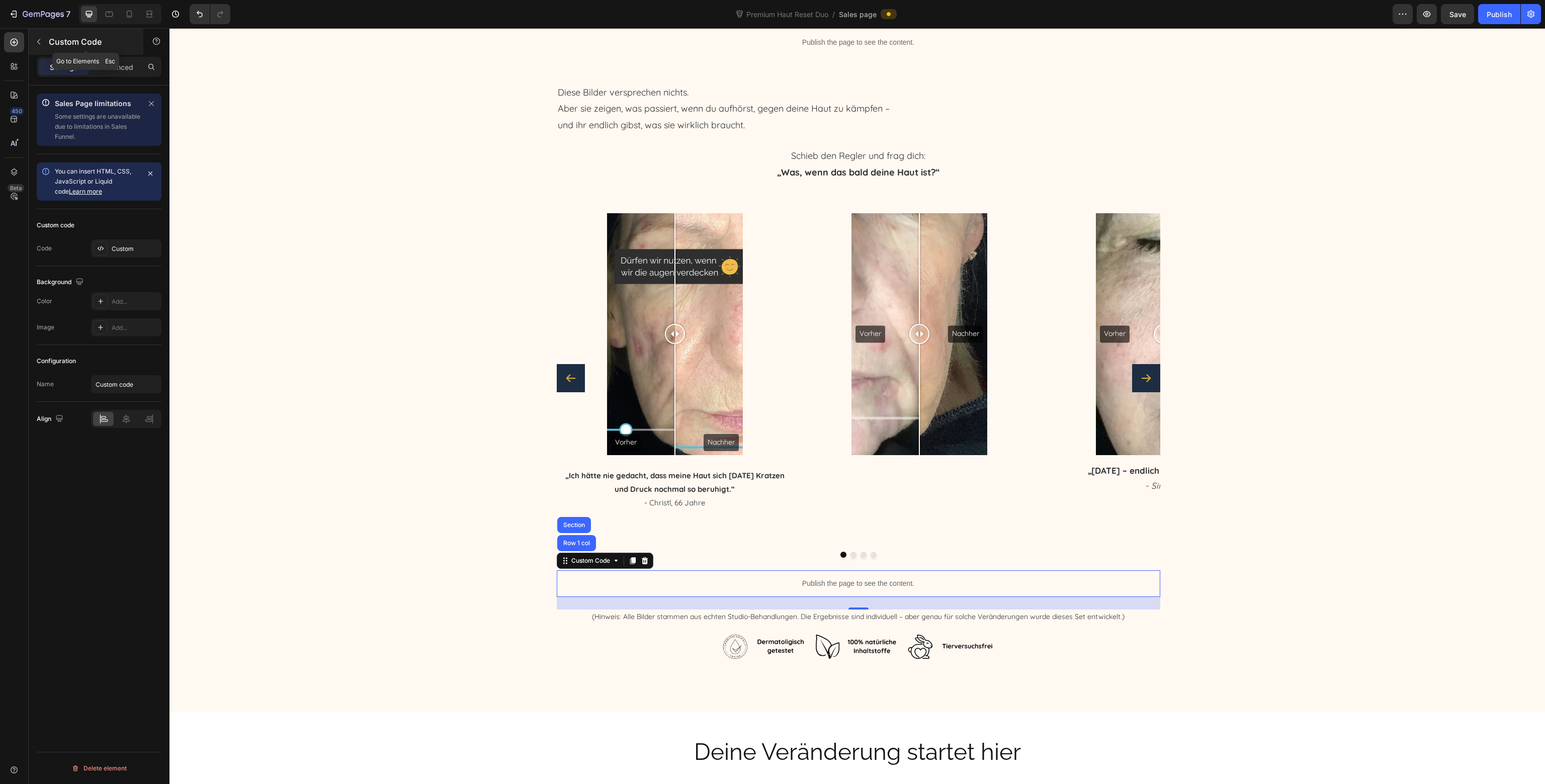
click at [39, 36] on button "button" at bounding box center [38, 42] width 16 height 16
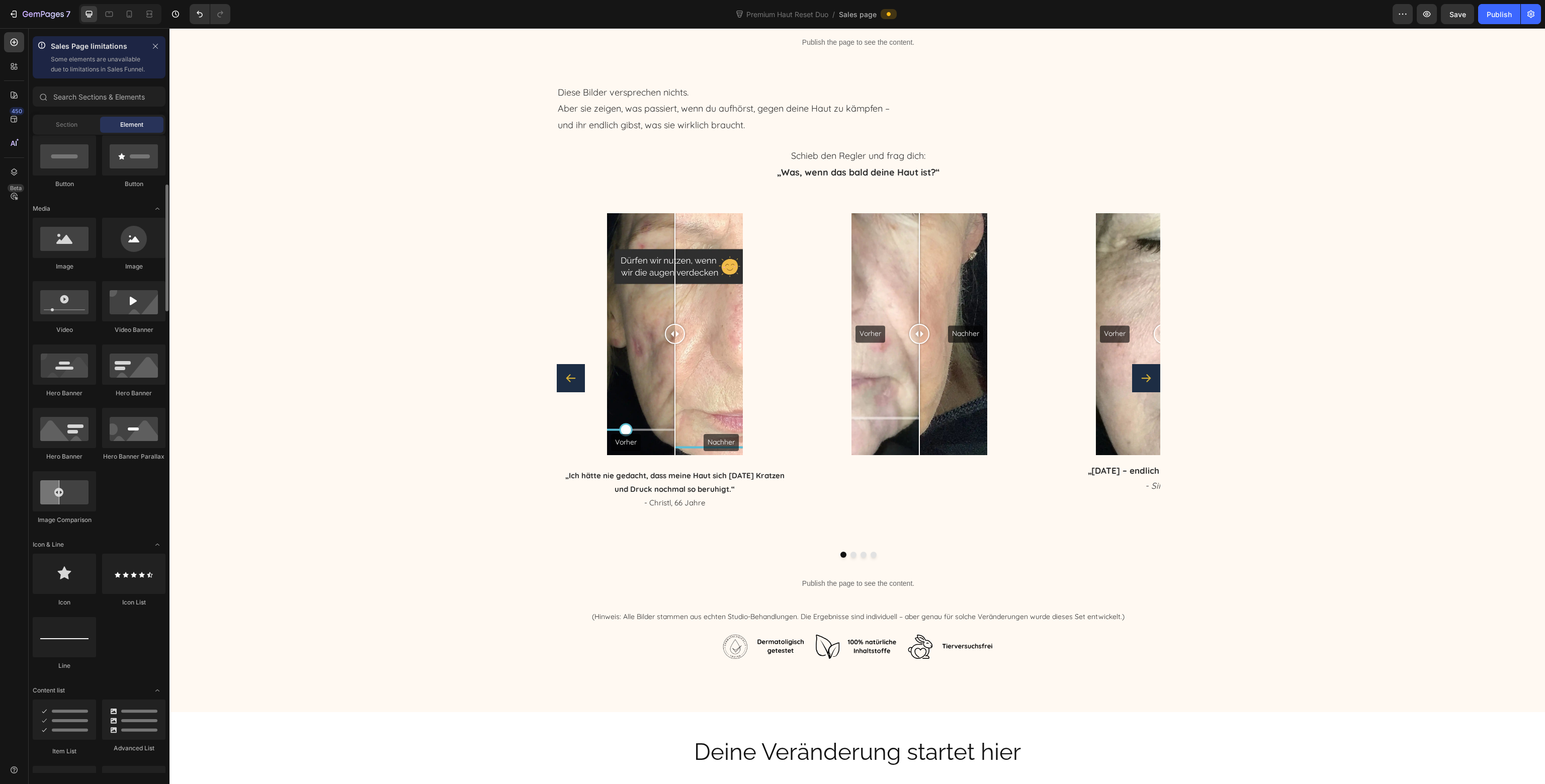
scroll to position [0, 0]
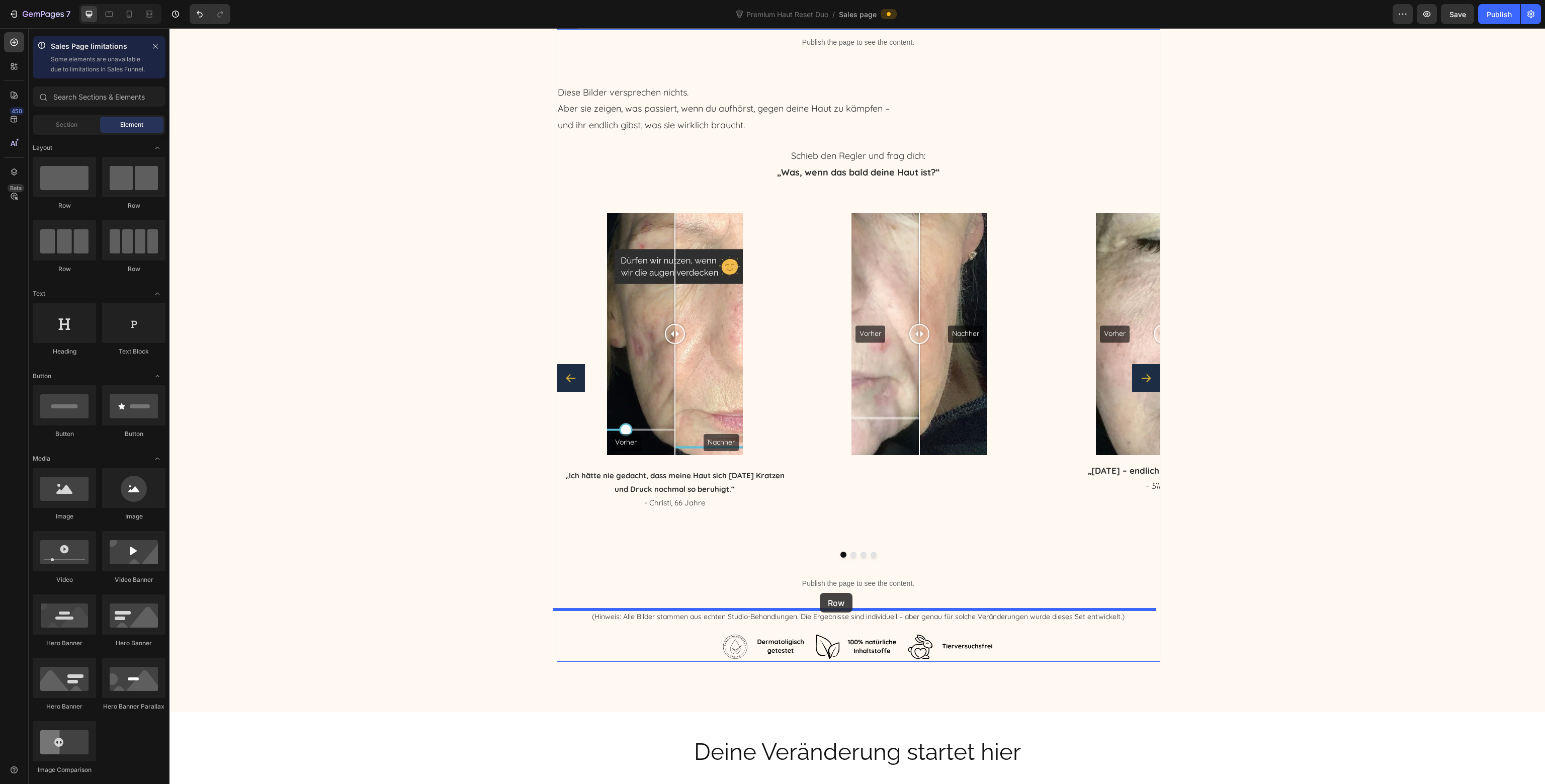
drag, startPoint x: 243, startPoint y: 224, endPoint x: 820, endPoint y: 593, distance: 684.9
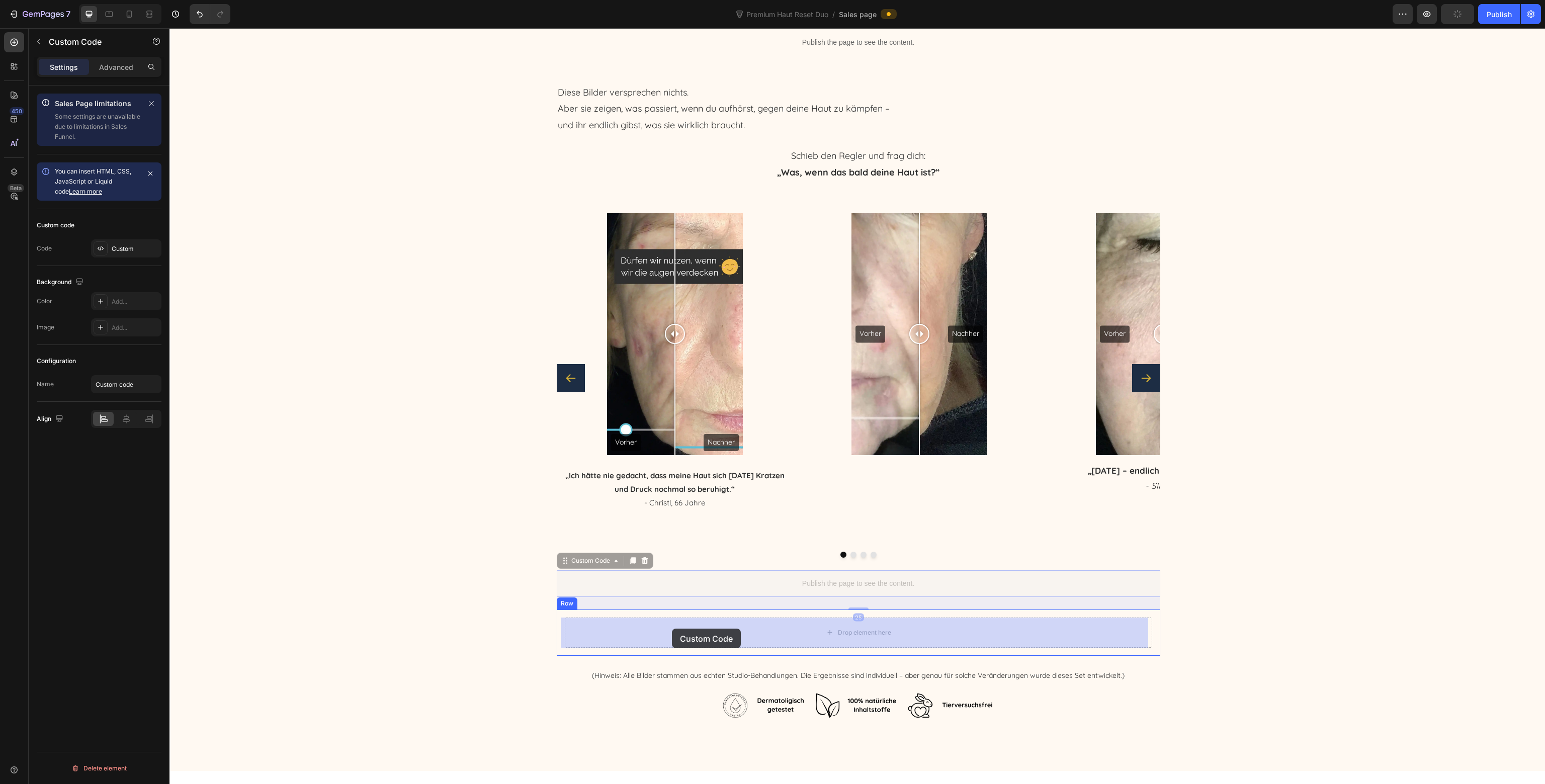
drag, startPoint x: 574, startPoint y: 566, endPoint x: 661, endPoint y: 628, distance: 106.8
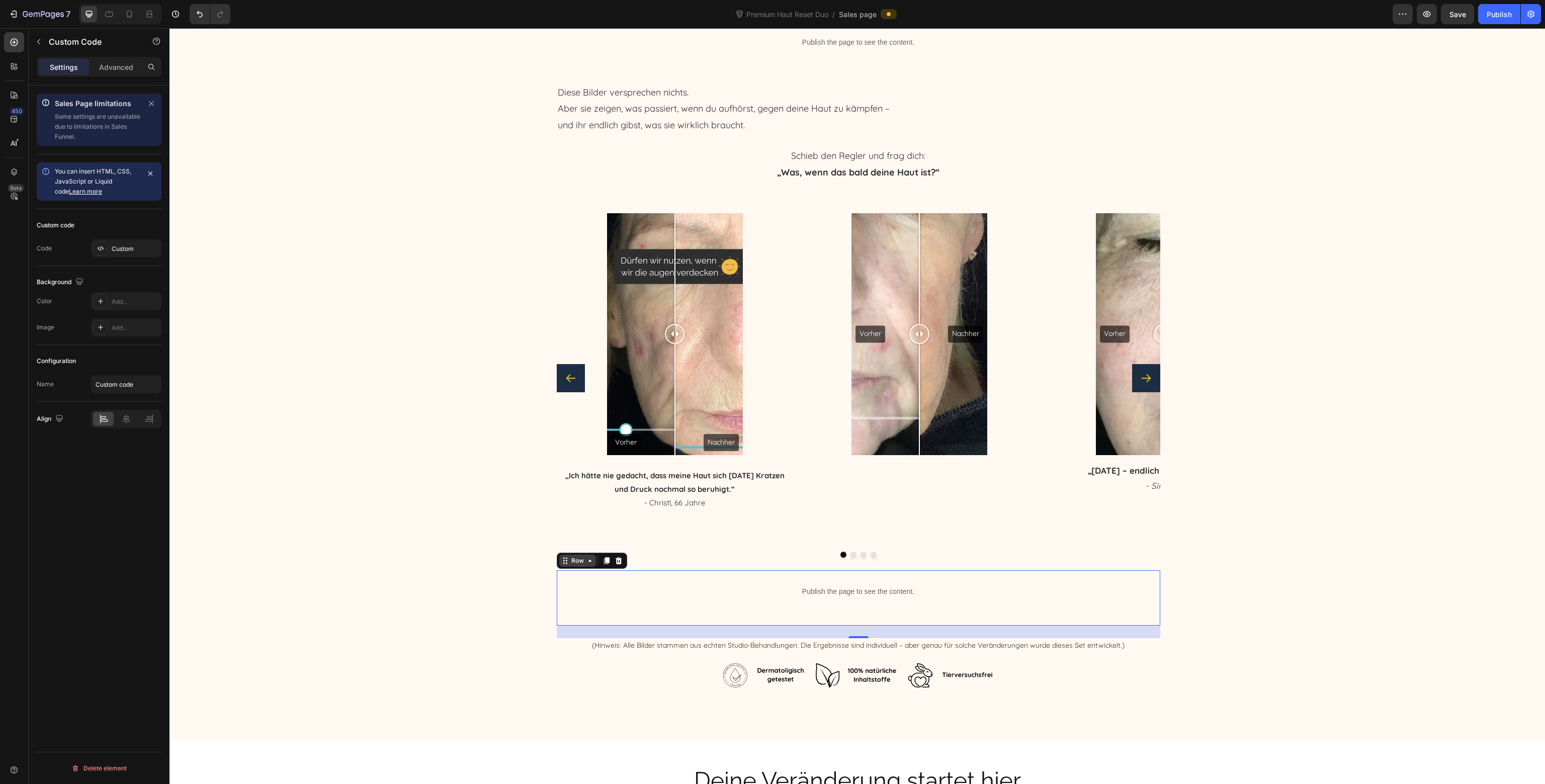
click at [560, 564] on div "Row" at bounding box center [578, 560] width 36 height 12
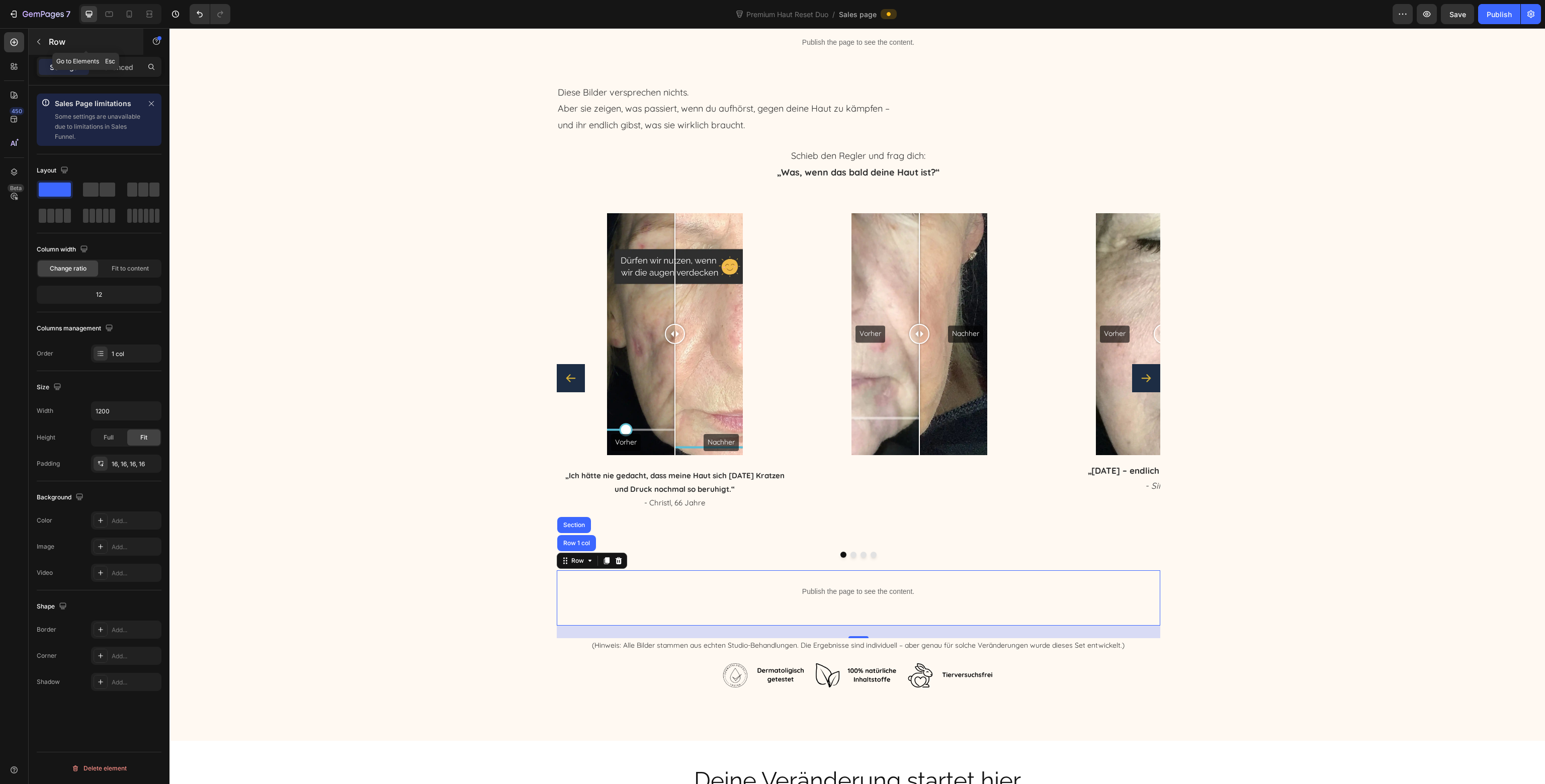
click at [49, 46] on div "Row" at bounding box center [86, 42] width 114 height 26
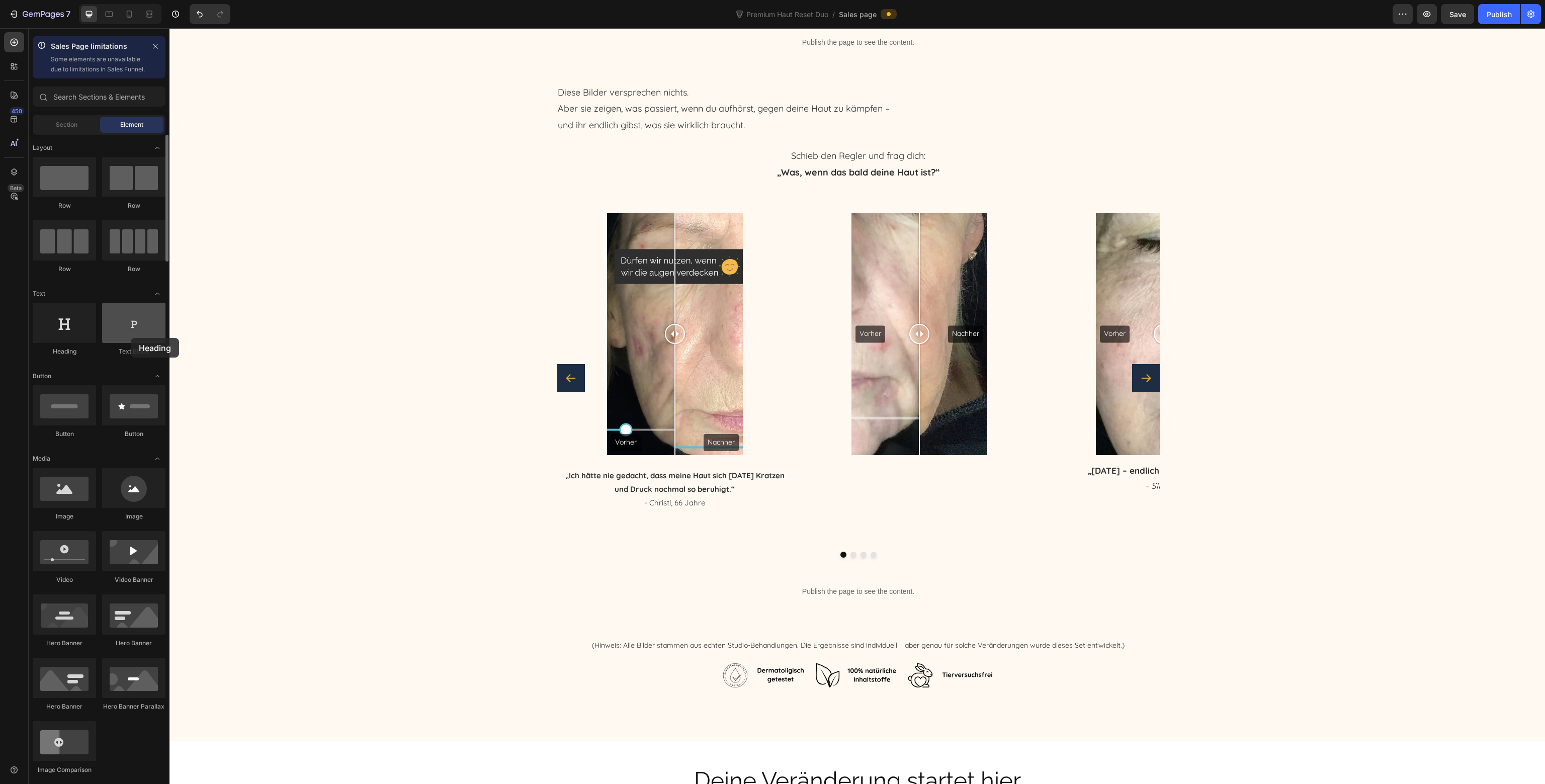
drag, startPoint x: 87, startPoint y: 331, endPoint x: 120, endPoint y: 332, distance: 33.0
click at [67, 330] on div at bounding box center [64, 322] width 63 height 40
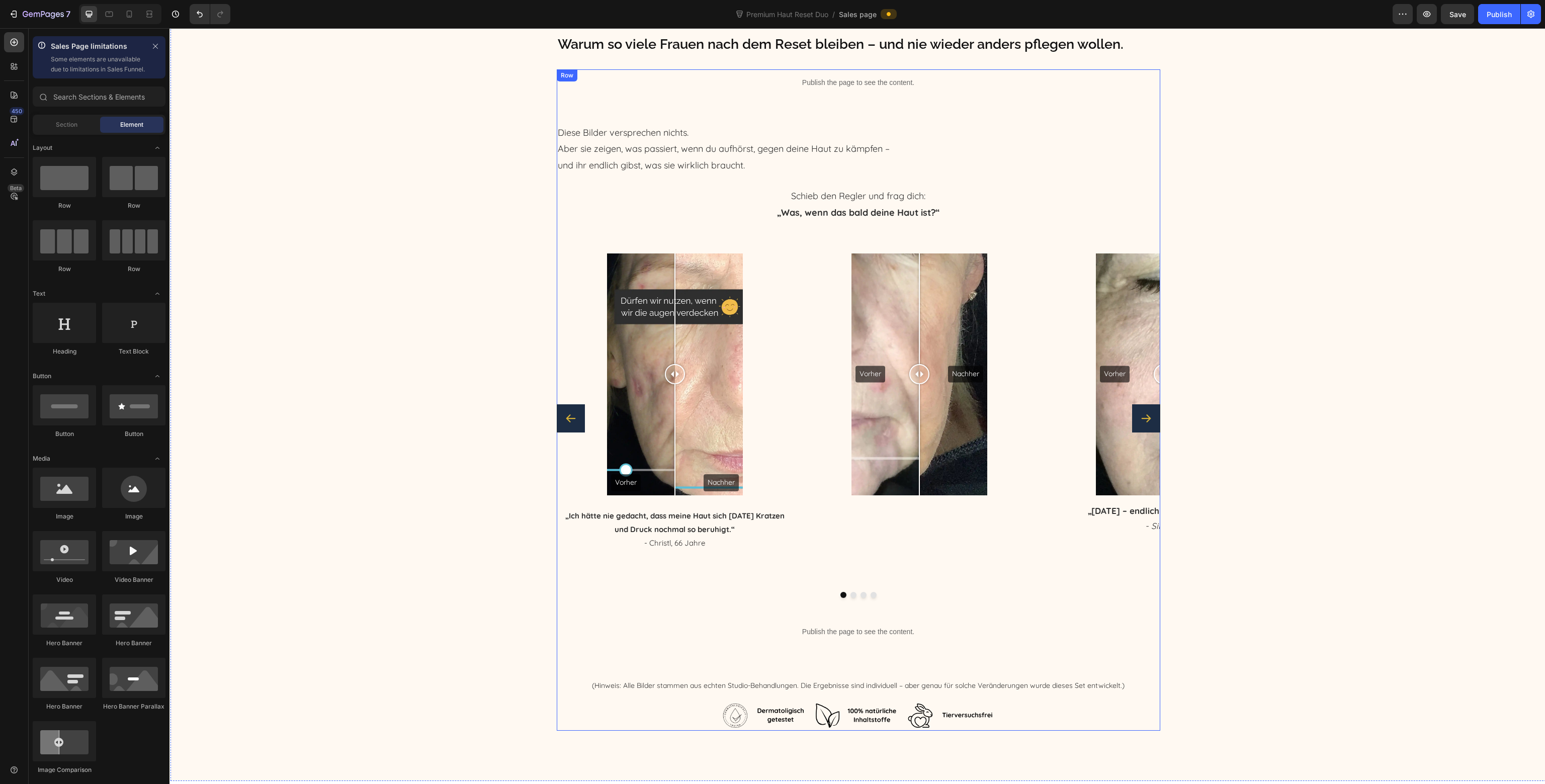
scroll to position [4889, 0]
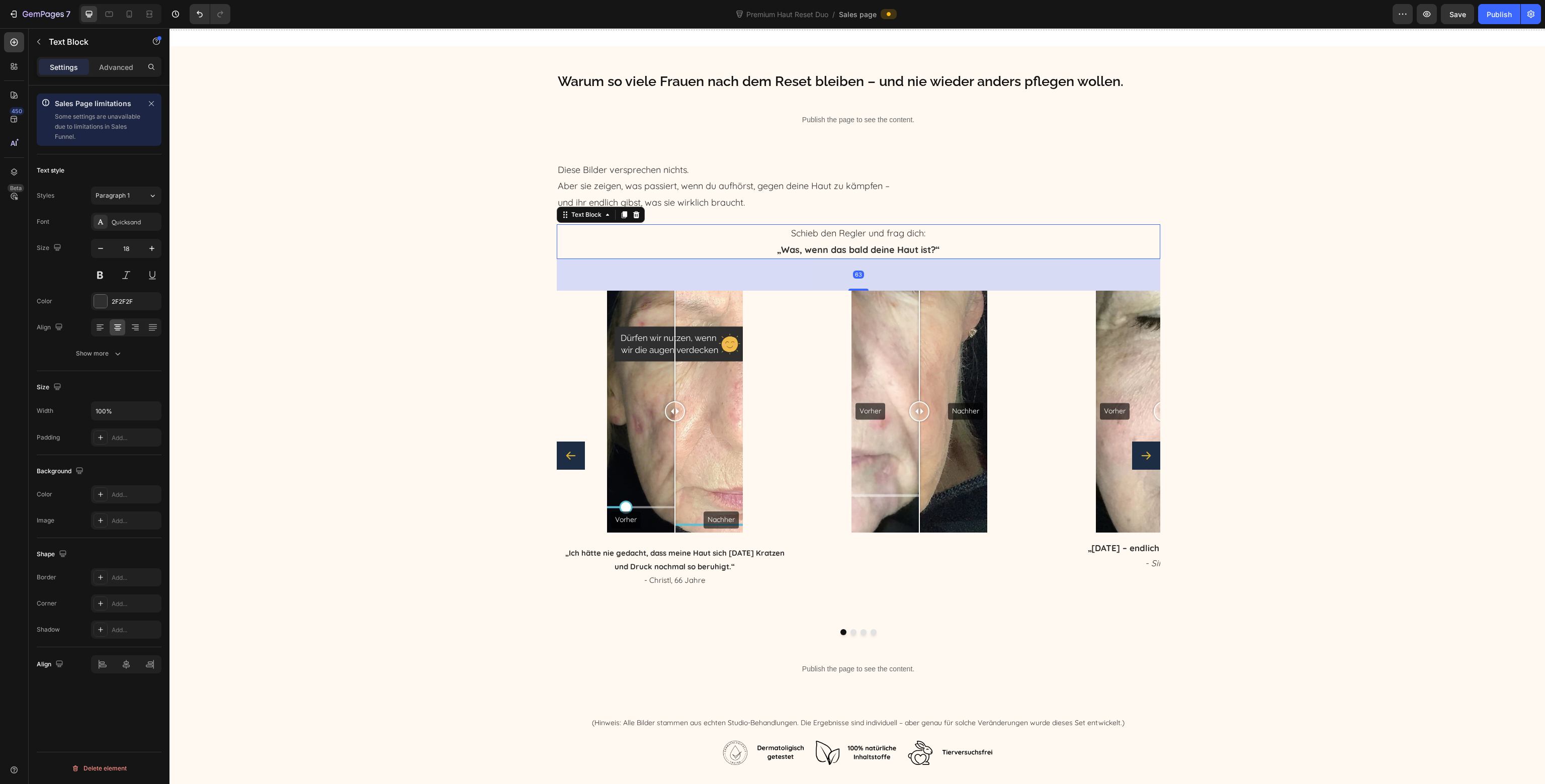
click at [867, 240] on p "Schieb den Regler und frag dich: „Was, wenn das bald deine Haut ist?“" at bounding box center [859, 242] width 601 height 33
click at [613, 215] on div "Text Block" at bounding box center [601, 215] width 88 height 16
click at [618, 217] on div at bounding box center [624, 215] width 12 height 12
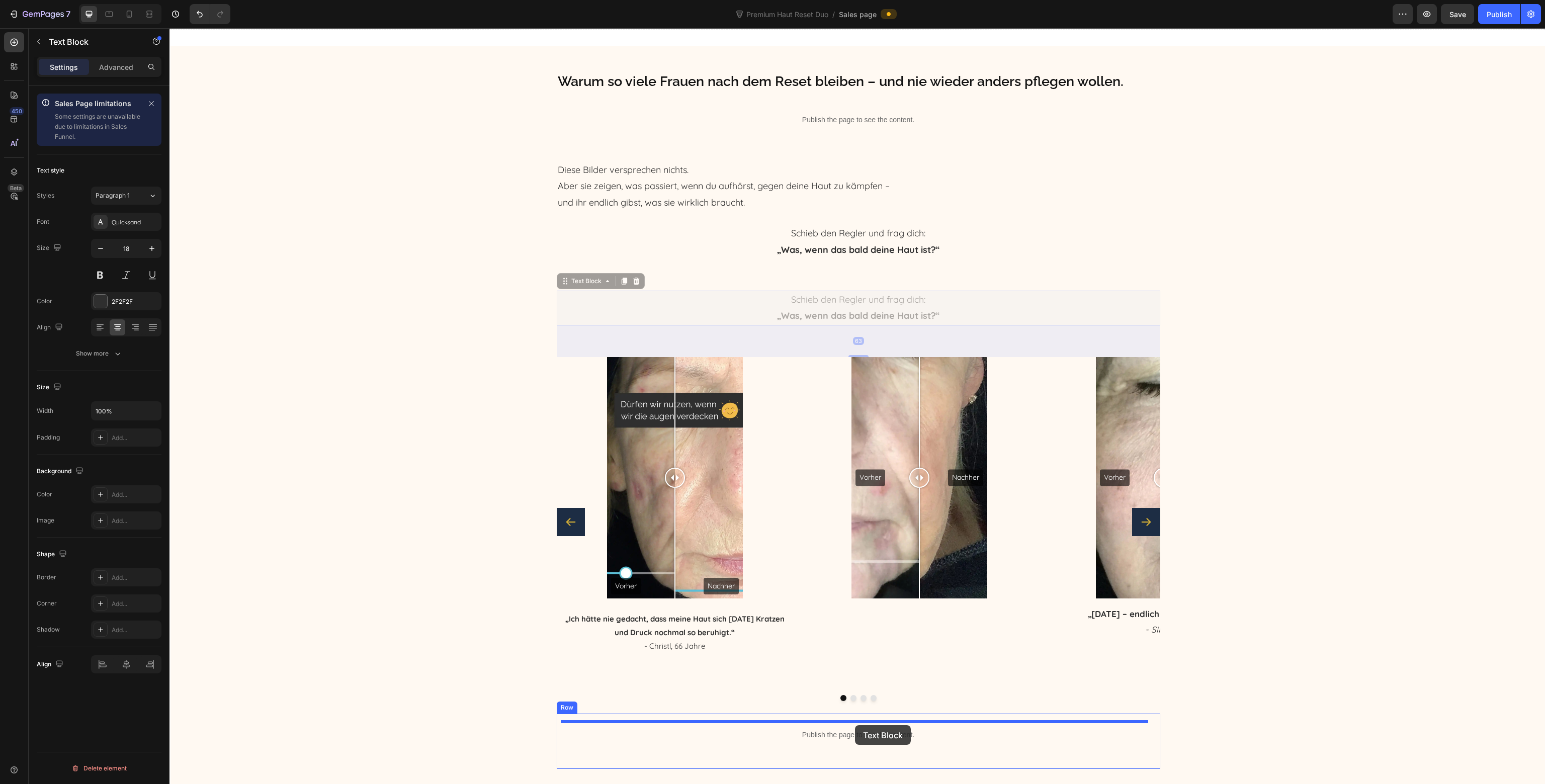
drag, startPoint x: 581, startPoint y: 277, endPoint x: 855, endPoint y: 725, distance: 525.1
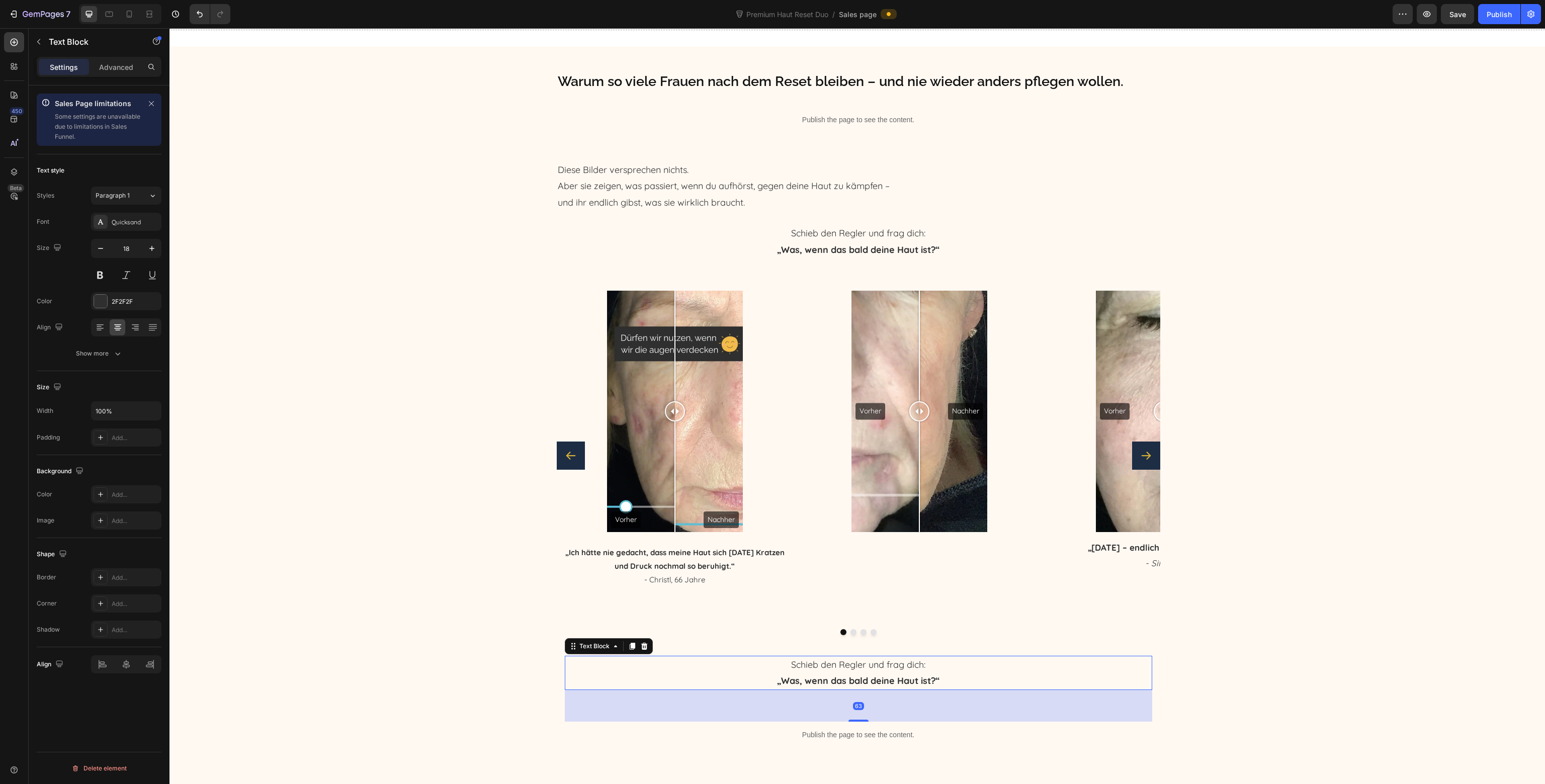
click at [832, 679] on strong "„Was, wenn das bald deine Haut ist?“" at bounding box center [858, 680] width 162 height 11
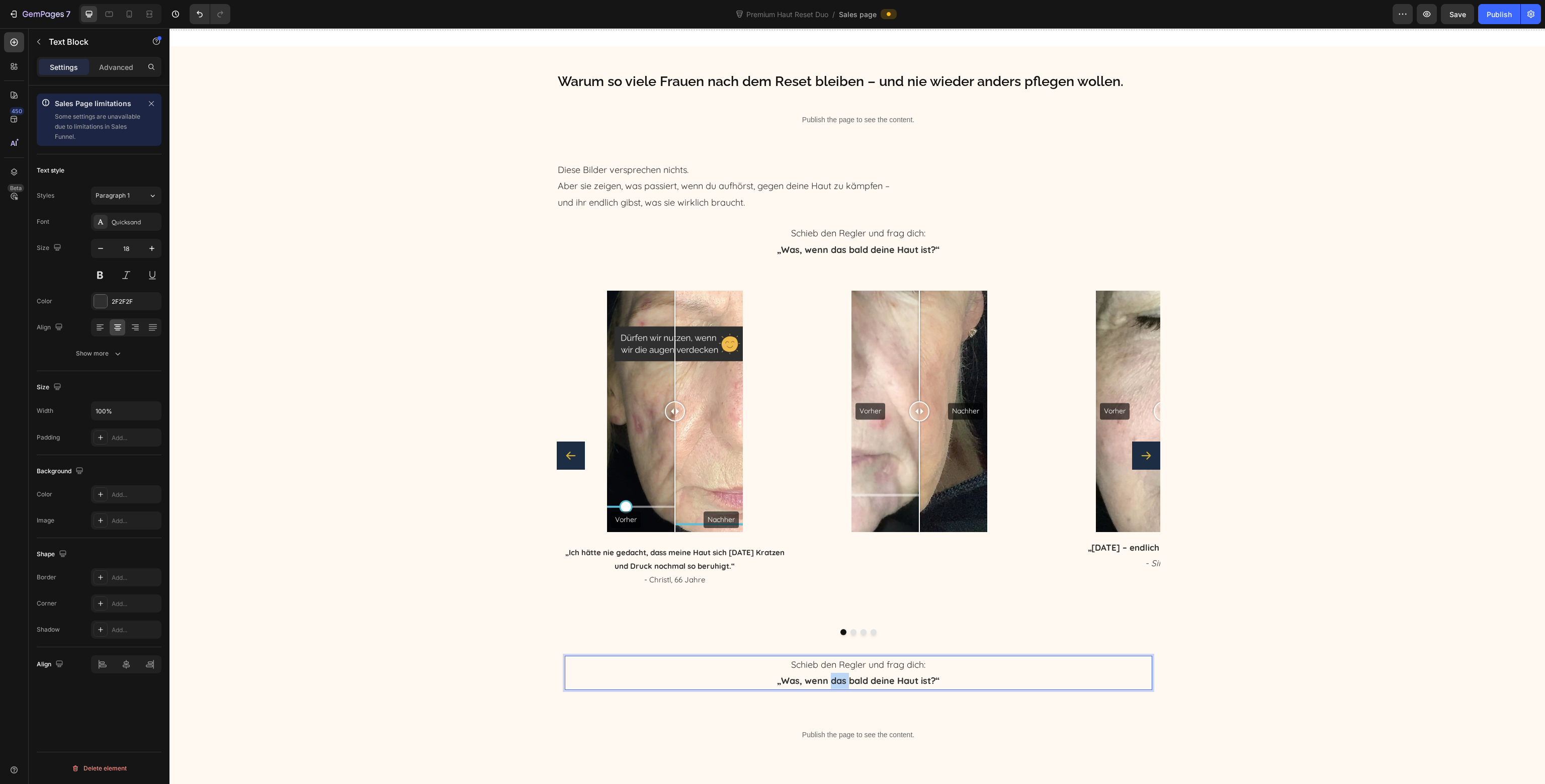
click at [832, 679] on strong "„Was, wenn das bald deine Haut ist?“" at bounding box center [858, 680] width 162 height 11
click at [833, 666] on p "Hör dir die ungeschnittene Audio von [PERSON_NAME] an. Wir haben" at bounding box center [859, 664] width 586 height 16
click at [789, 664] on p "Hör dir die ungeschnittene Audio von [PERSON_NAME] an. Wir haben" at bounding box center [859, 664] width 586 height 16
click at [775, 668] on p "Hör dir die ungeschnittene Audio von [PERSON_NAME] an. Wir haben" at bounding box center [859, 664] width 586 height 16
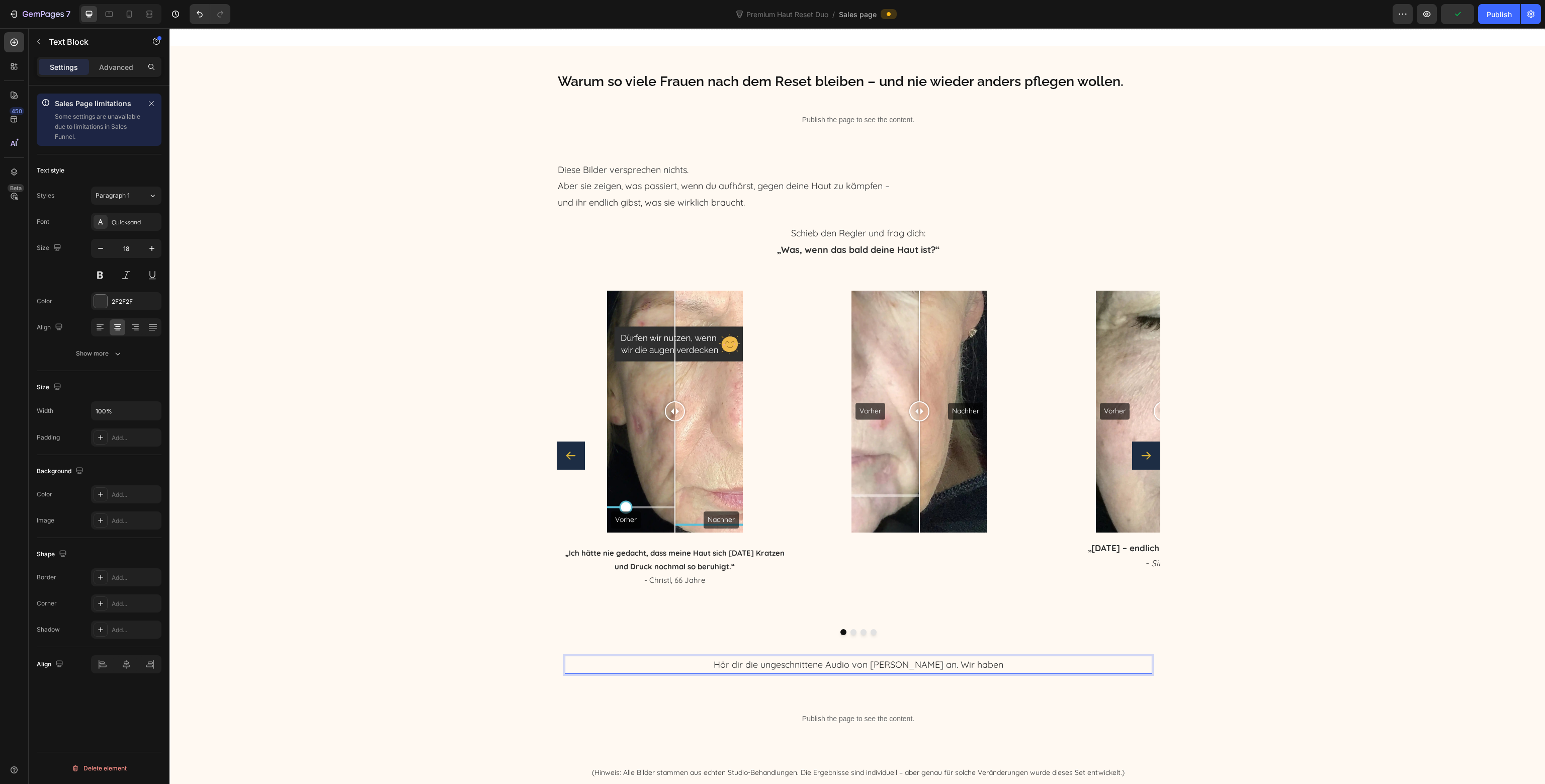
click at [838, 664] on p "Hör dir die ungeschnittene Audio von [PERSON_NAME] an. Wir haben" at bounding box center [859, 664] width 586 height 16
click at [861, 664] on p "Hör dir die ungeschnittene Audio von [PERSON_NAME] an. Wir haben" at bounding box center [859, 664] width 586 height 16
click at [864, 664] on p "Hör dir die ungeschnittene Audio von [PERSON_NAME] an. Wir haben" at bounding box center [859, 664] width 586 height 16
click at [976, 672] on p "Hör dir die ungeschnittene Audio von [PERSON_NAME] an. Wir haben" at bounding box center [859, 664] width 586 height 16
click at [988, 670] on p "Hör dir die ungeschnittene Audio von [PERSON_NAME] an. Wir haben" at bounding box center [859, 664] width 586 height 16
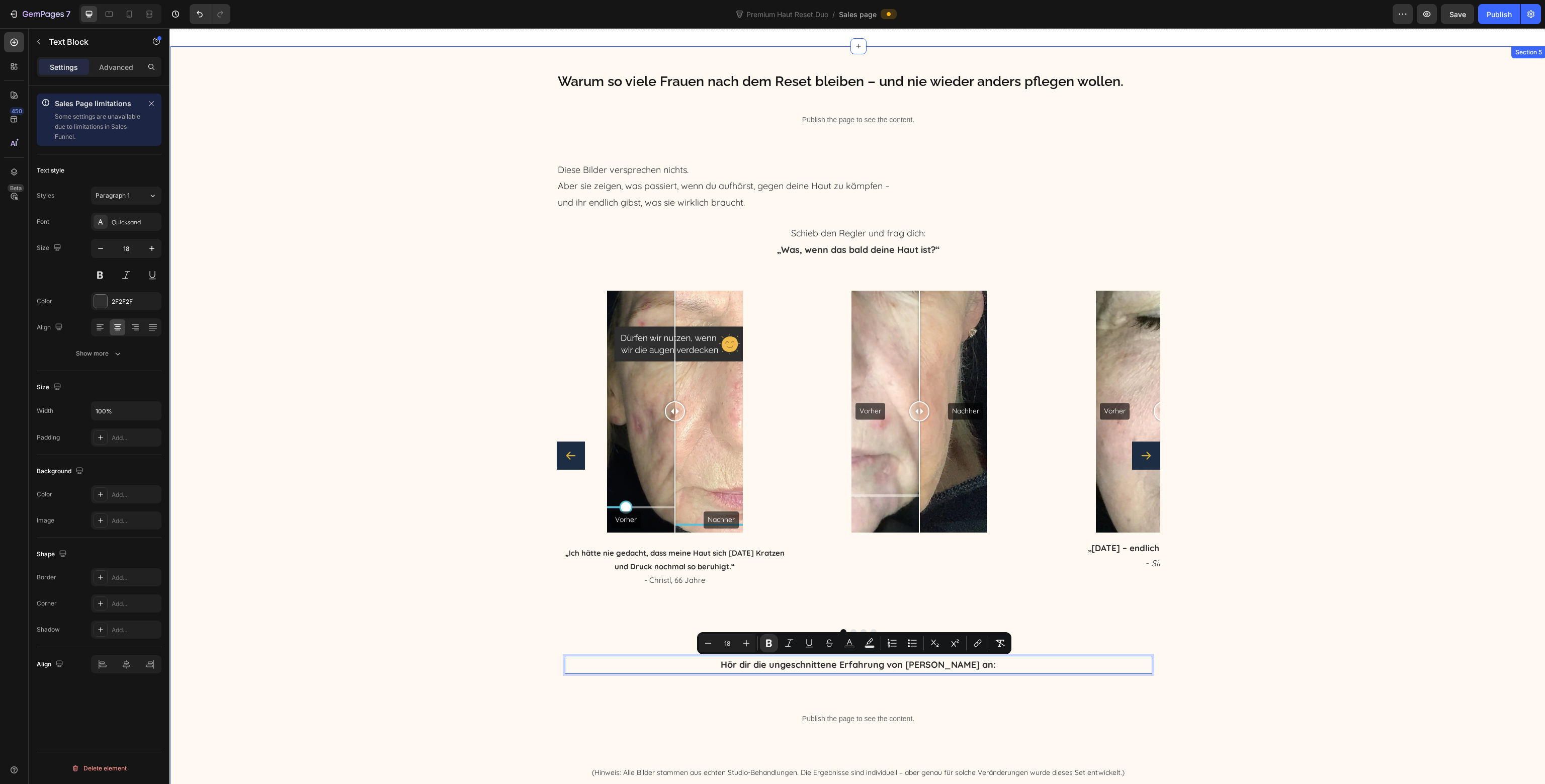
click at [1303, 660] on div "Warum so viele Frauen nach dem Reset bleiben – und nie wieder anders pflegen wo…" at bounding box center [859, 444] width 1376 height 746
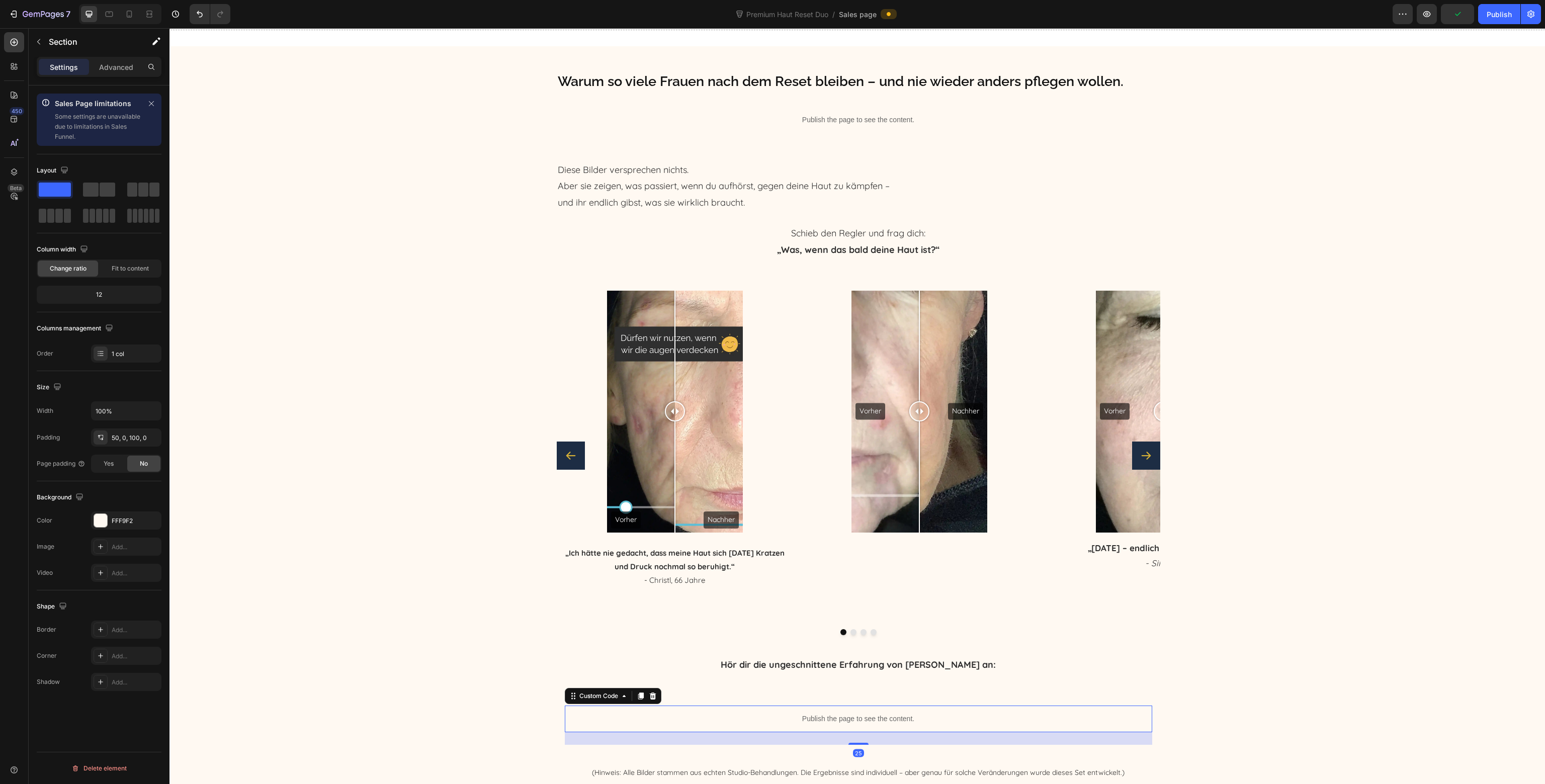
click at [684, 723] on p "Publish the page to see the content." at bounding box center [859, 719] width 587 height 10
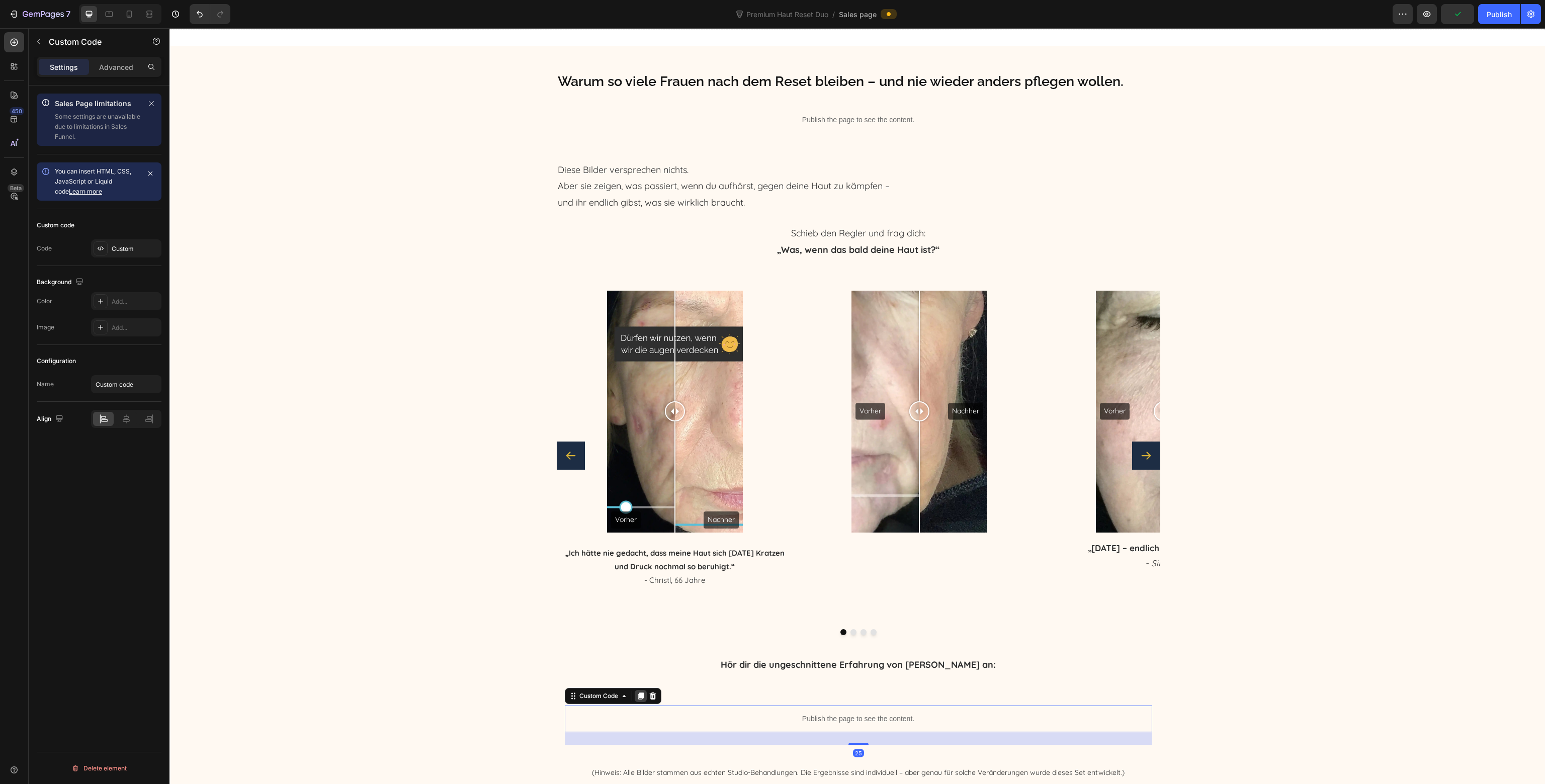
click at [639, 699] on div at bounding box center [641, 696] width 12 height 12
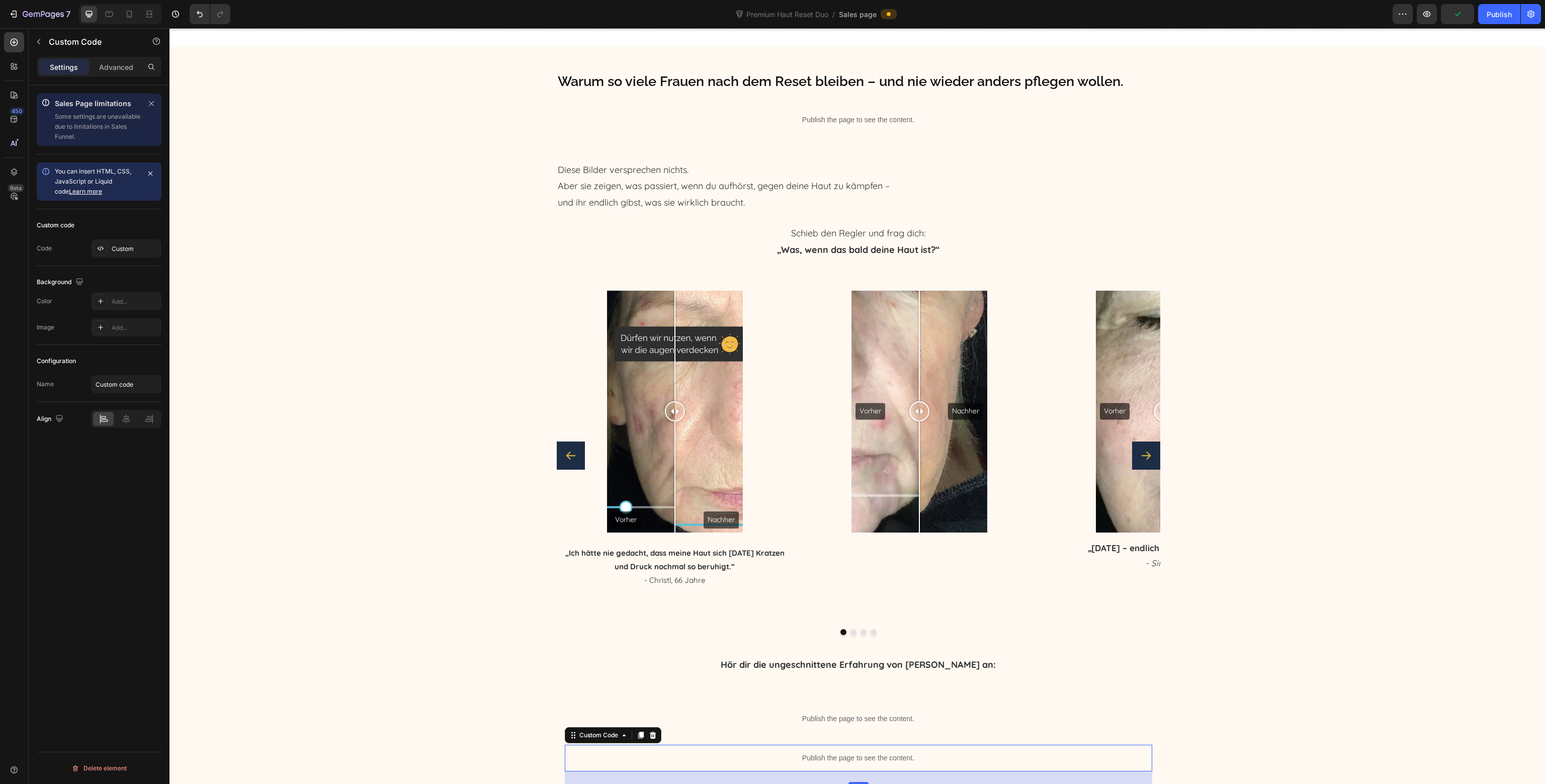
click at [686, 753] on p "Publish the page to see the content." at bounding box center [859, 758] width 587 height 10
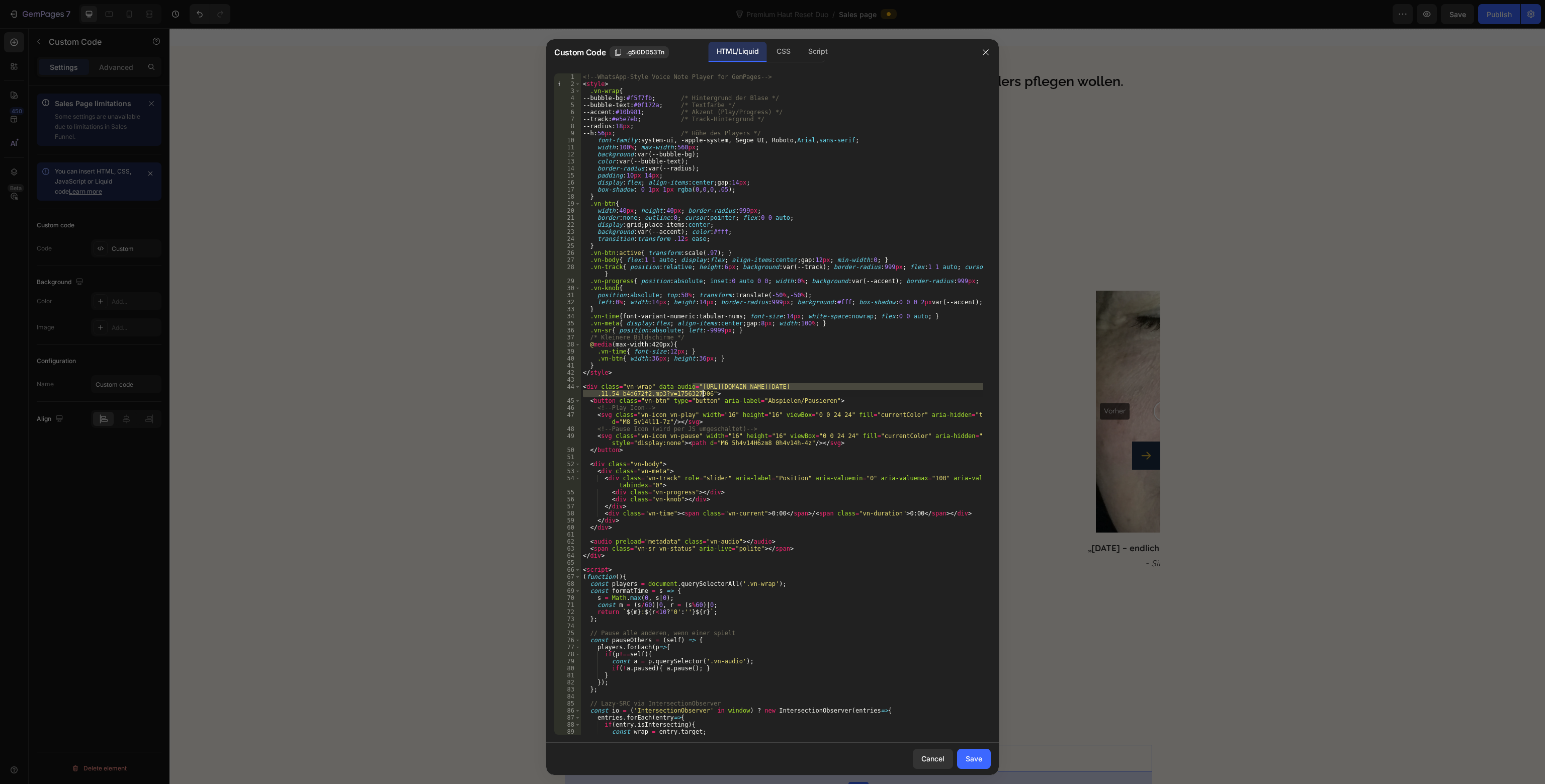
drag, startPoint x: 692, startPoint y: 387, endPoint x: 702, endPoint y: 392, distance: 11.2
click at [702, 392] on div "<!-- WhatsApp-Style Voice Note Player for GemPages --> < style > .vn-wrap { --b…" at bounding box center [782, 411] width 402 height 676
paste textarea "278977c2.mp3?v=1756327902"
type textarea "<div class="vn-wrap" data-audio="[URL][DOMAIN_NAME][DATE]">"
click at [979, 755] on div "Save" at bounding box center [974, 759] width 16 height 10
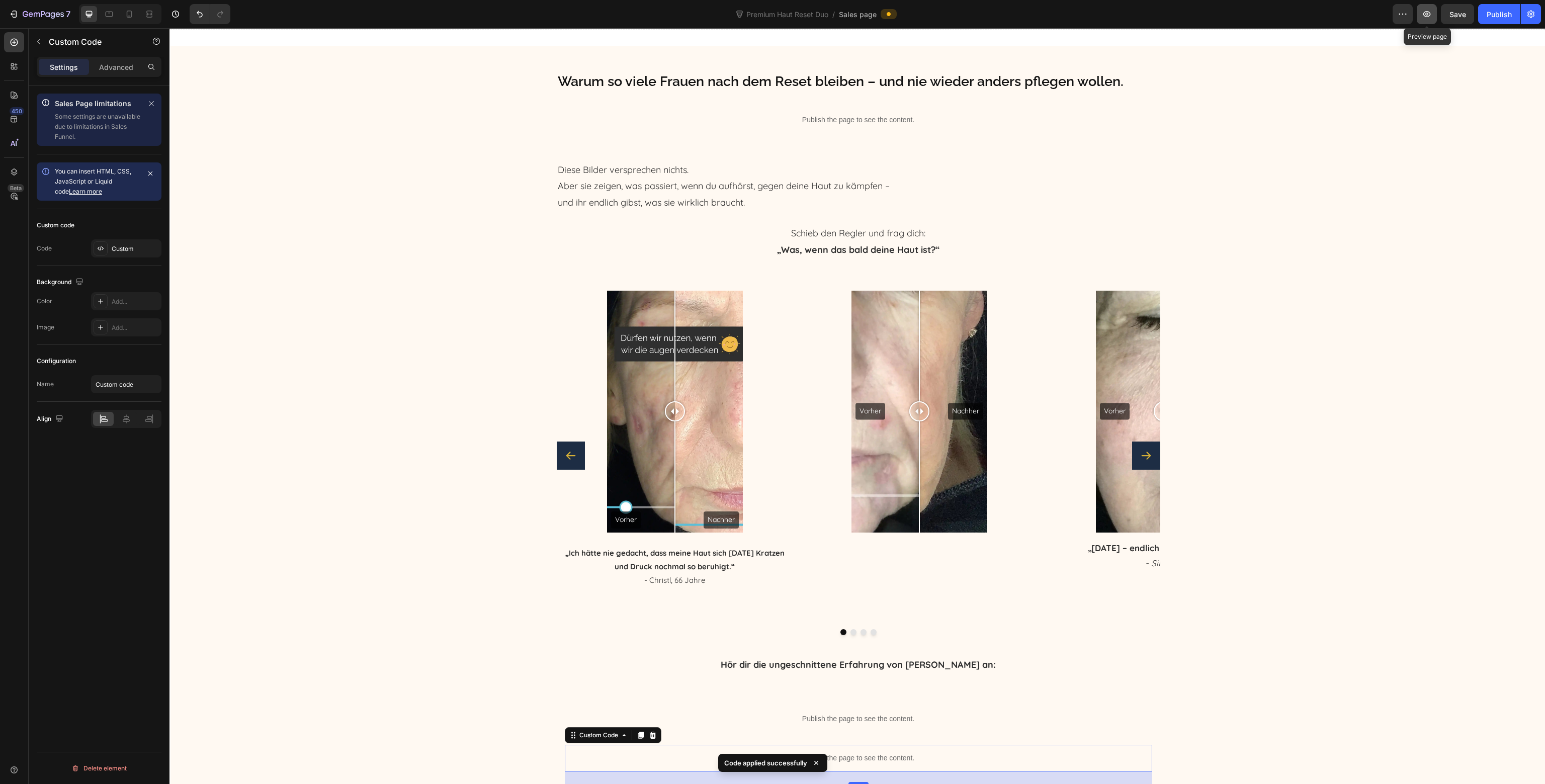
click at [1430, 16] on icon "button" at bounding box center [1427, 14] width 8 height 6
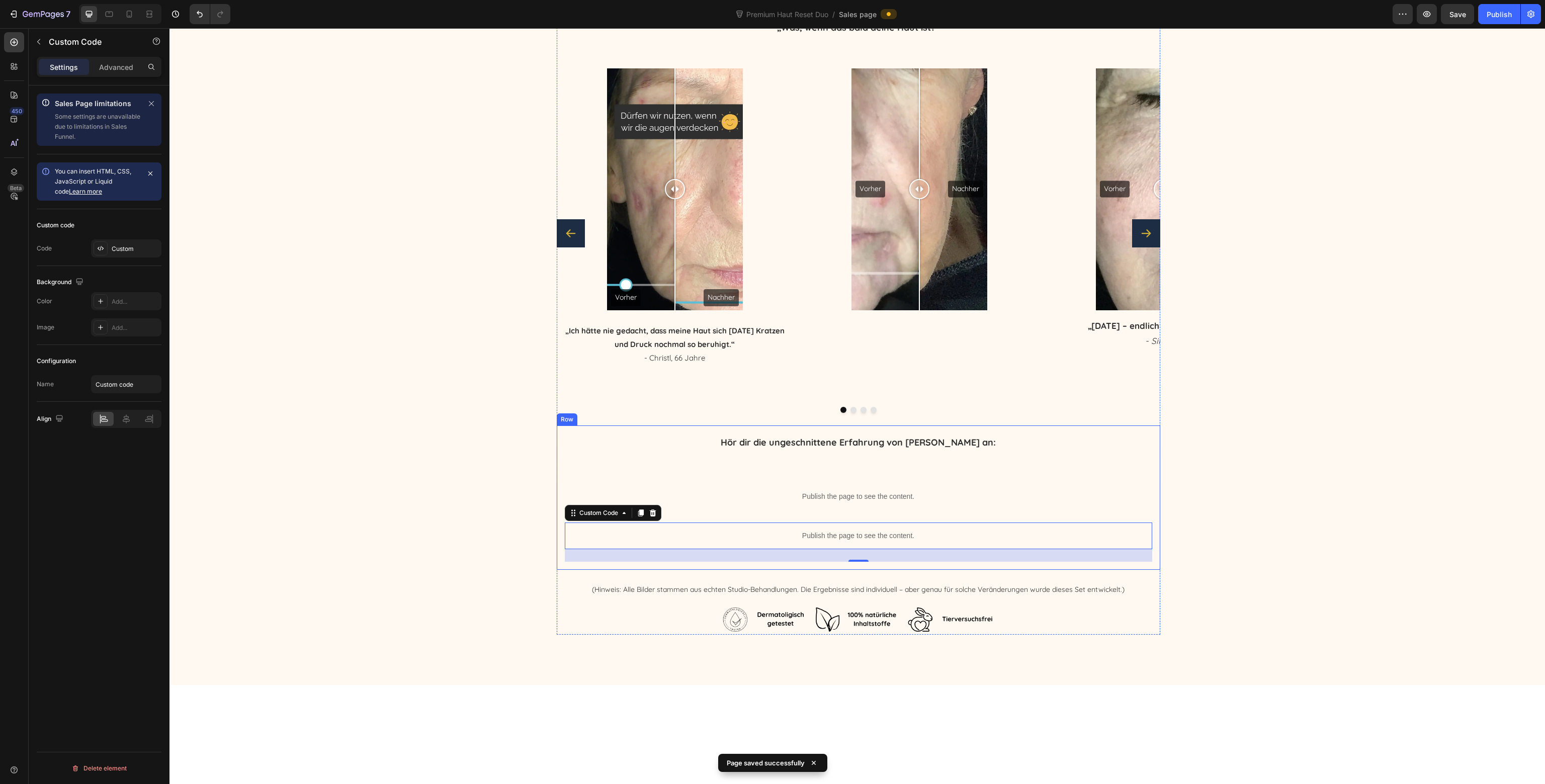
scroll to position [5141, 0]
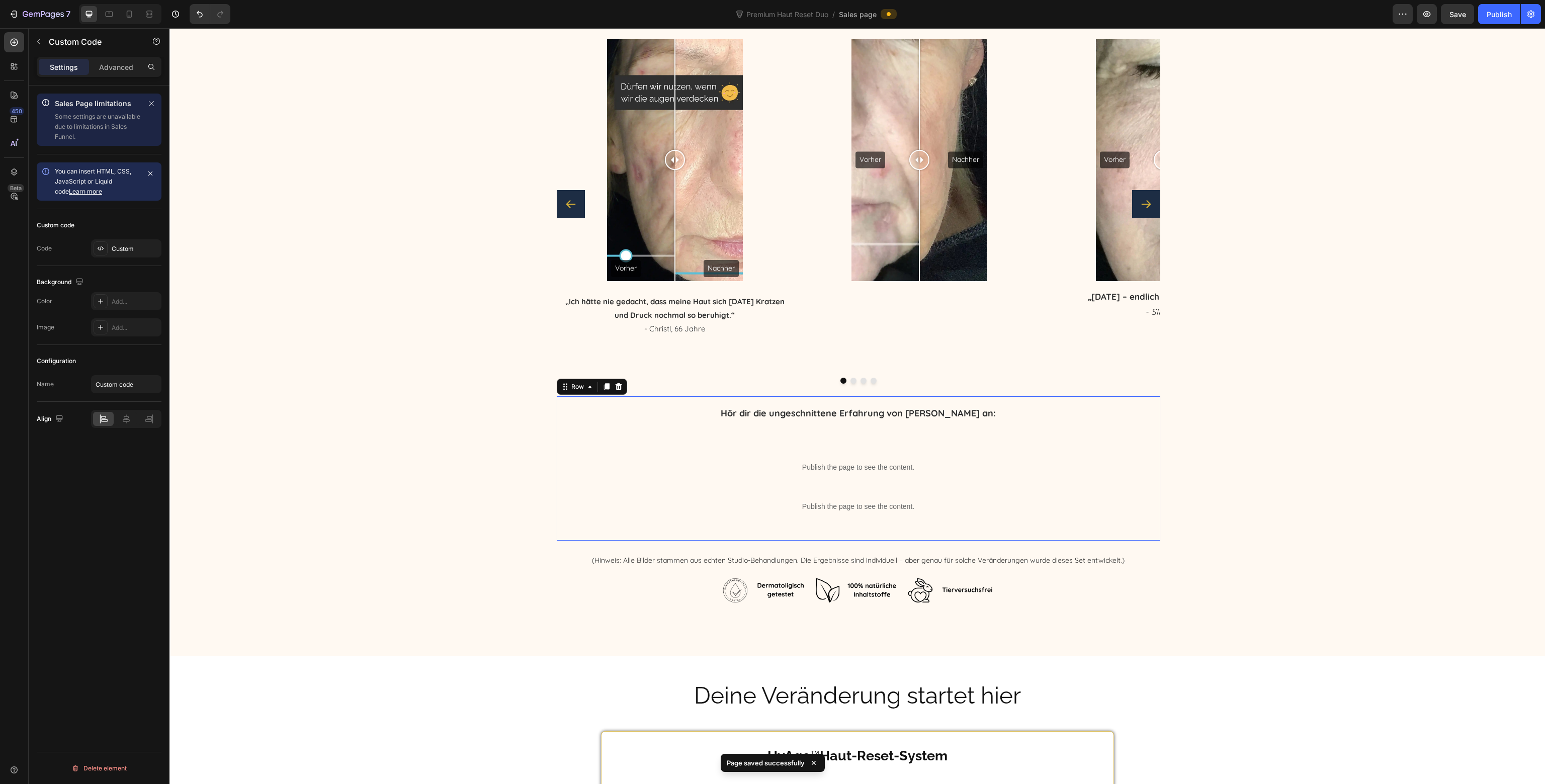
click at [705, 438] on div "Hör dir die ungeschnittene Erfahrung von [PERSON_NAME] an: Text Block Publish t…" at bounding box center [859, 469] width 587 height 128
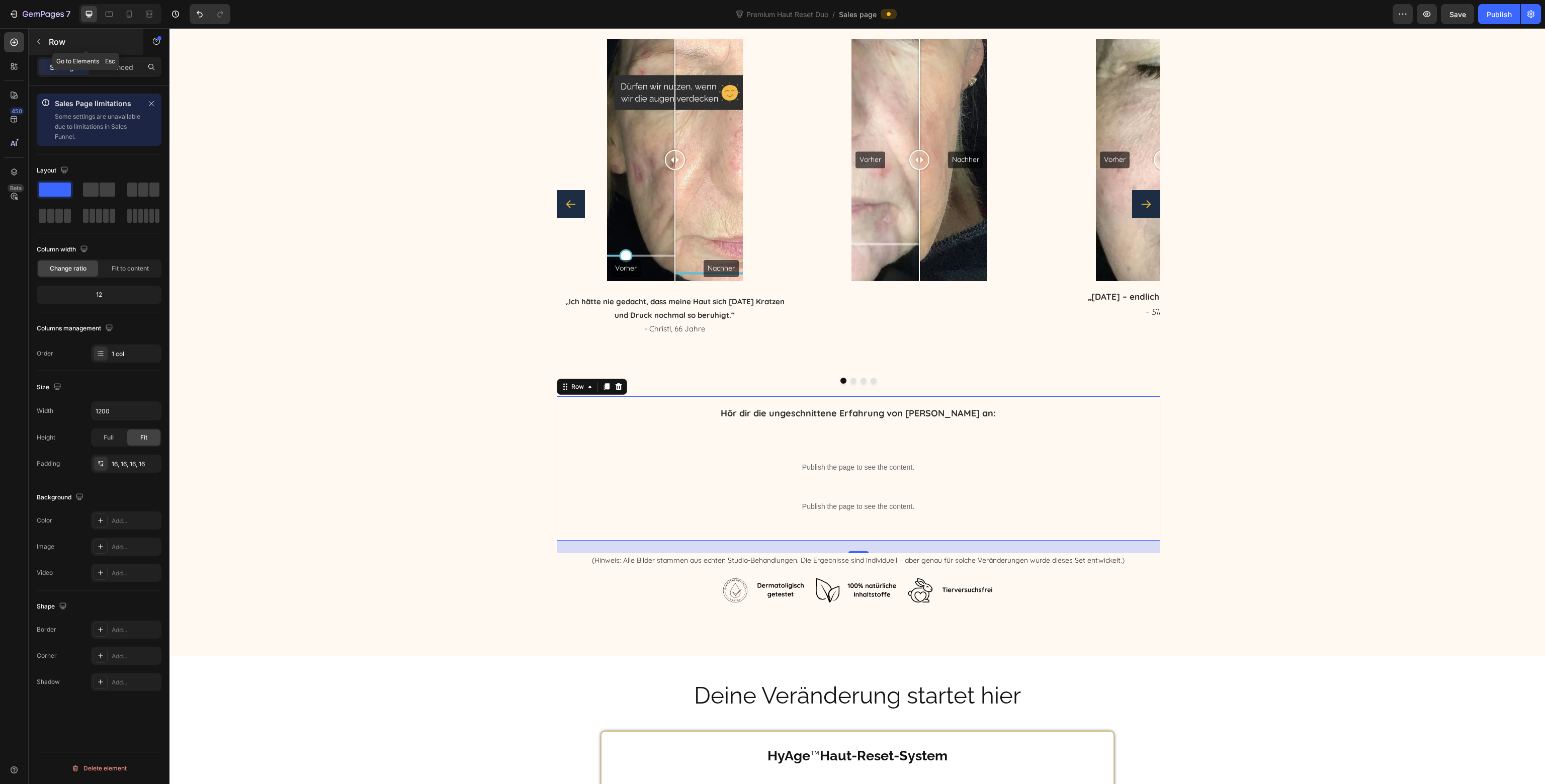
click at [42, 39] on icon "button" at bounding box center [38, 42] width 8 height 8
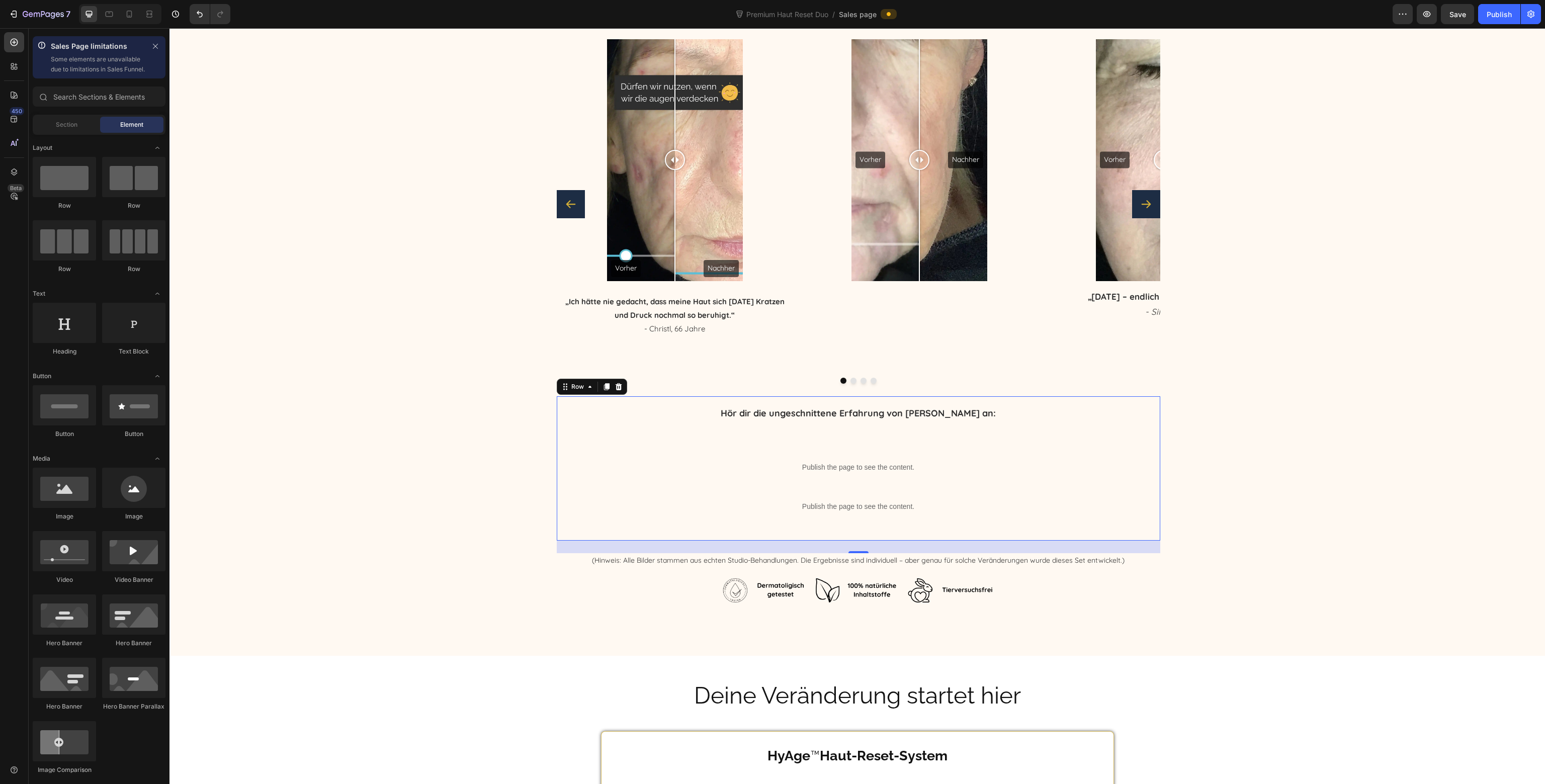
click at [651, 431] on div "Hör dir die ungeschnittene Erfahrung von [PERSON_NAME] an: Text Block Publish t…" at bounding box center [859, 469] width 587 height 128
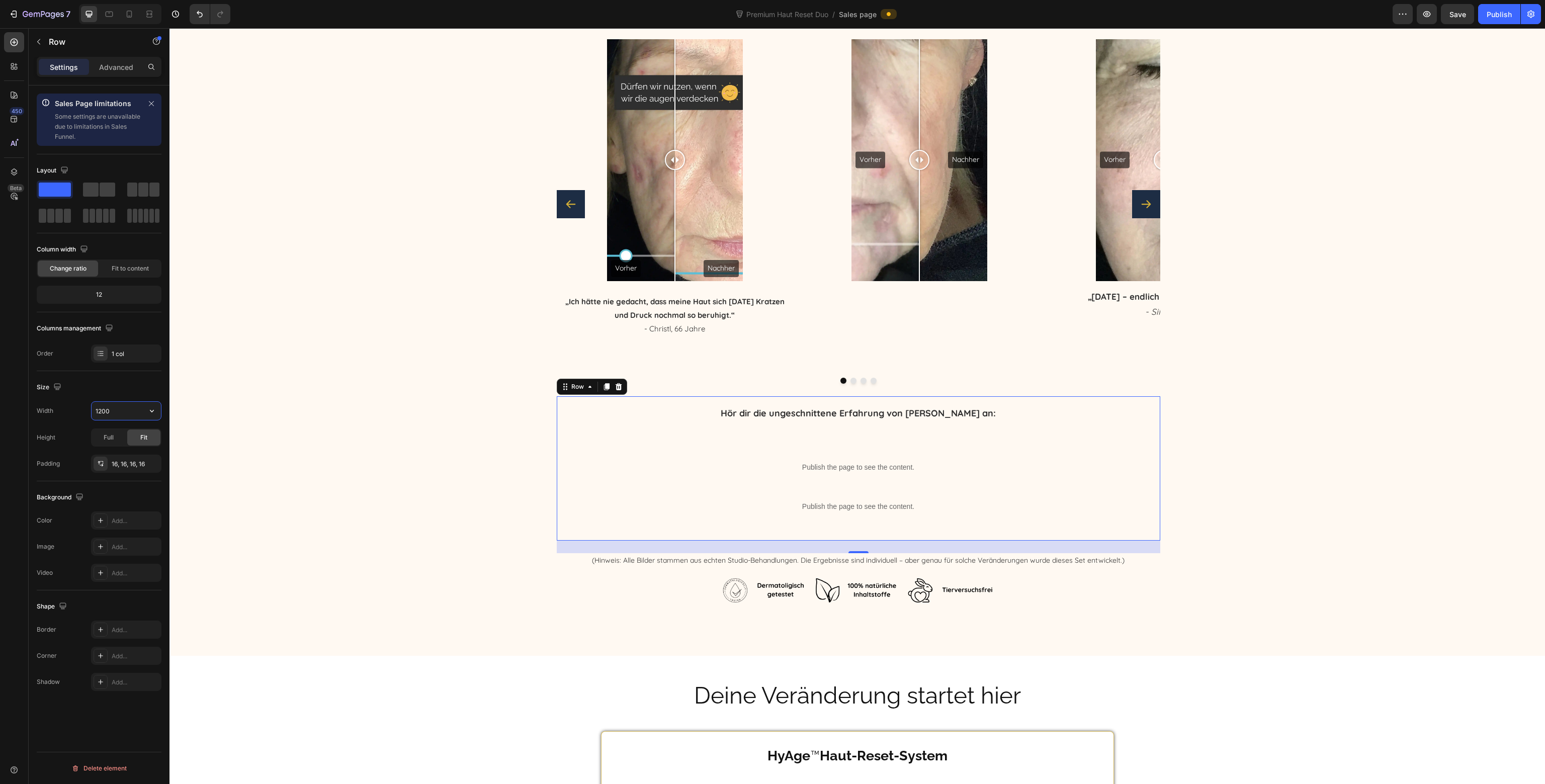
click at [126, 409] on input "1200" at bounding box center [127, 411] width 69 height 18
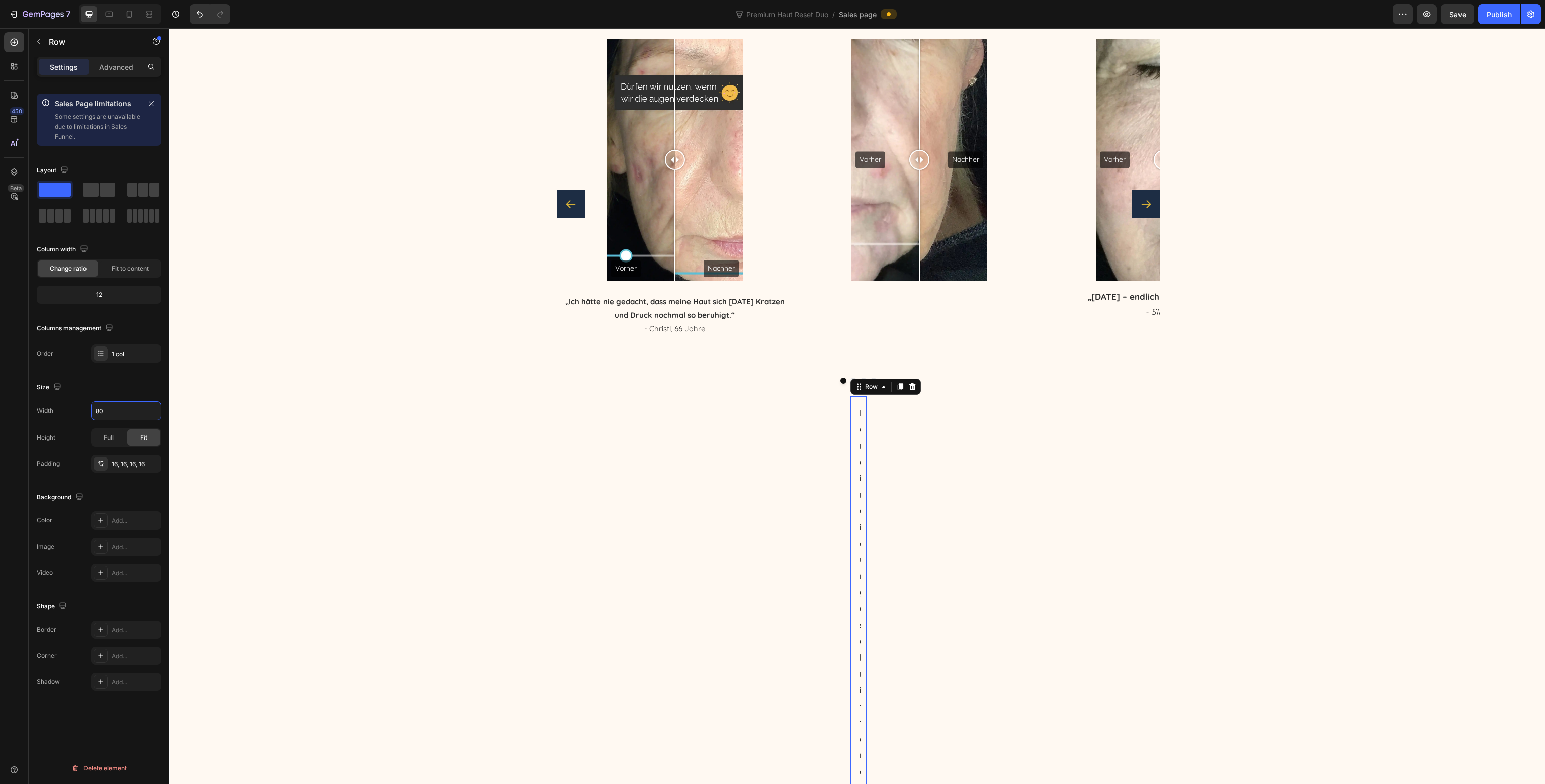
type input "800"
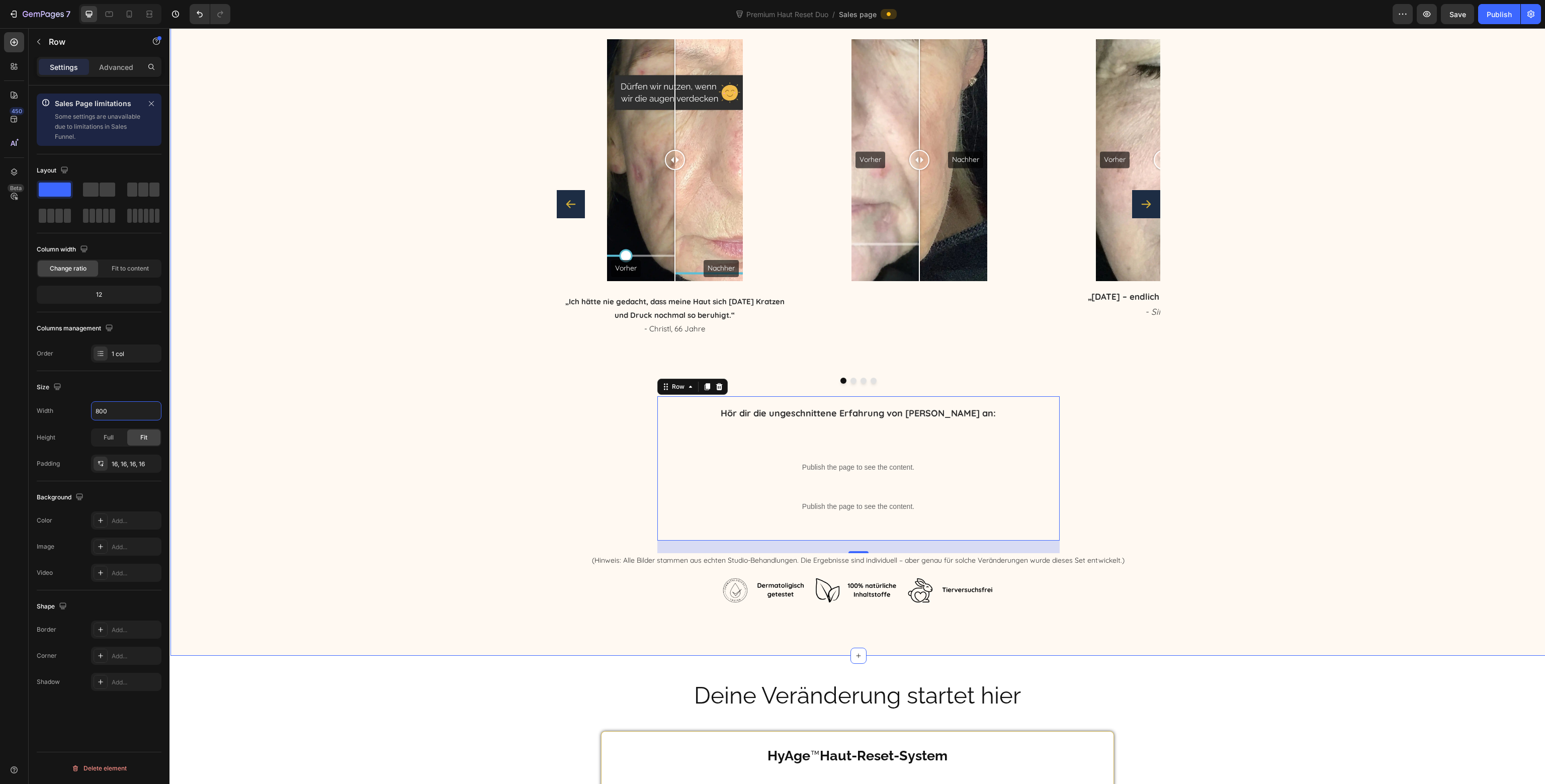
click at [446, 321] on div "Warum so viele Frauen nach dem Reset bleiben – und nie wieder anders pflegen wo…" at bounding box center [859, 212] width 1376 height 786
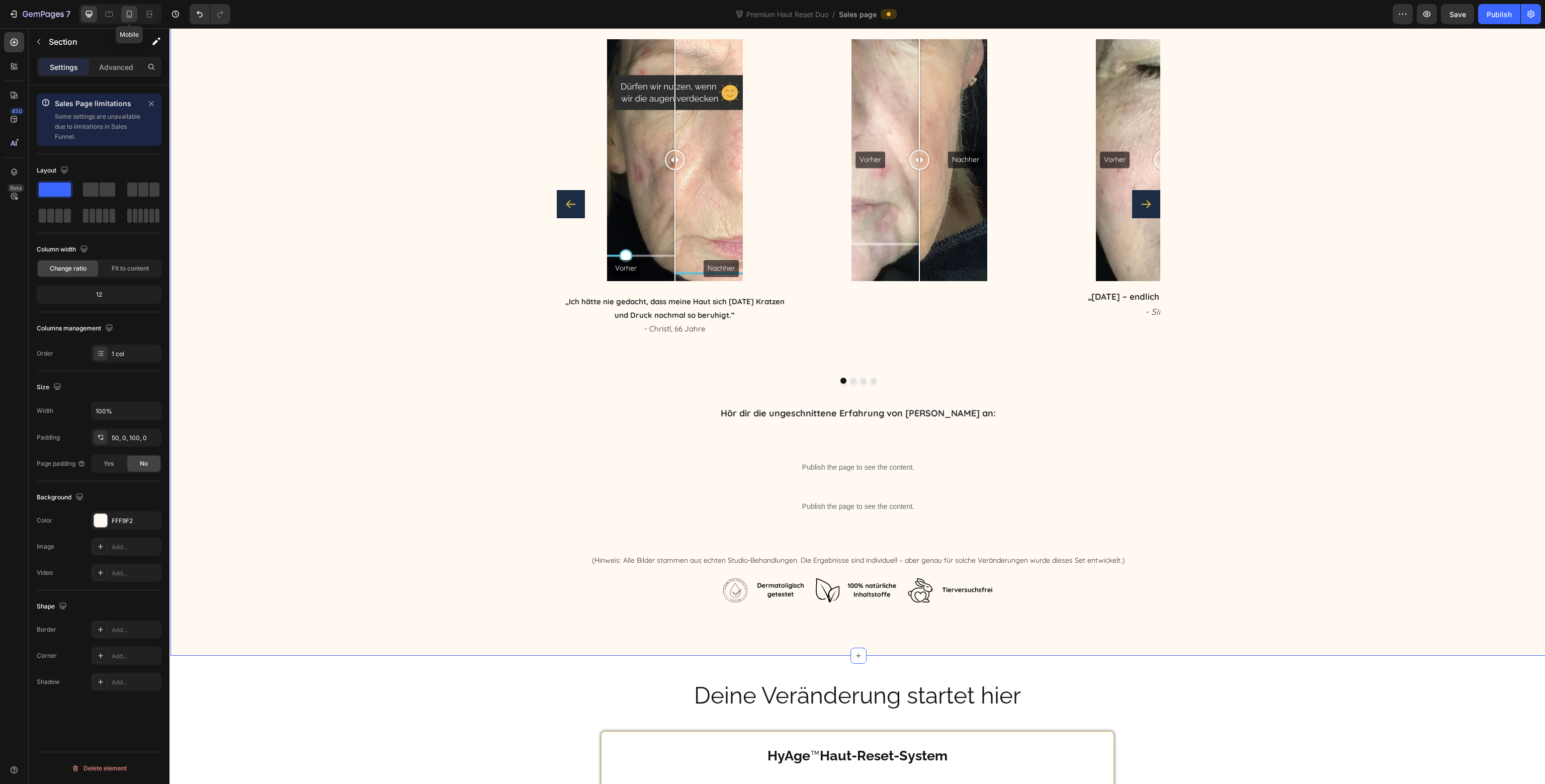
click at [135, 18] on div at bounding box center [129, 14] width 16 height 16
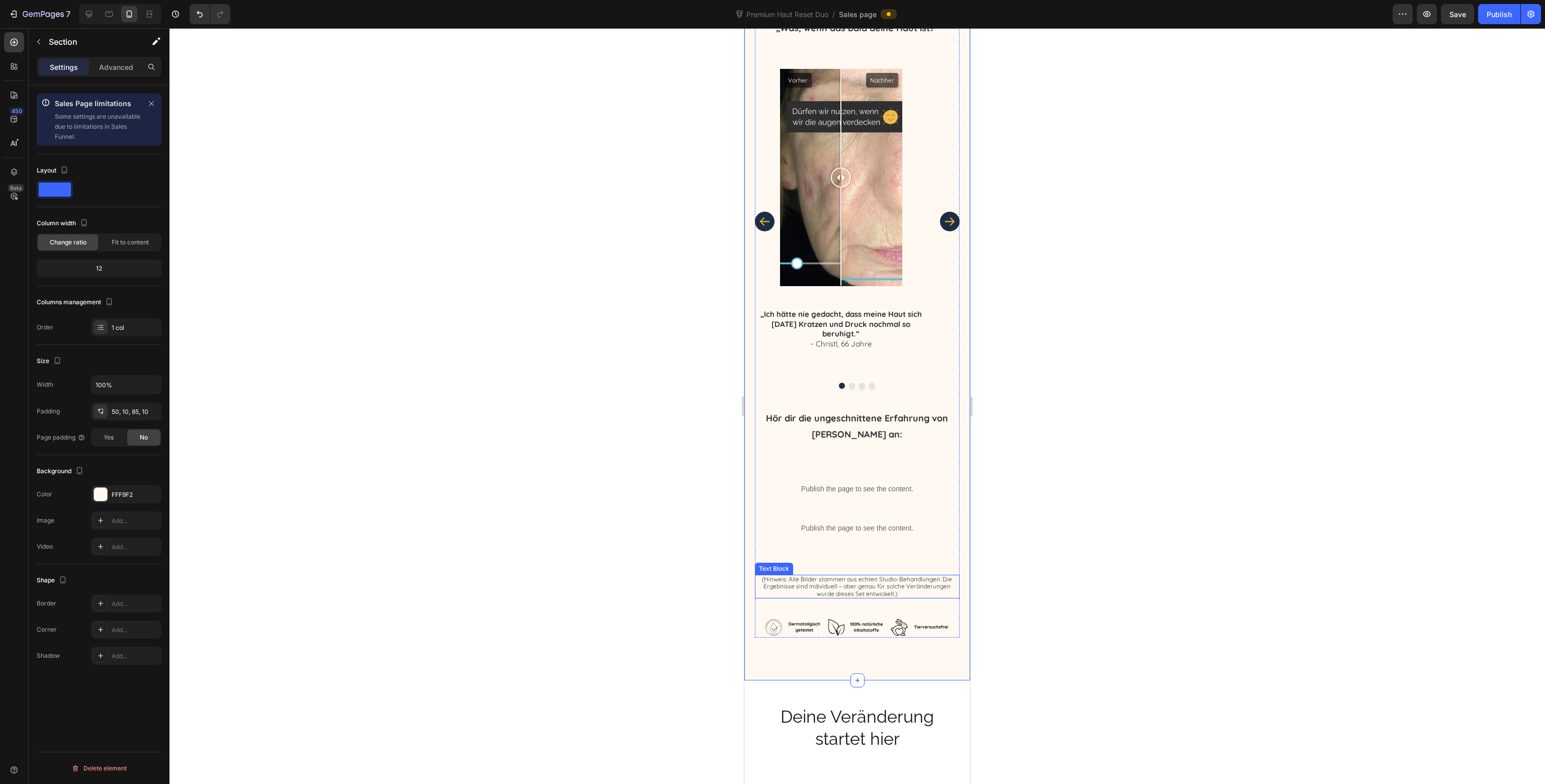
scroll to position [5174, 0]
click at [821, 431] on strong "Hör dir die ungeschnittene Erfahrung von [PERSON_NAME] an:" at bounding box center [857, 424] width 182 height 28
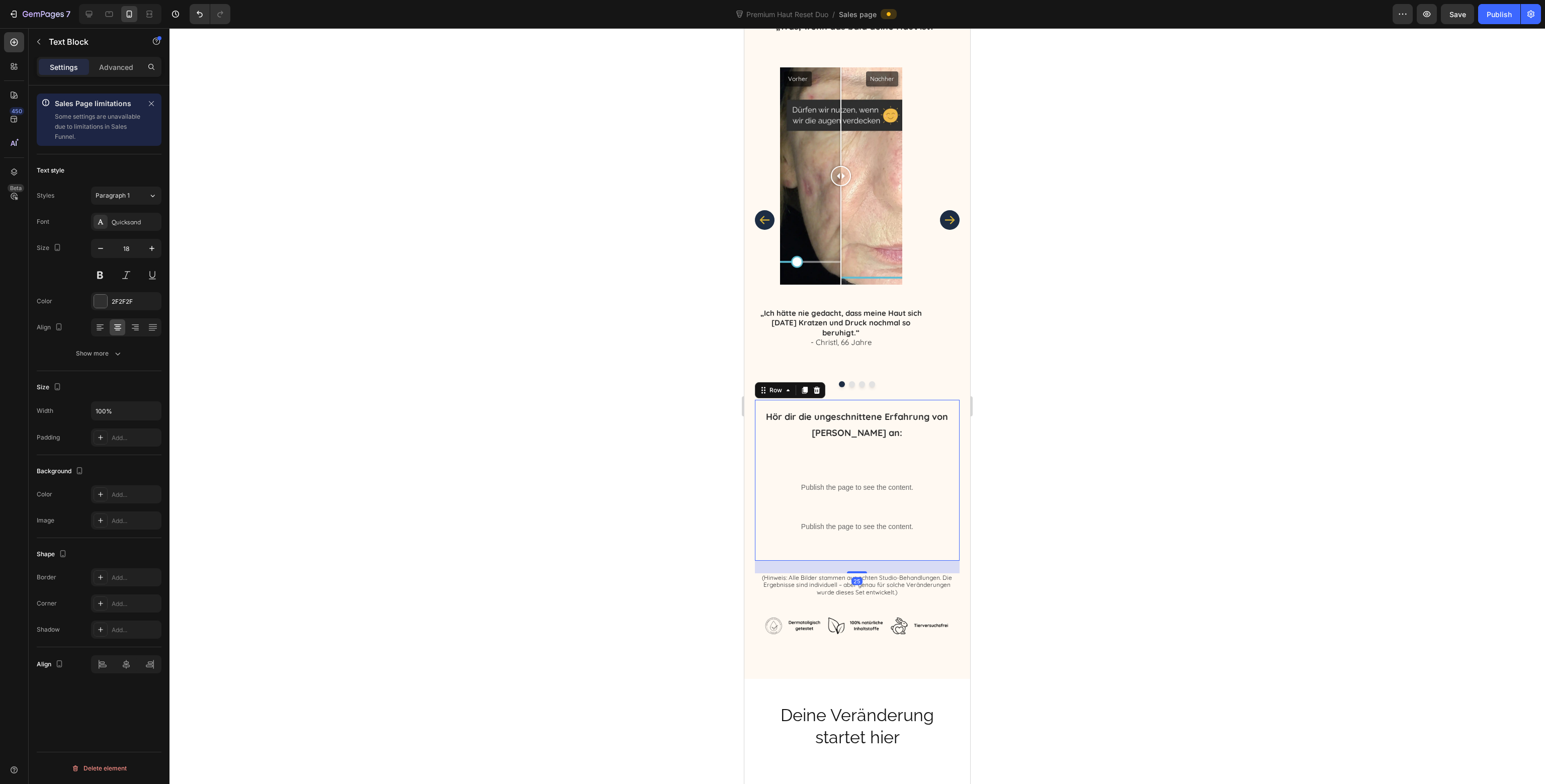
click at [769, 506] on div "Hör dir die ungeschnittene Erfahrung von [PERSON_NAME] an: Text Block Publish t…" at bounding box center [858, 480] width 189 height 145
click at [114, 15] on icon at bounding box center [109, 14] width 10 height 10
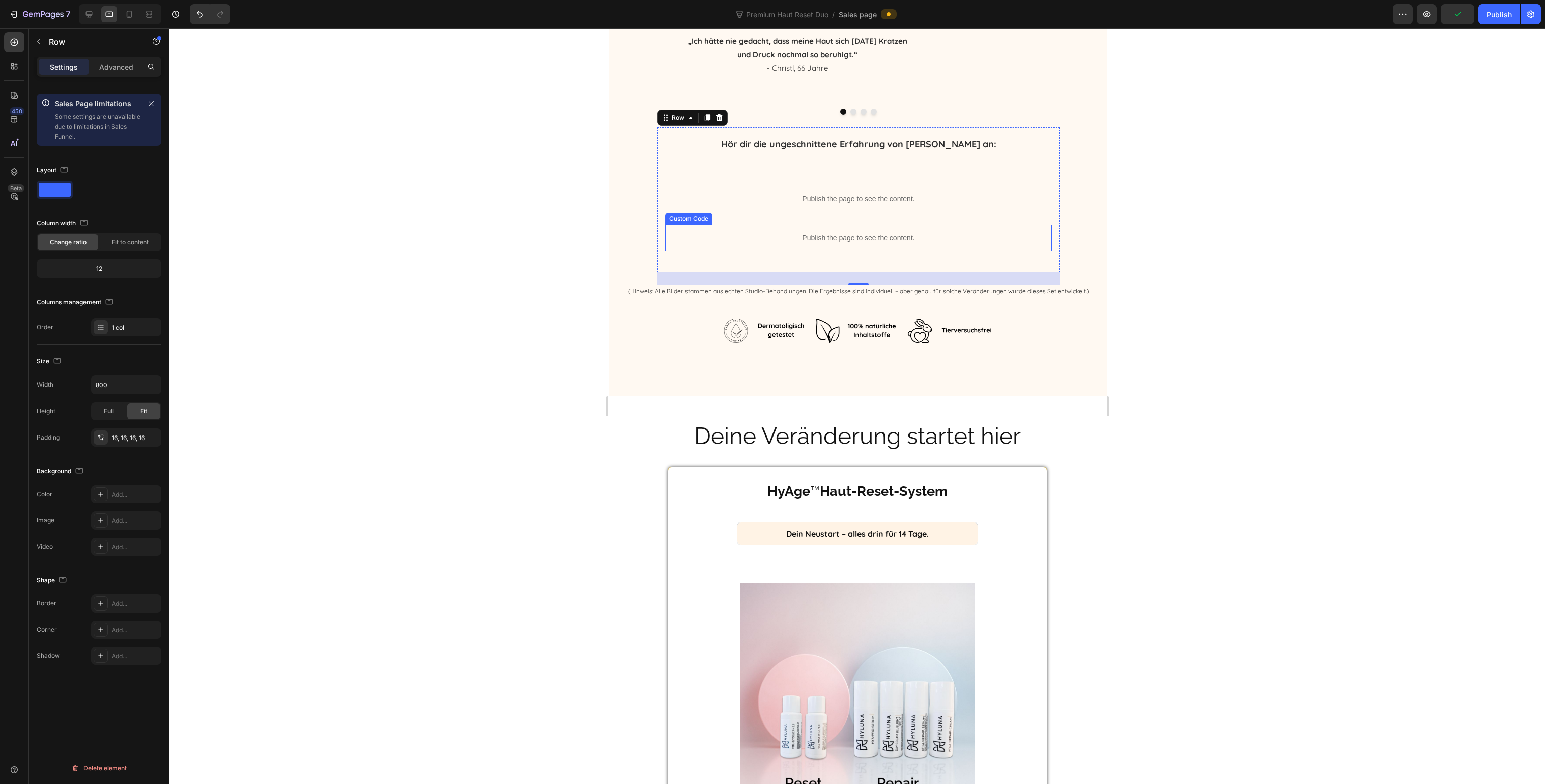
scroll to position [5306, 0]
